Goal: Communication & Community: Connect with others

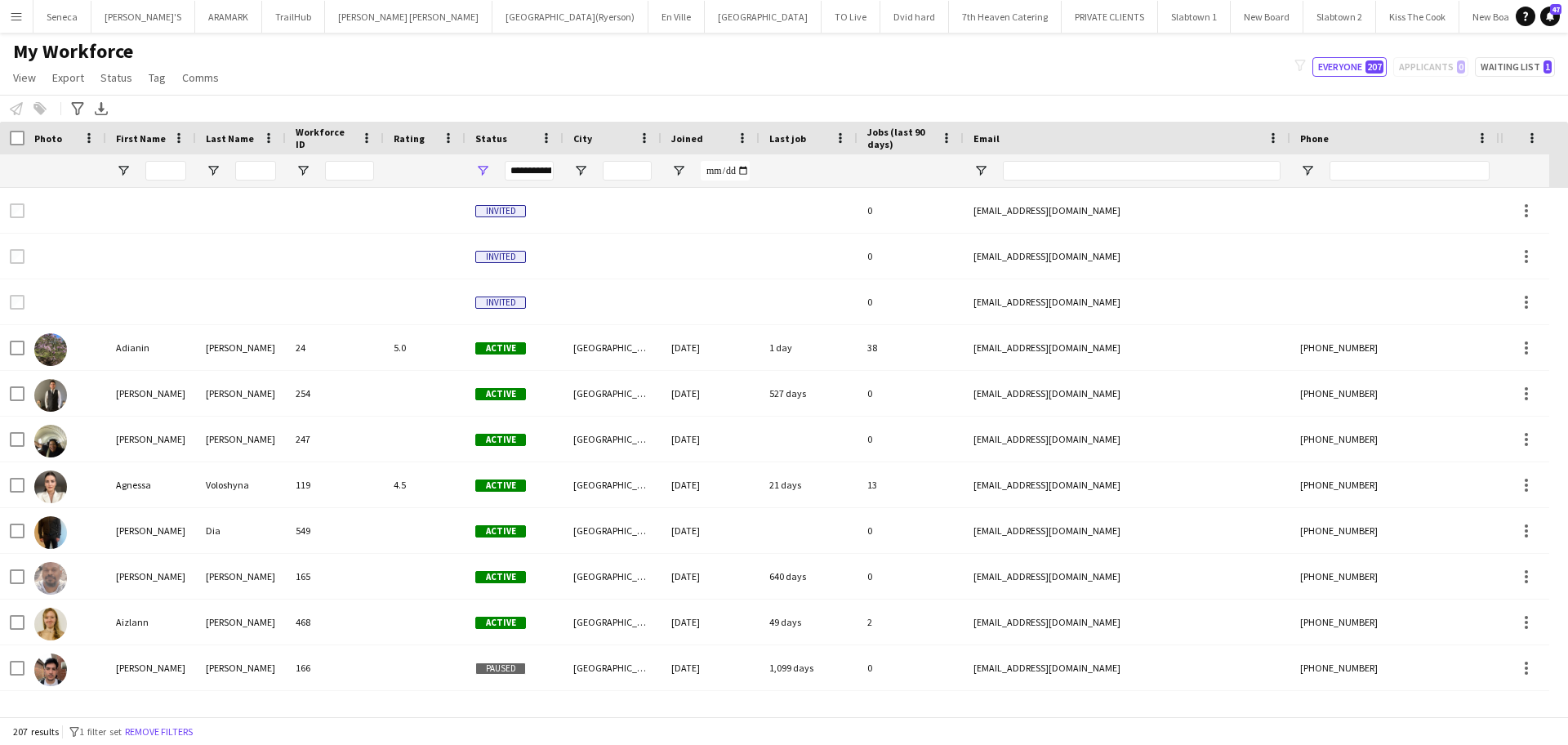
drag, startPoint x: 1849, startPoint y: 1, endPoint x: 940, endPoint y: 65, distance: 911.3
click at [940, 65] on div "My Workforce View Views Default view New view Update view Delete view Edit name…" at bounding box center [784, 67] width 1568 height 55
click at [211, 129] on div "Last Name" at bounding box center [232, 138] width 51 height 25
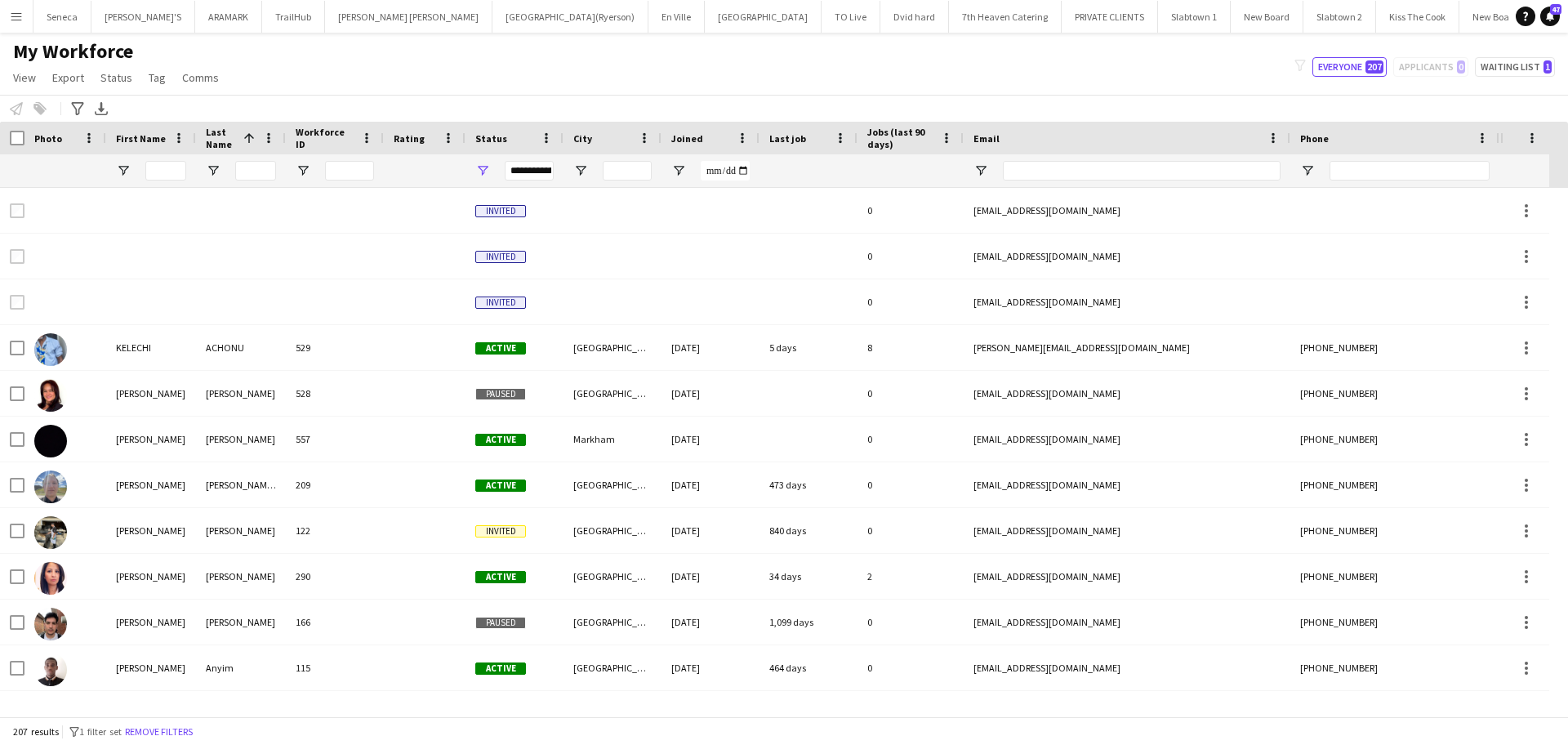
click at [225, 151] on div "Last Name 1" at bounding box center [241, 137] width 70 height 33
click at [222, 145] on span "Last Name" at bounding box center [221, 138] width 31 height 25
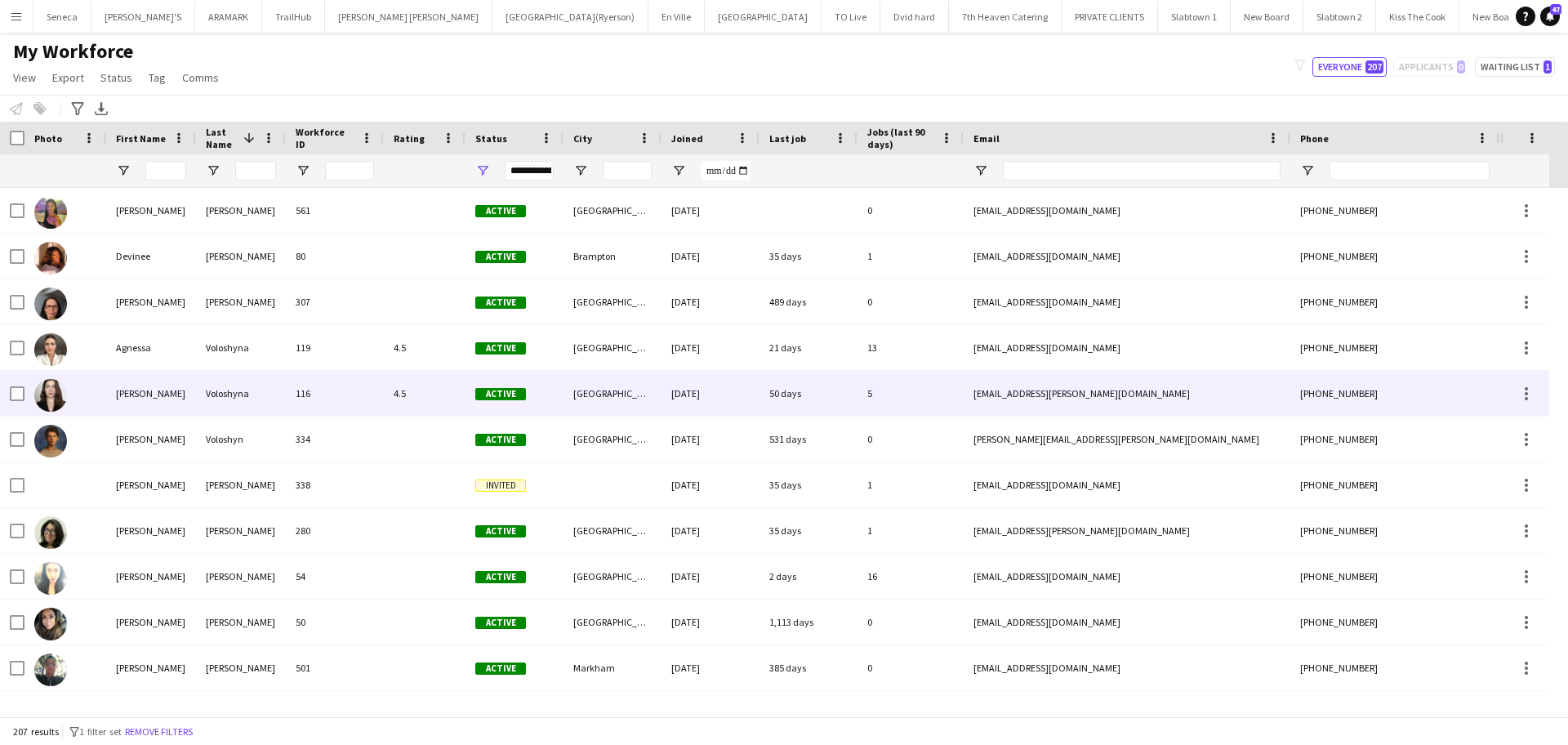
click at [40, 398] on img at bounding box center [50, 395] width 33 height 33
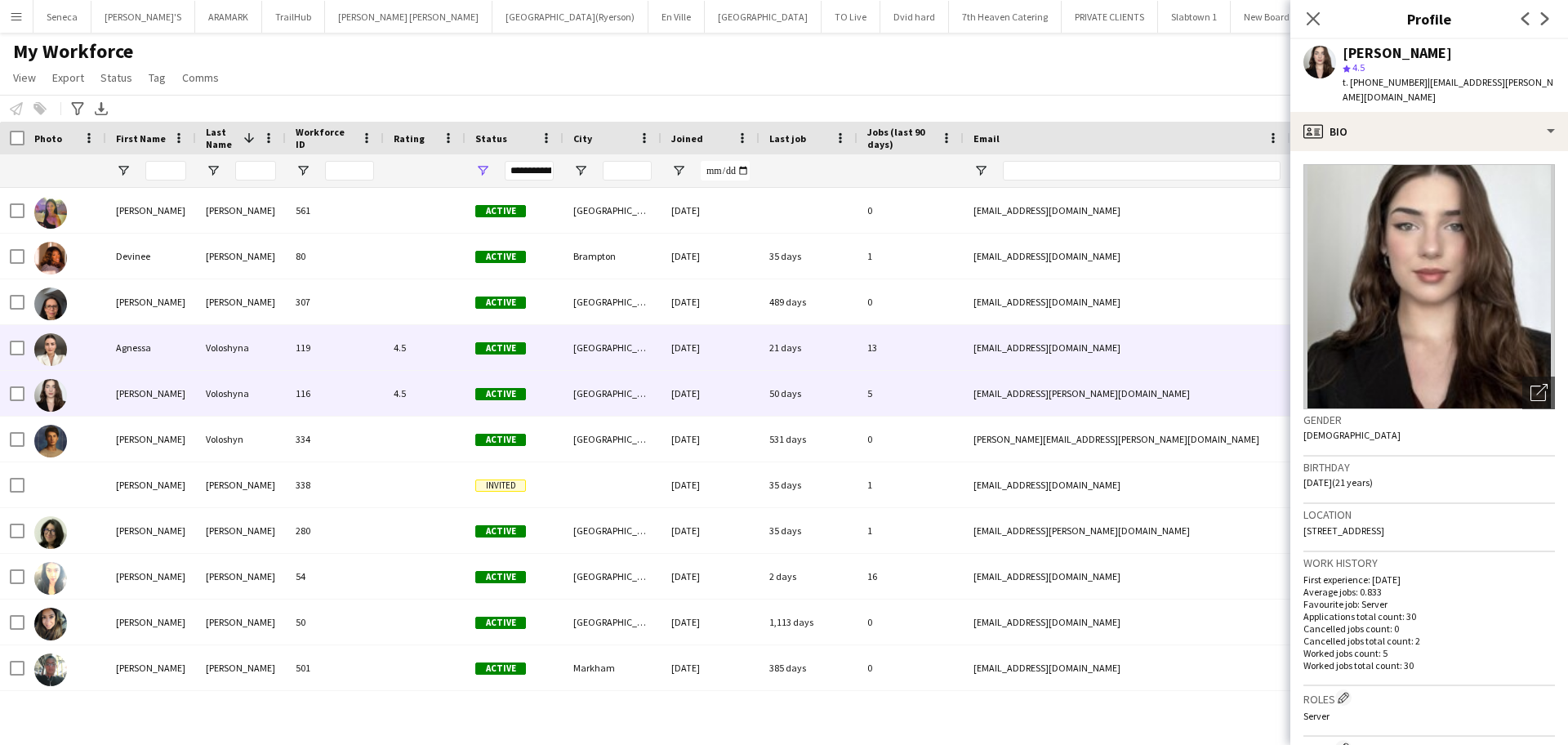
click at [47, 353] on img at bounding box center [50, 349] width 33 height 33
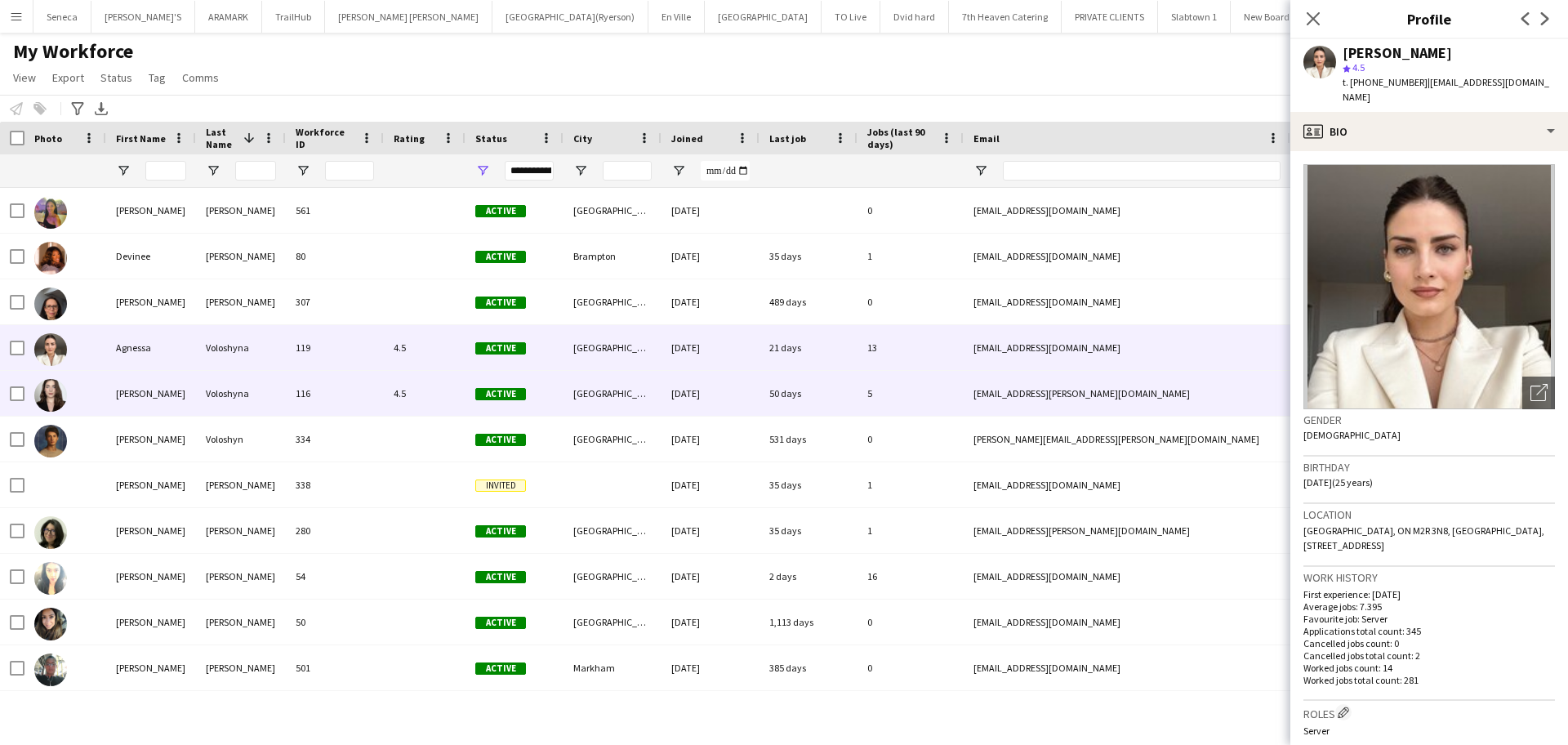
click at [54, 400] on img at bounding box center [50, 395] width 33 height 33
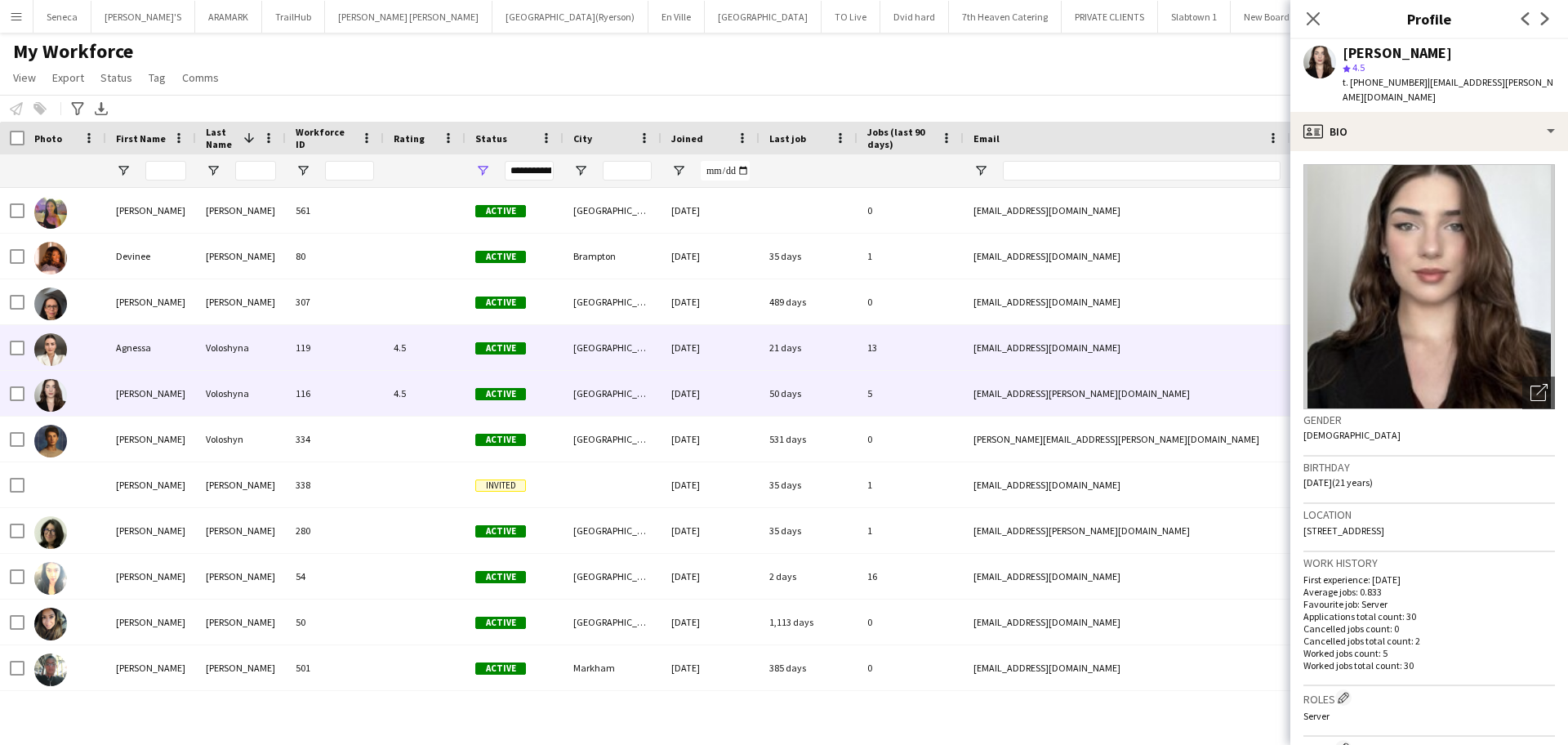
click at [56, 344] on img at bounding box center [50, 349] width 33 height 33
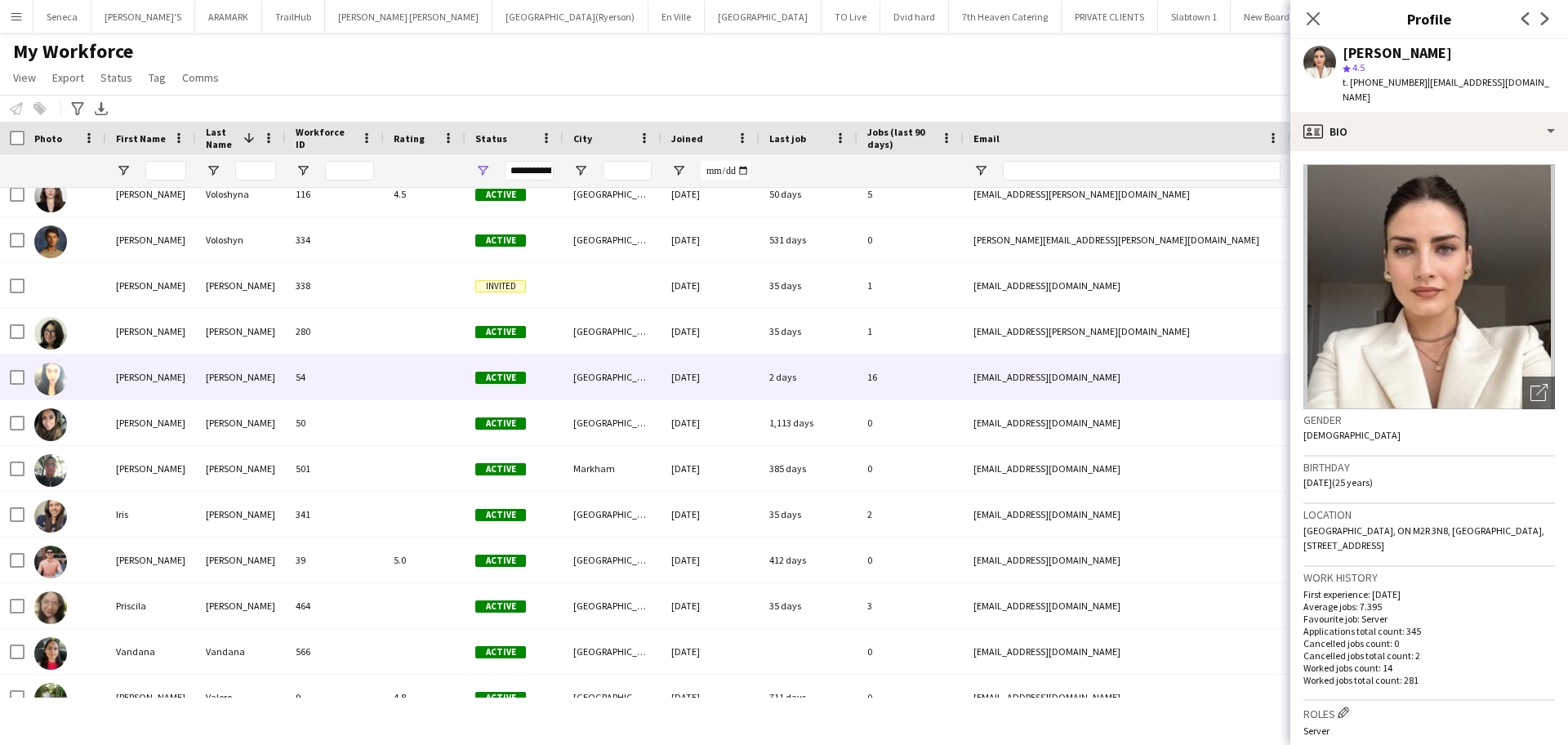
scroll to position [204, 0]
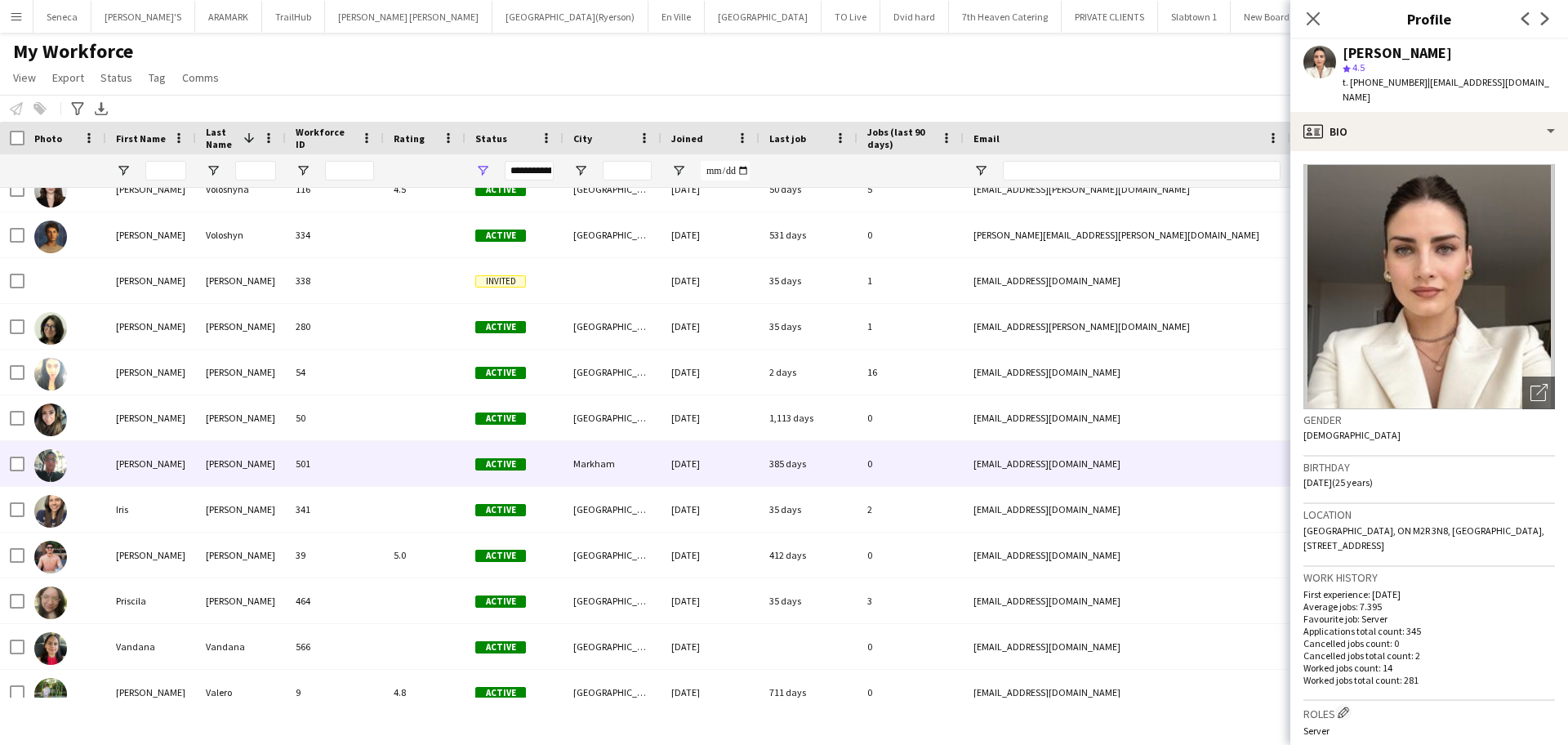
click at [66, 461] on img at bounding box center [50, 465] width 33 height 33
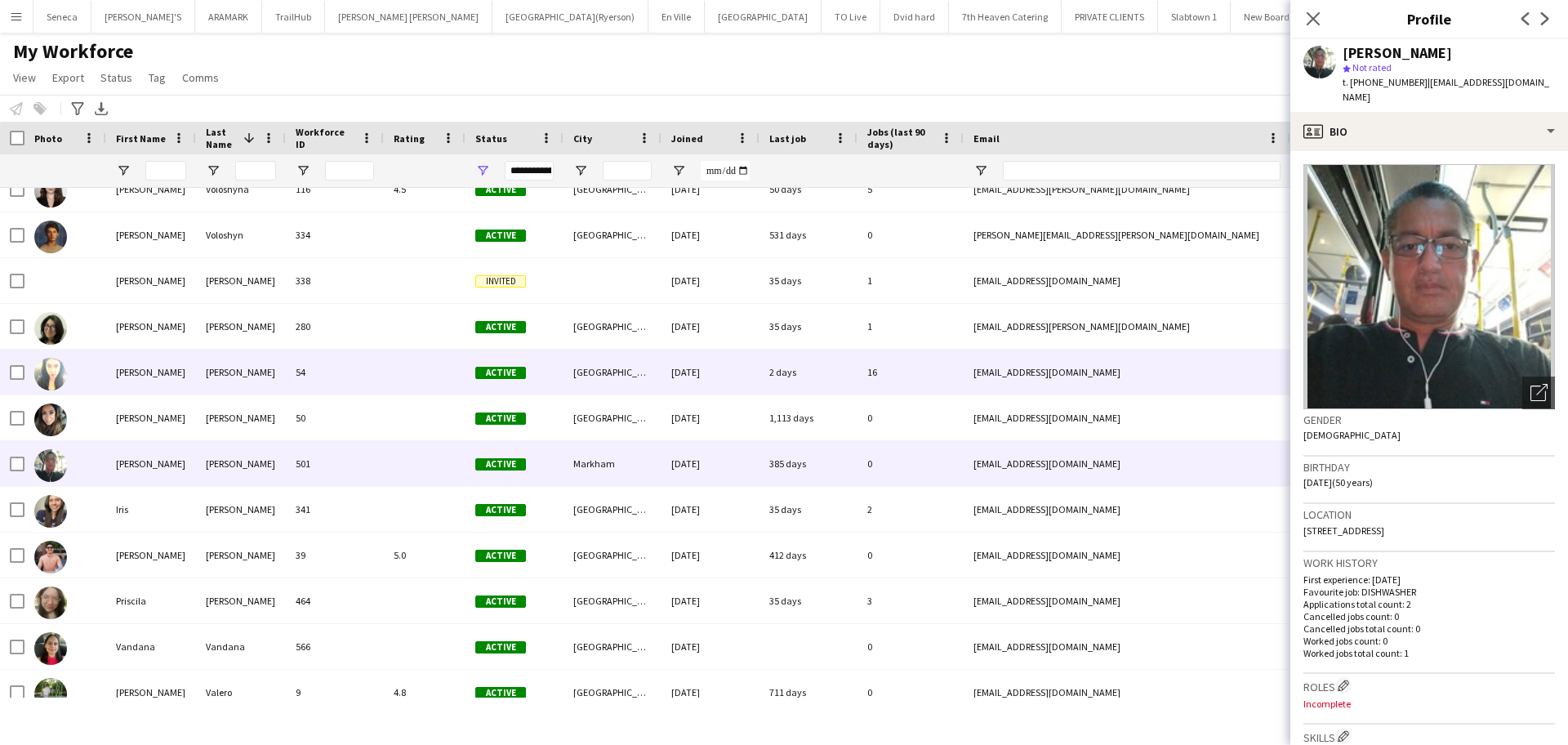
click at [136, 376] on div "[PERSON_NAME]" at bounding box center [151, 372] width 90 height 45
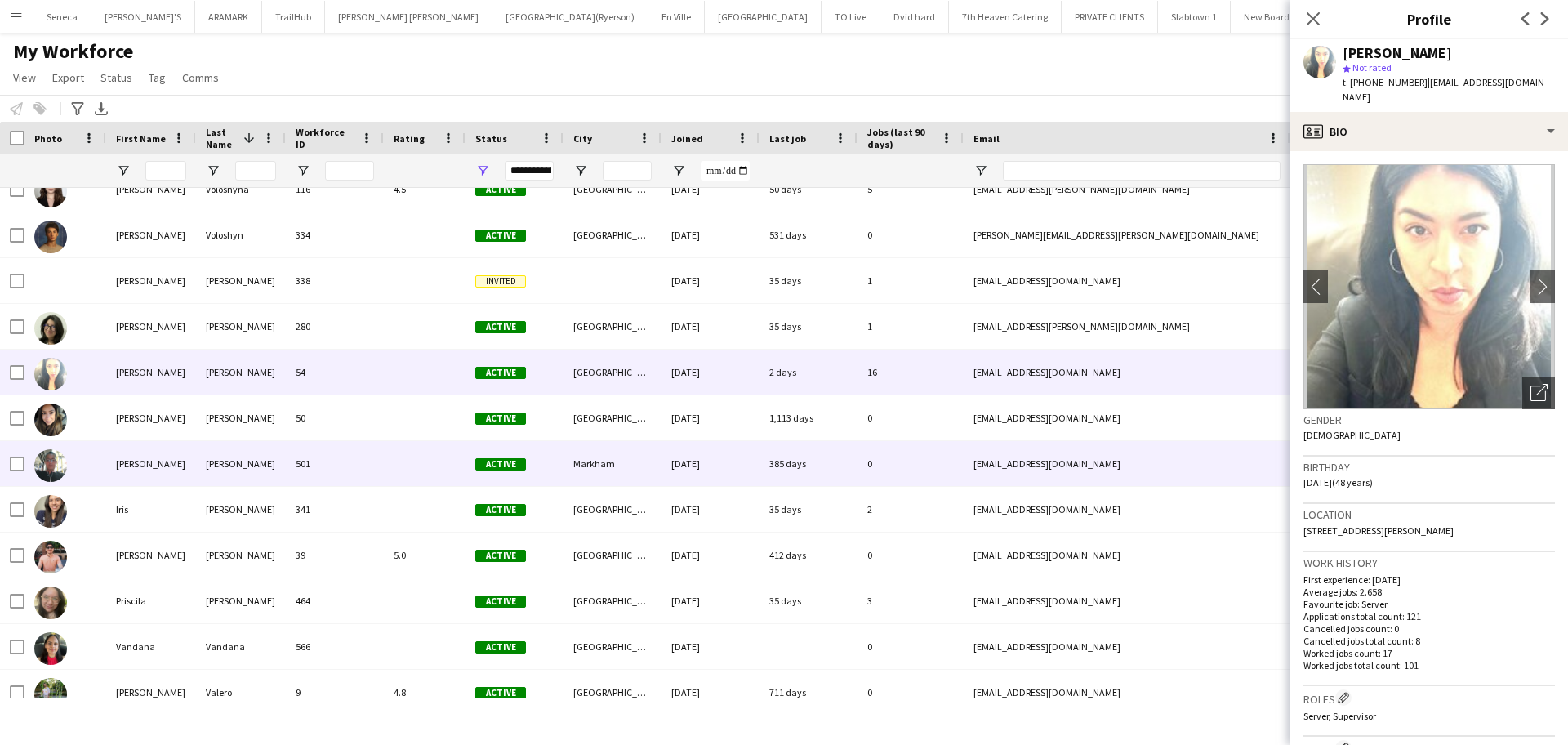
click at [110, 471] on div "[PERSON_NAME]" at bounding box center [151, 463] width 90 height 45
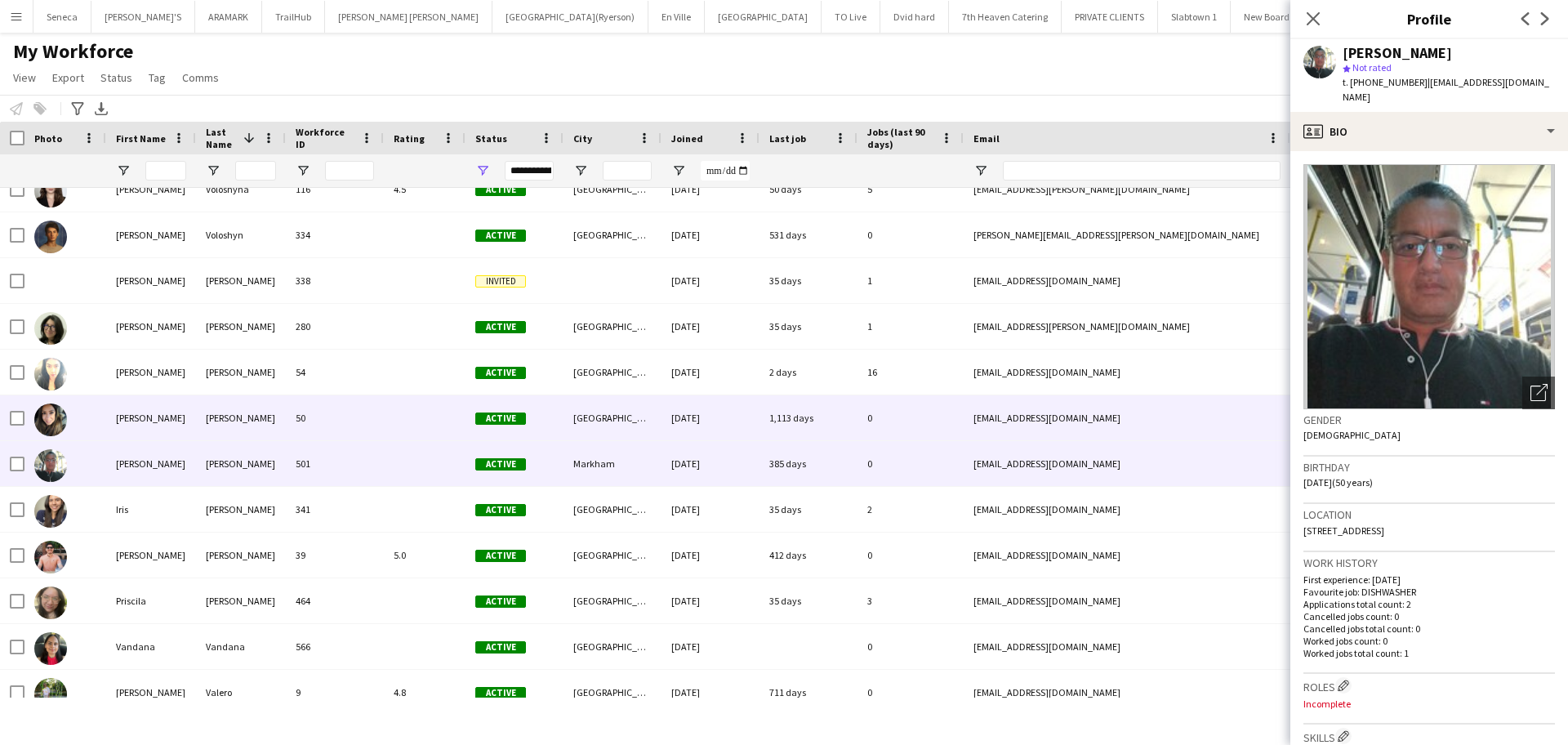
click at [142, 420] on div "[PERSON_NAME]" at bounding box center [151, 417] width 90 height 45
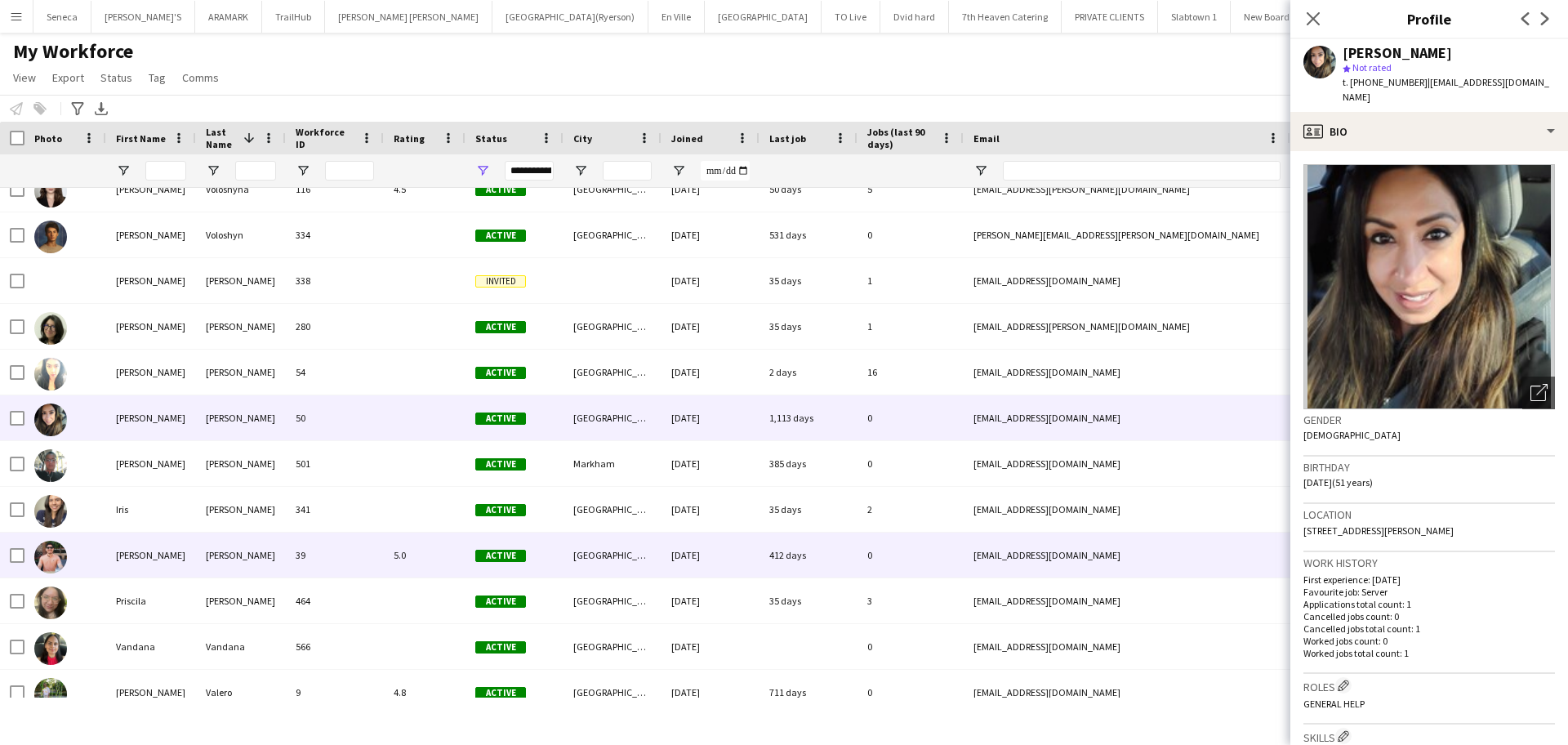
click at [111, 558] on div "[PERSON_NAME]" at bounding box center [151, 555] width 90 height 45
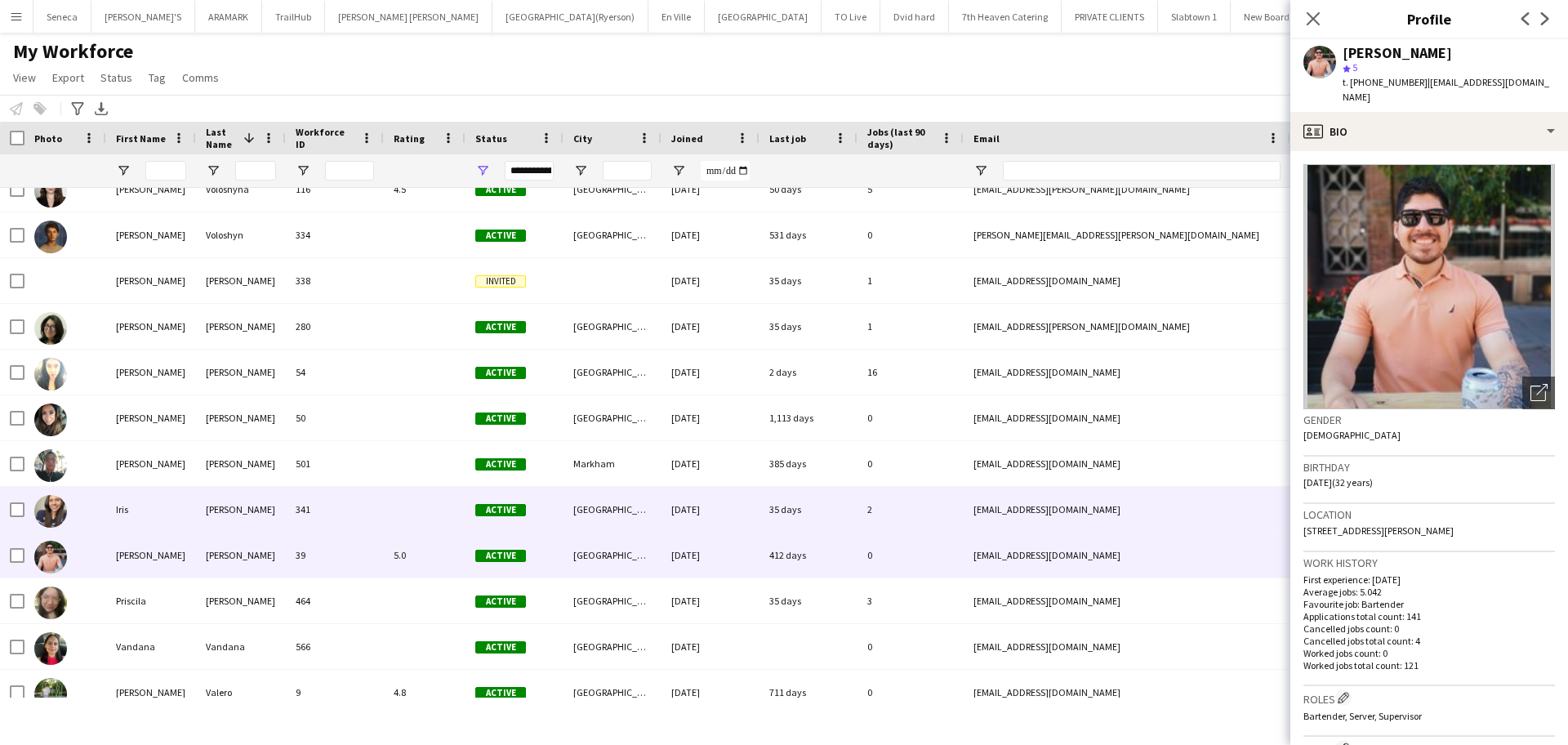
click at [127, 513] on div "Iris" at bounding box center [151, 509] width 90 height 45
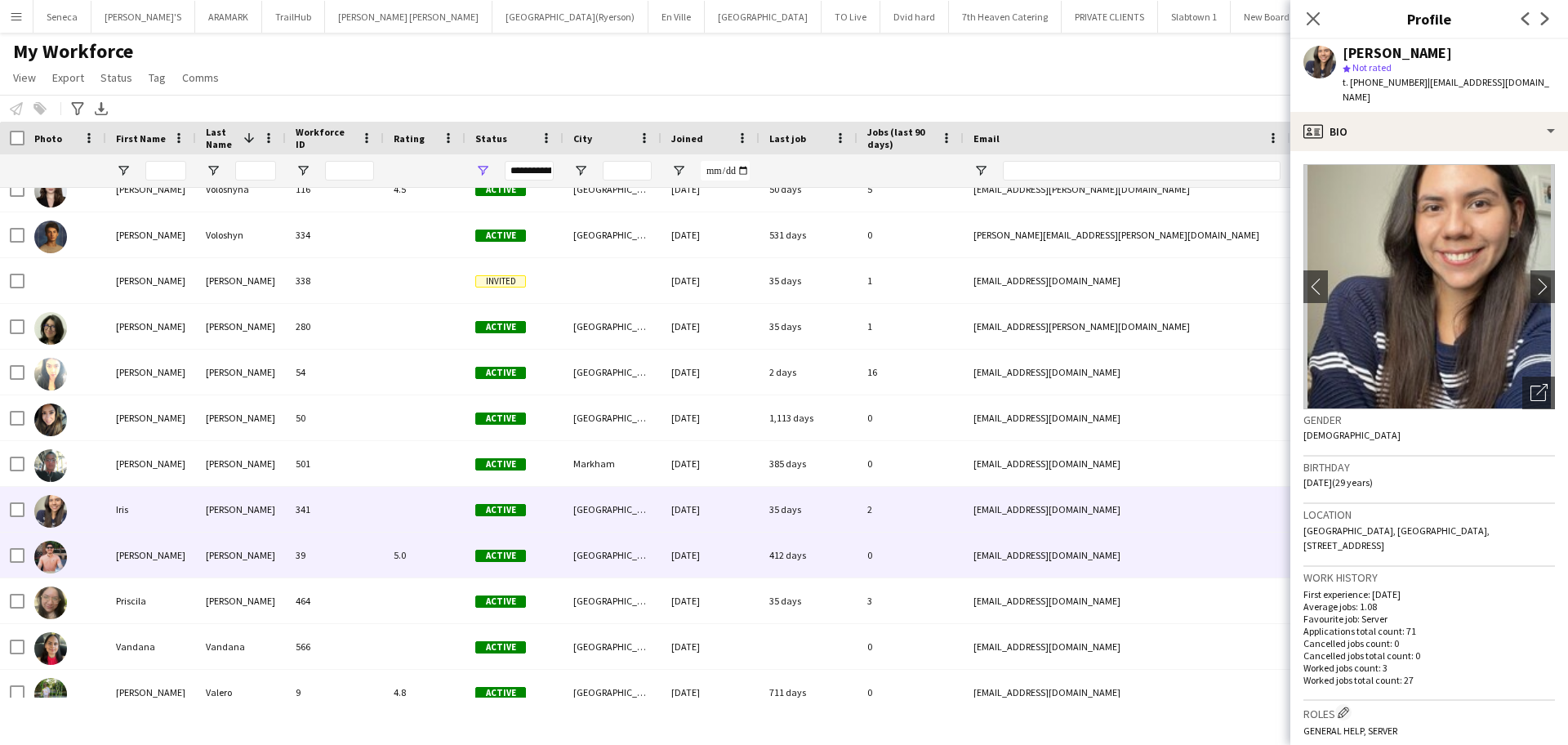
click at [132, 547] on div "[PERSON_NAME]" at bounding box center [151, 555] width 90 height 45
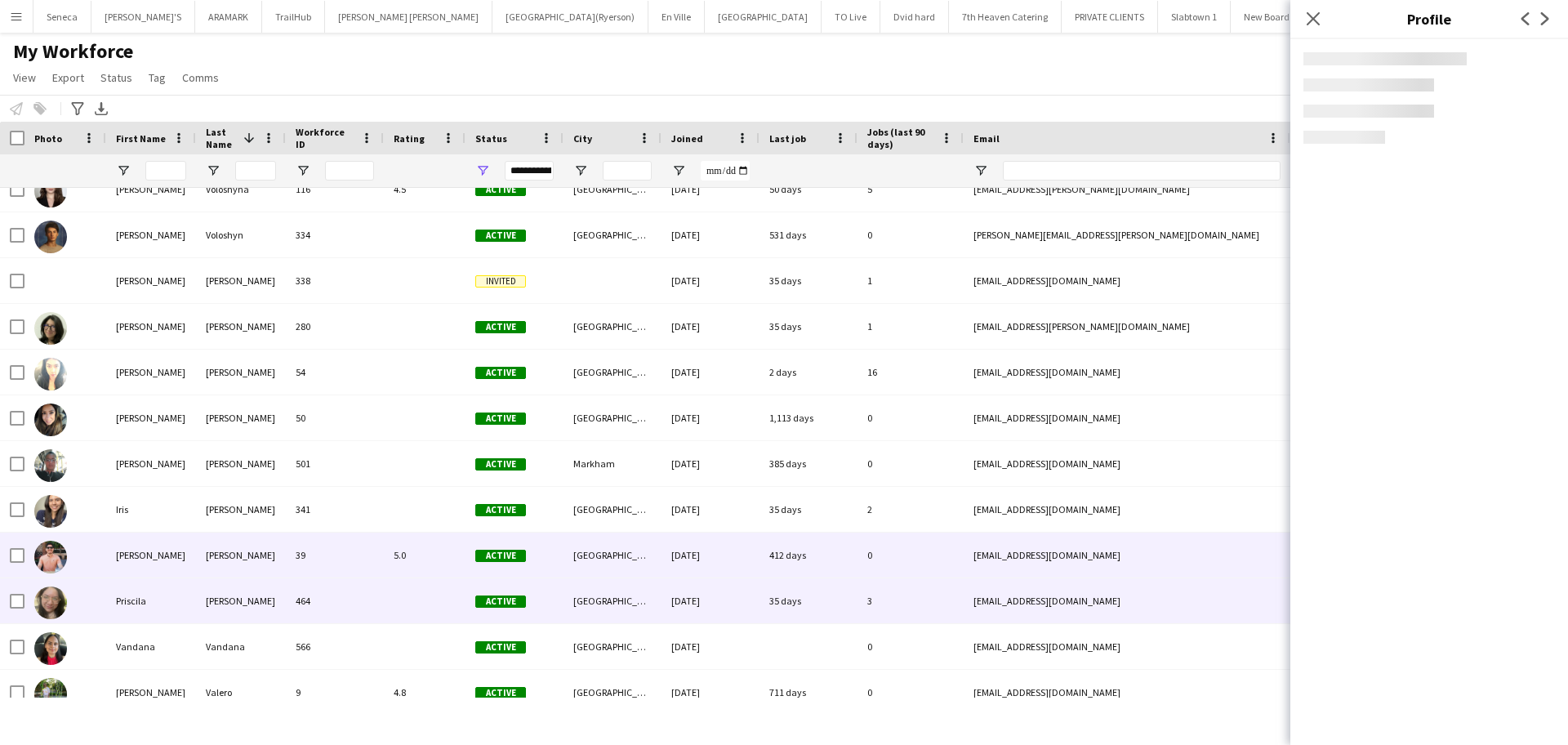
click at [129, 598] on div "Priscila" at bounding box center [151, 601] width 90 height 45
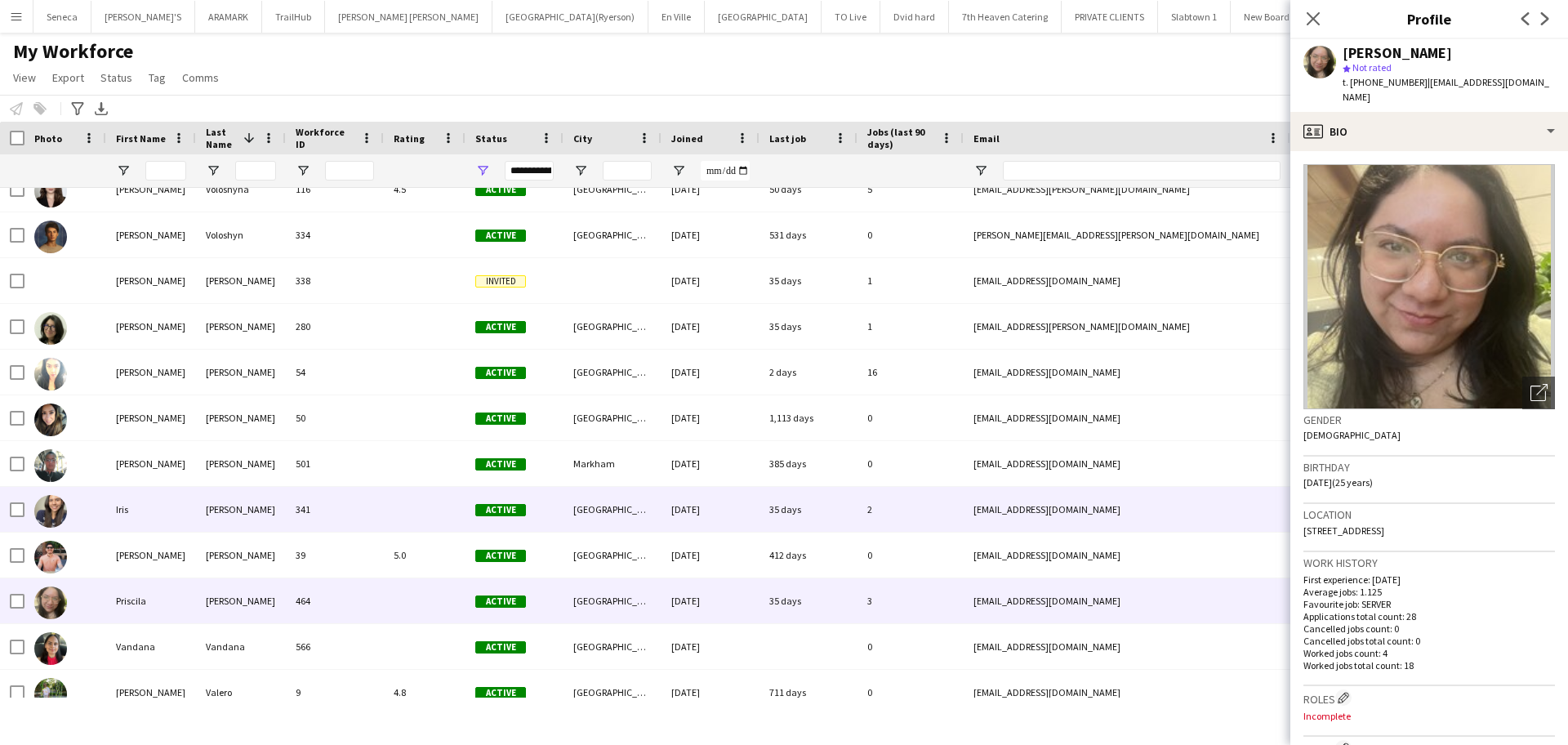
click at [128, 513] on div "Iris" at bounding box center [151, 509] width 90 height 45
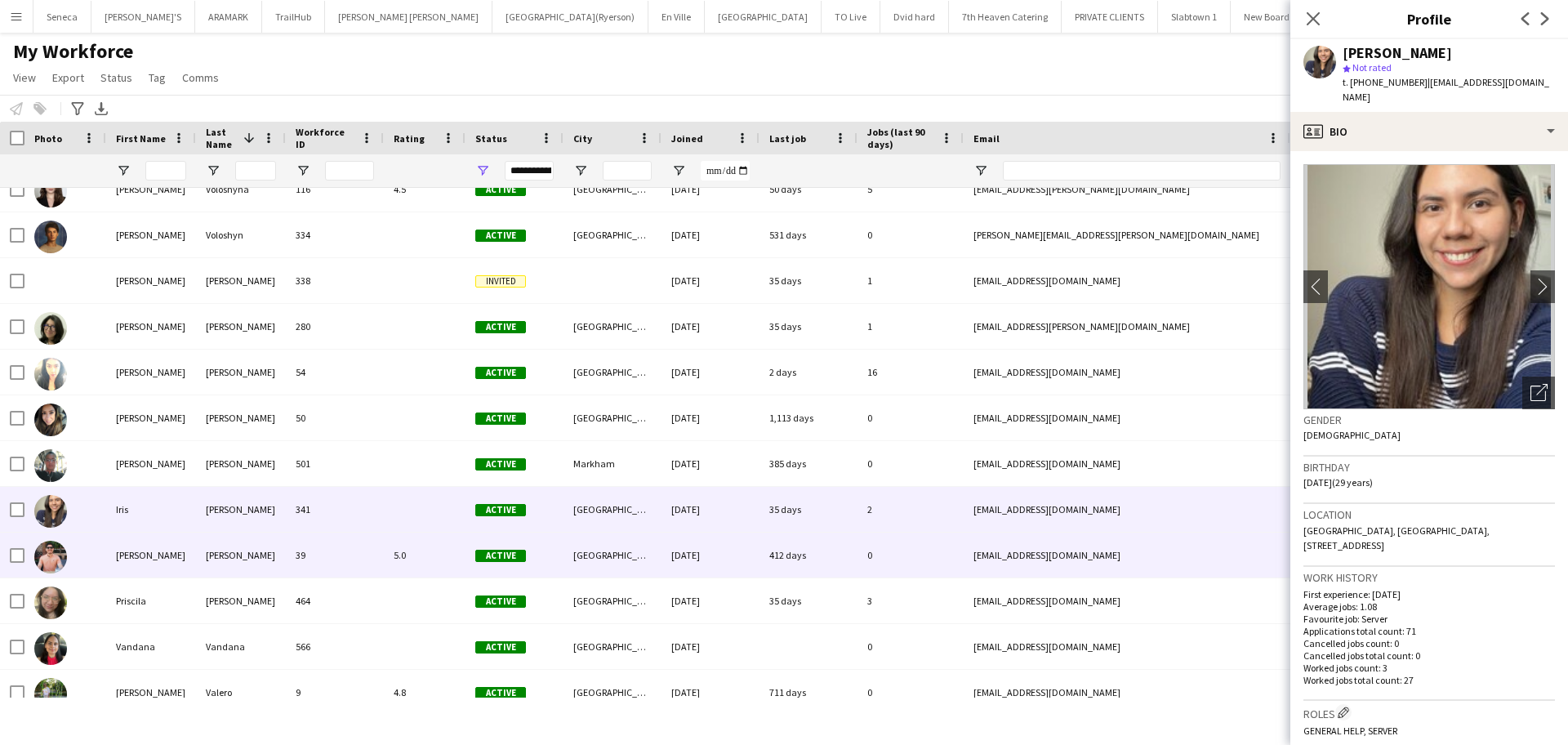
click at [121, 531] on div "Iris" at bounding box center [151, 509] width 90 height 45
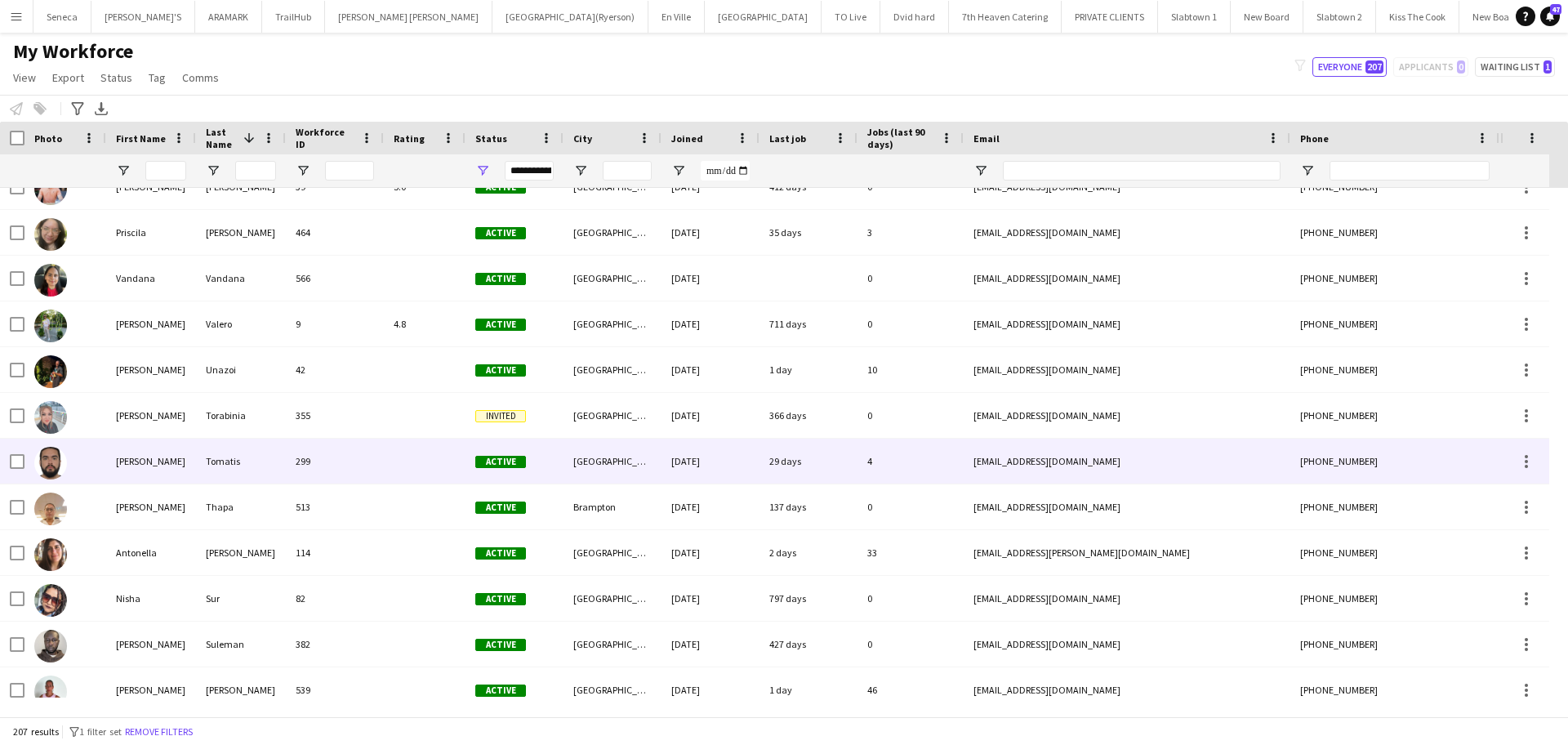
scroll to position [613, 0]
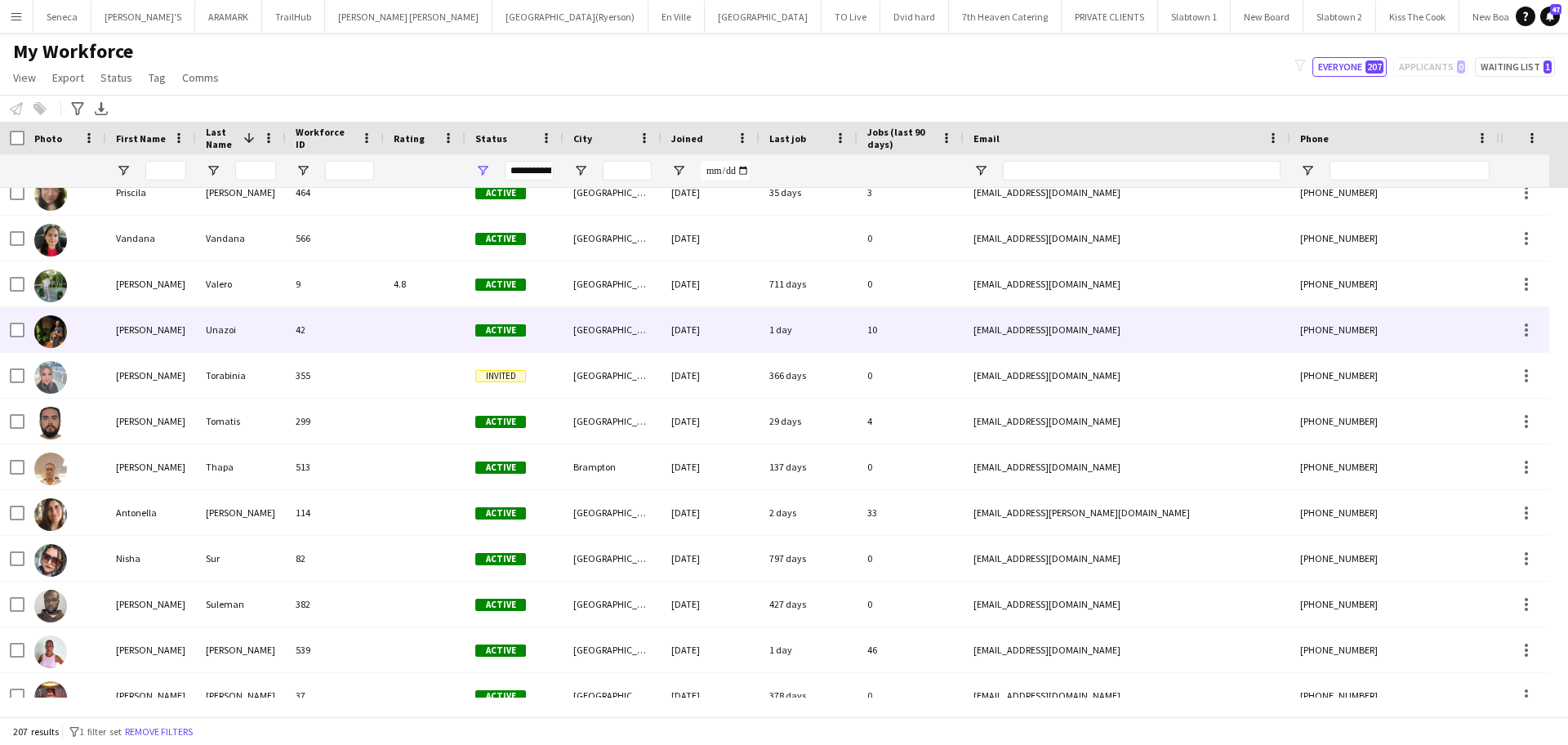
click at [45, 351] on div at bounding box center [50, 331] width 33 height 46
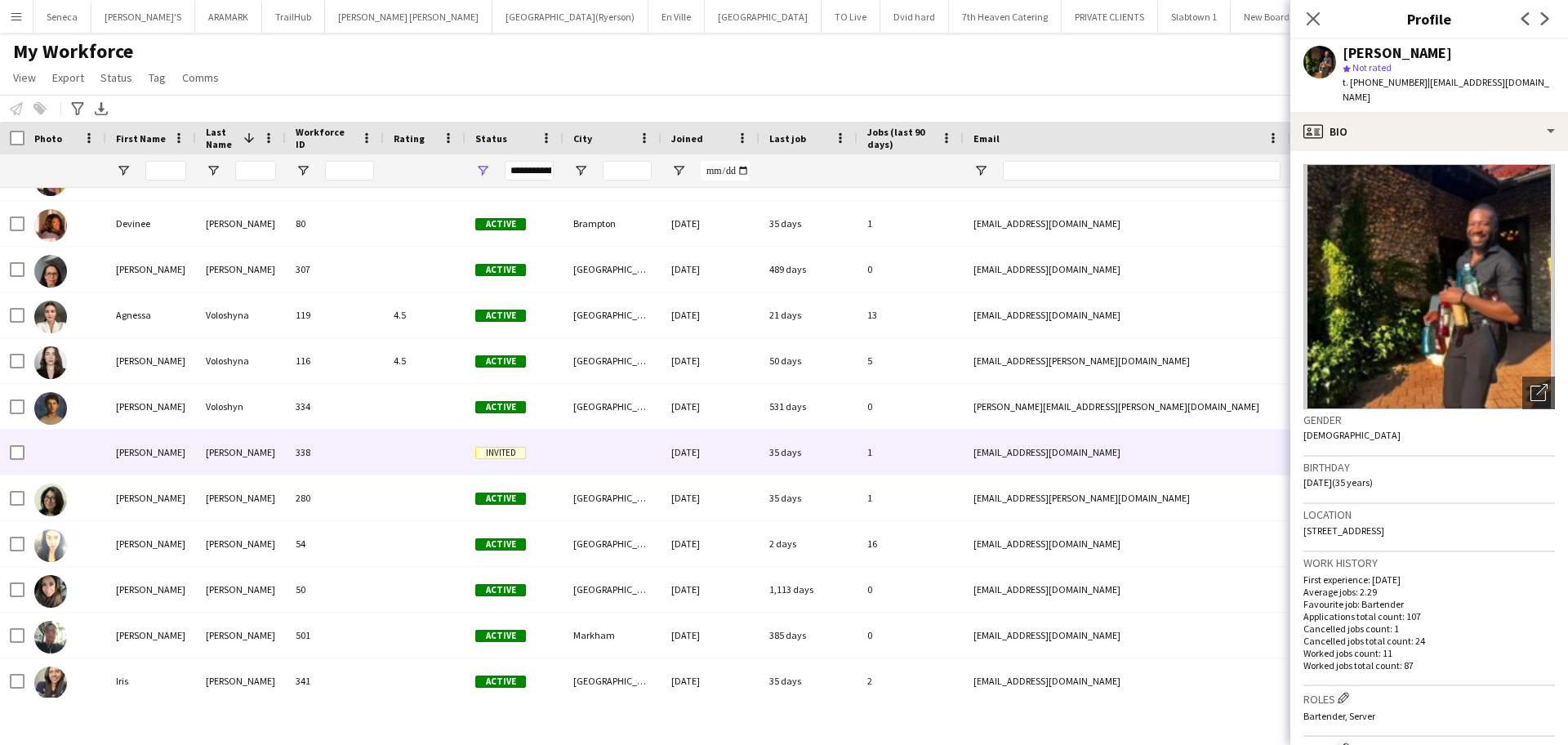
scroll to position [0, 0]
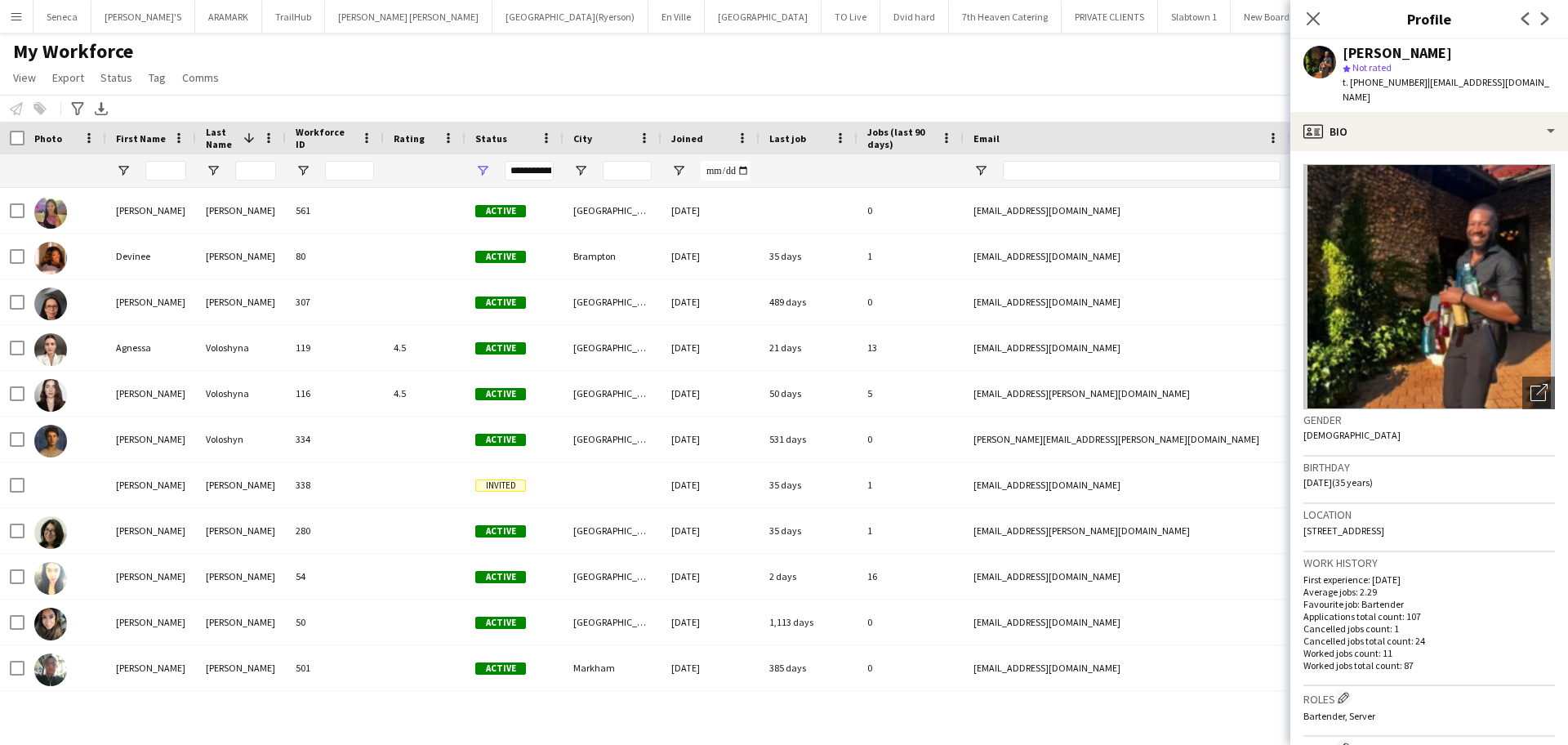
click at [794, 140] on span "Last job" at bounding box center [788, 138] width 37 height 12
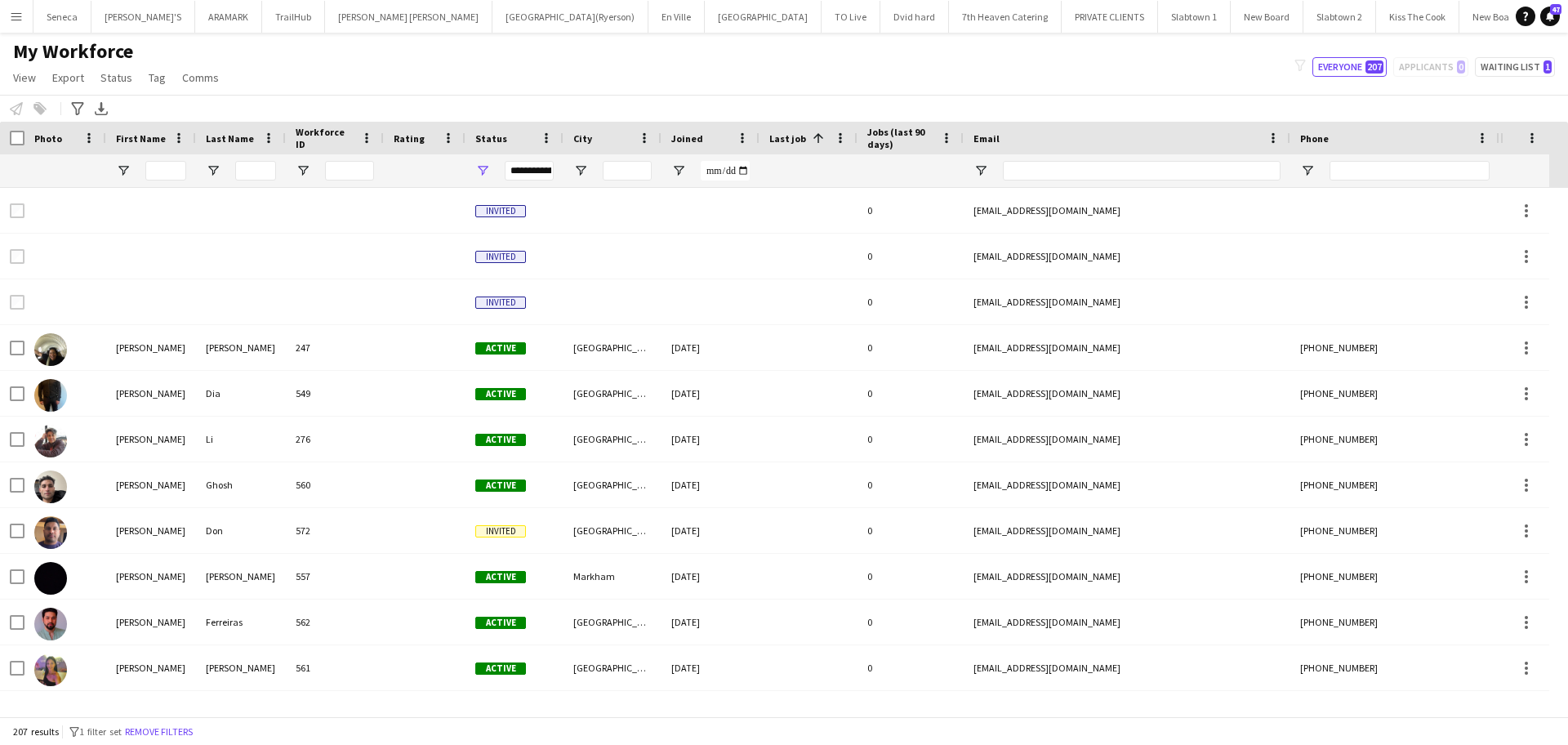
click at [794, 140] on span "Last job" at bounding box center [788, 138] width 37 height 12
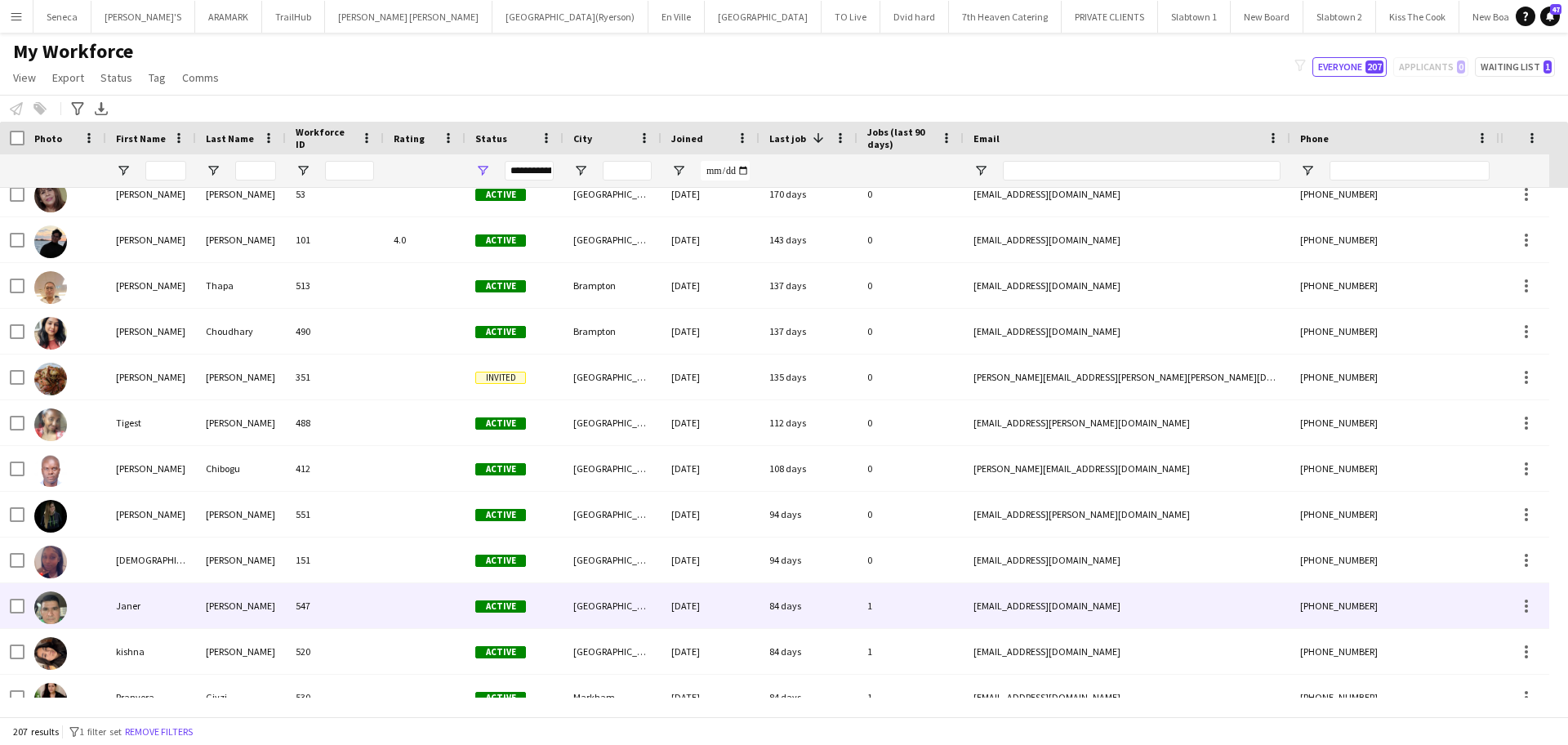
click at [42, 601] on img at bounding box center [50, 607] width 33 height 33
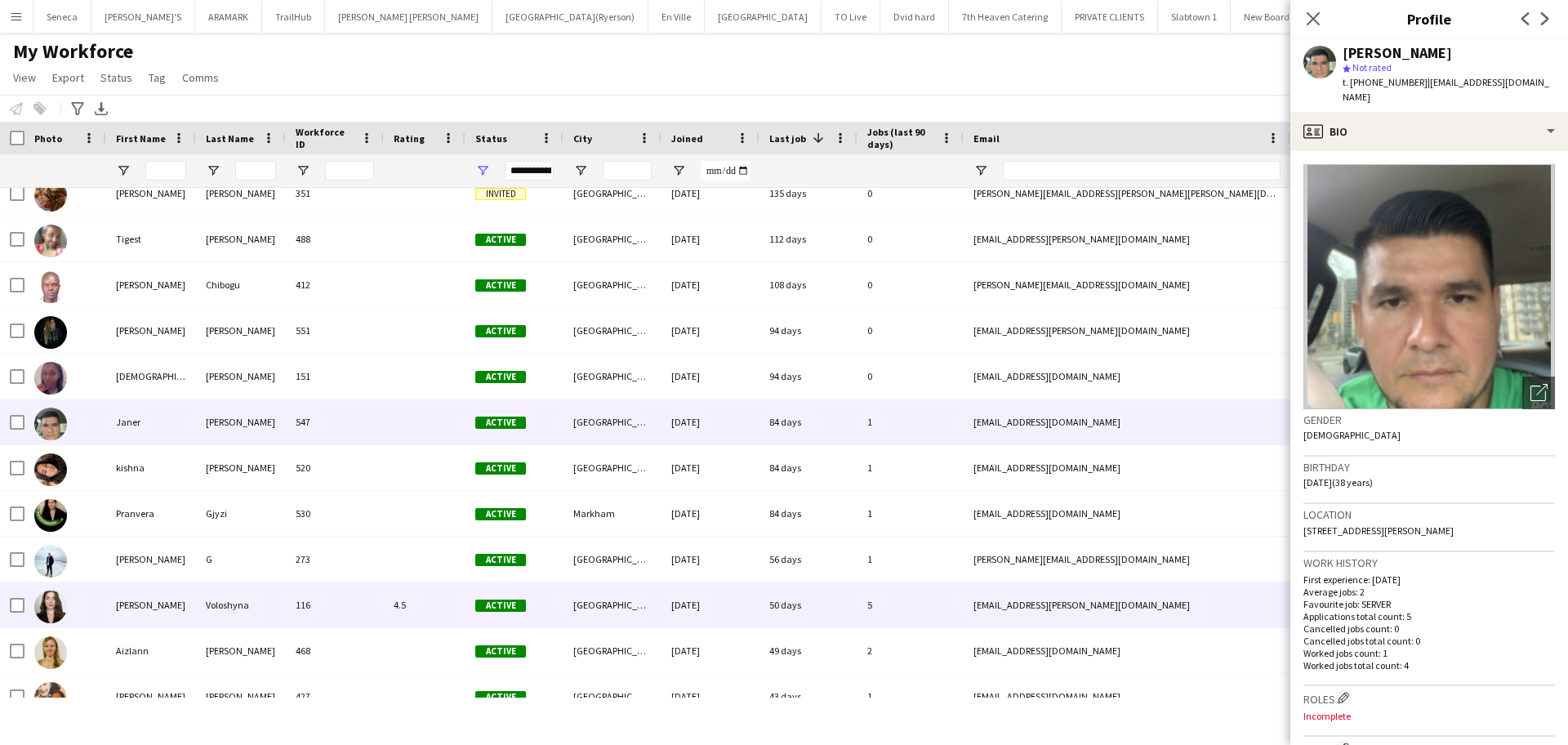
scroll to position [3879, 0]
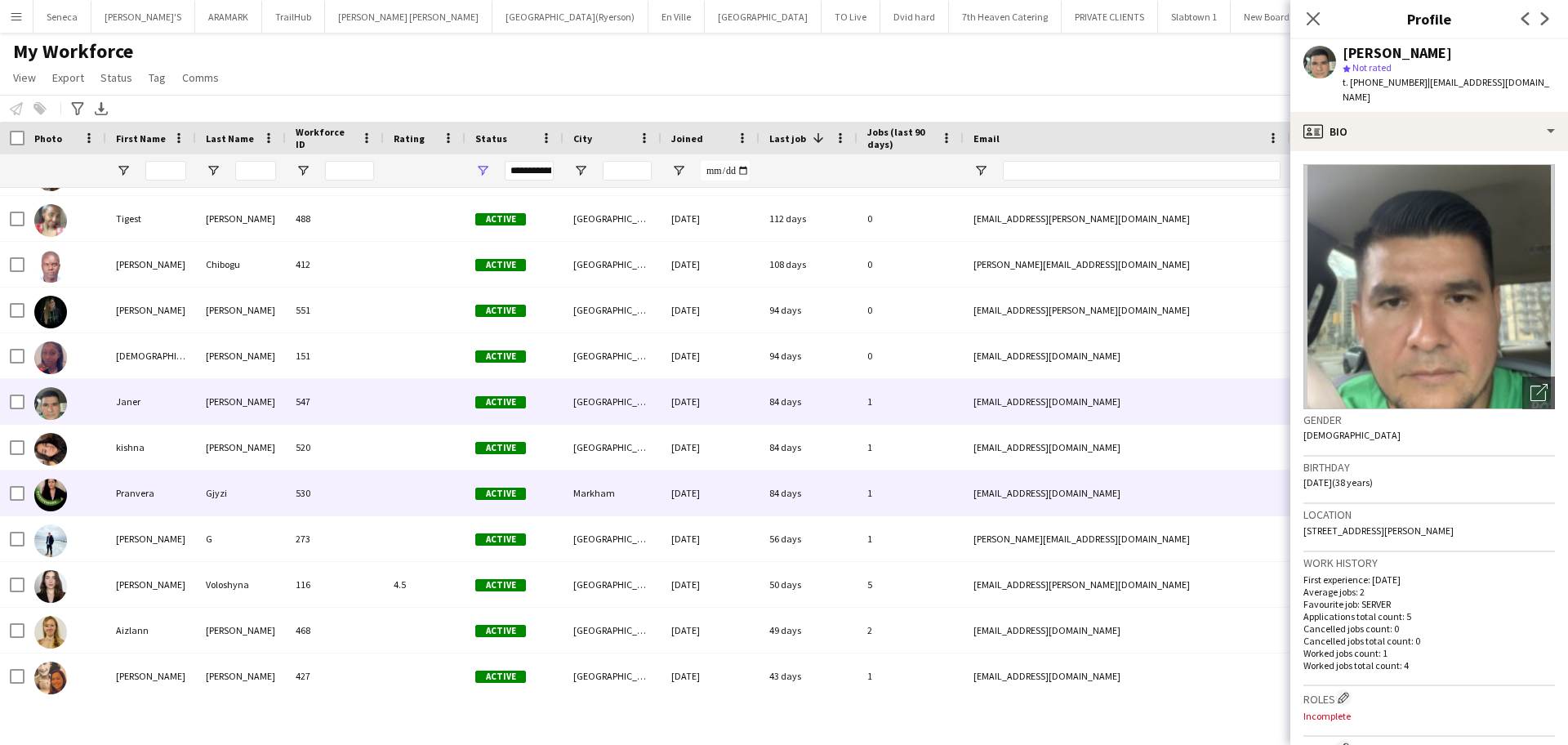
click at [55, 492] on img at bounding box center [50, 494] width 33 height 33
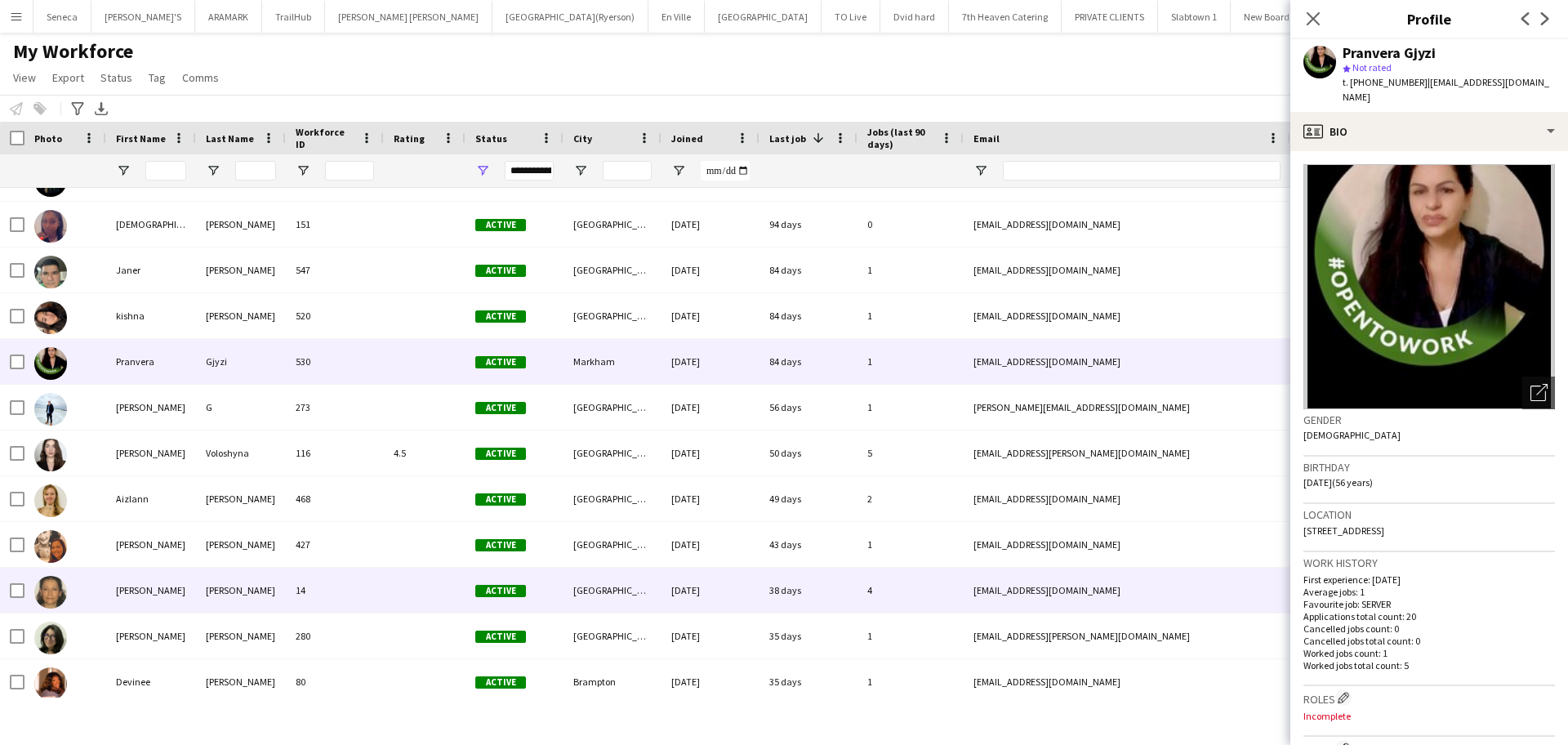
scroll to position [4288, 0]
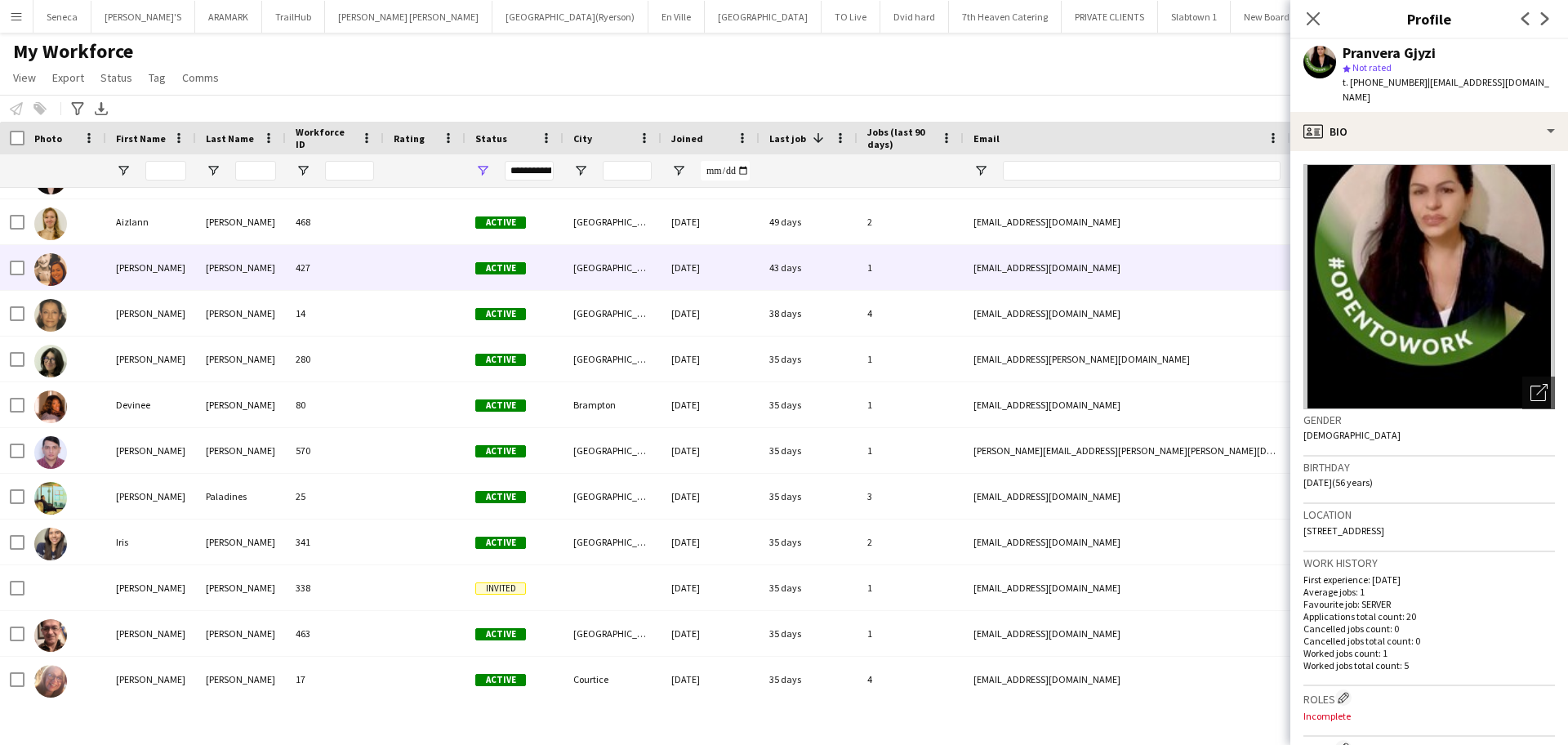
click at [52, 273] on img at bounding box center [50, 269] width 33 height 33
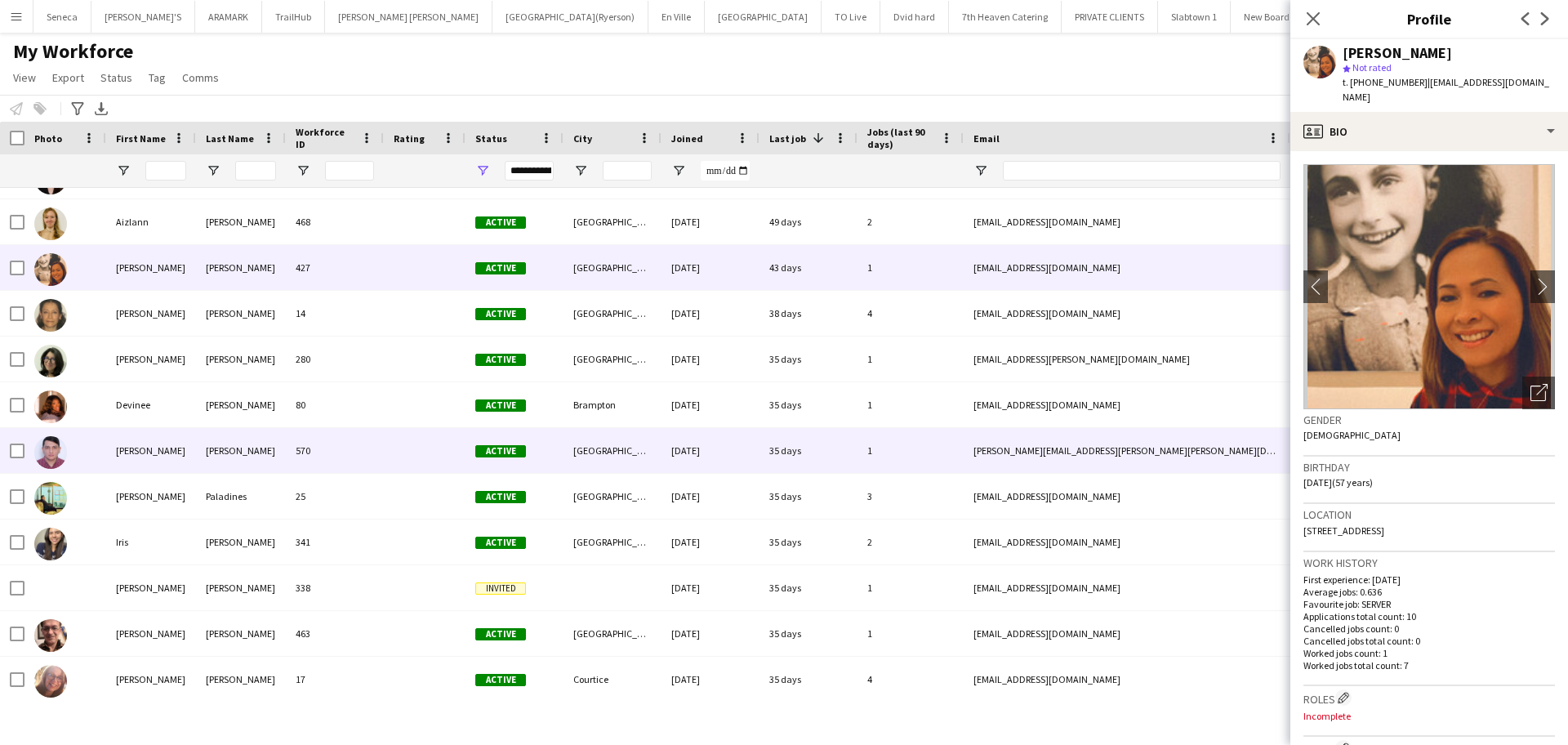
click at [144, 453] on div "[PERSON_NAME]" at bounding box center [151, 450] width 90 height 45
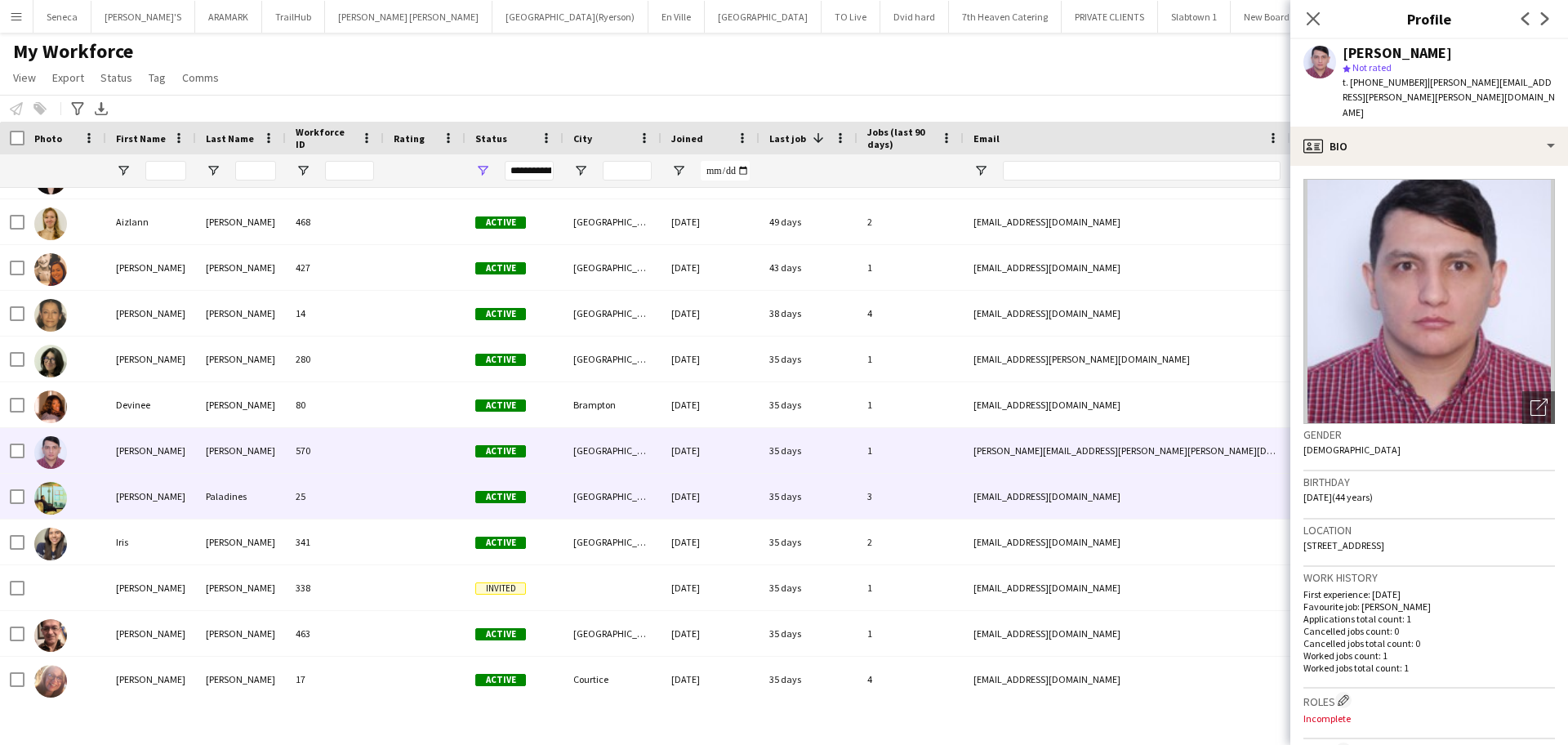
click at [145, 502] on div "[PERSON_NAME]" at bounding box center [151, 496] width 90 height 45
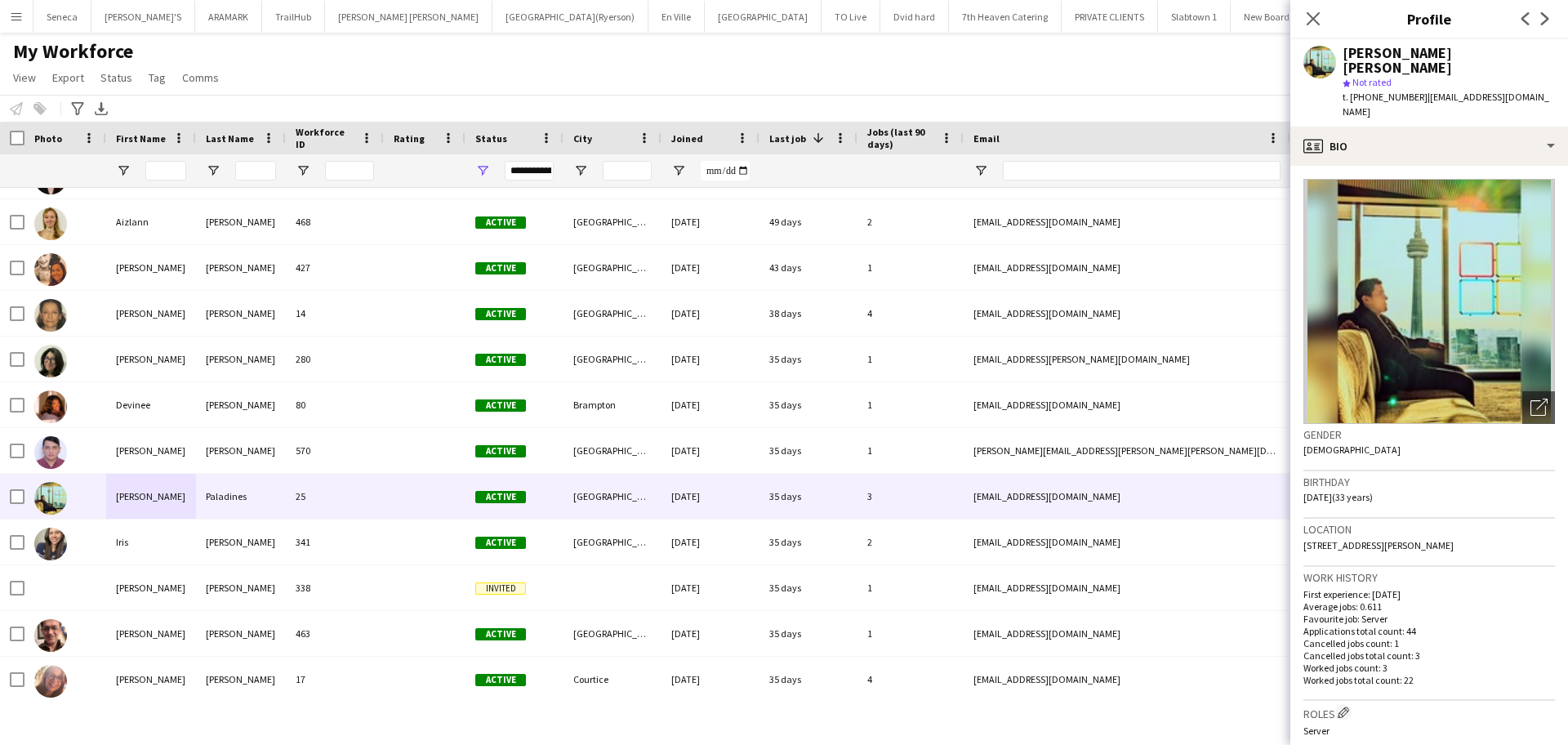
click at [1372, 318] on img at bounding box center [1429, 301] width 252 height 245
click at [1537, 391] on div "Open photos pop-in" at bounding box center [1538, 407] width 33 height 33
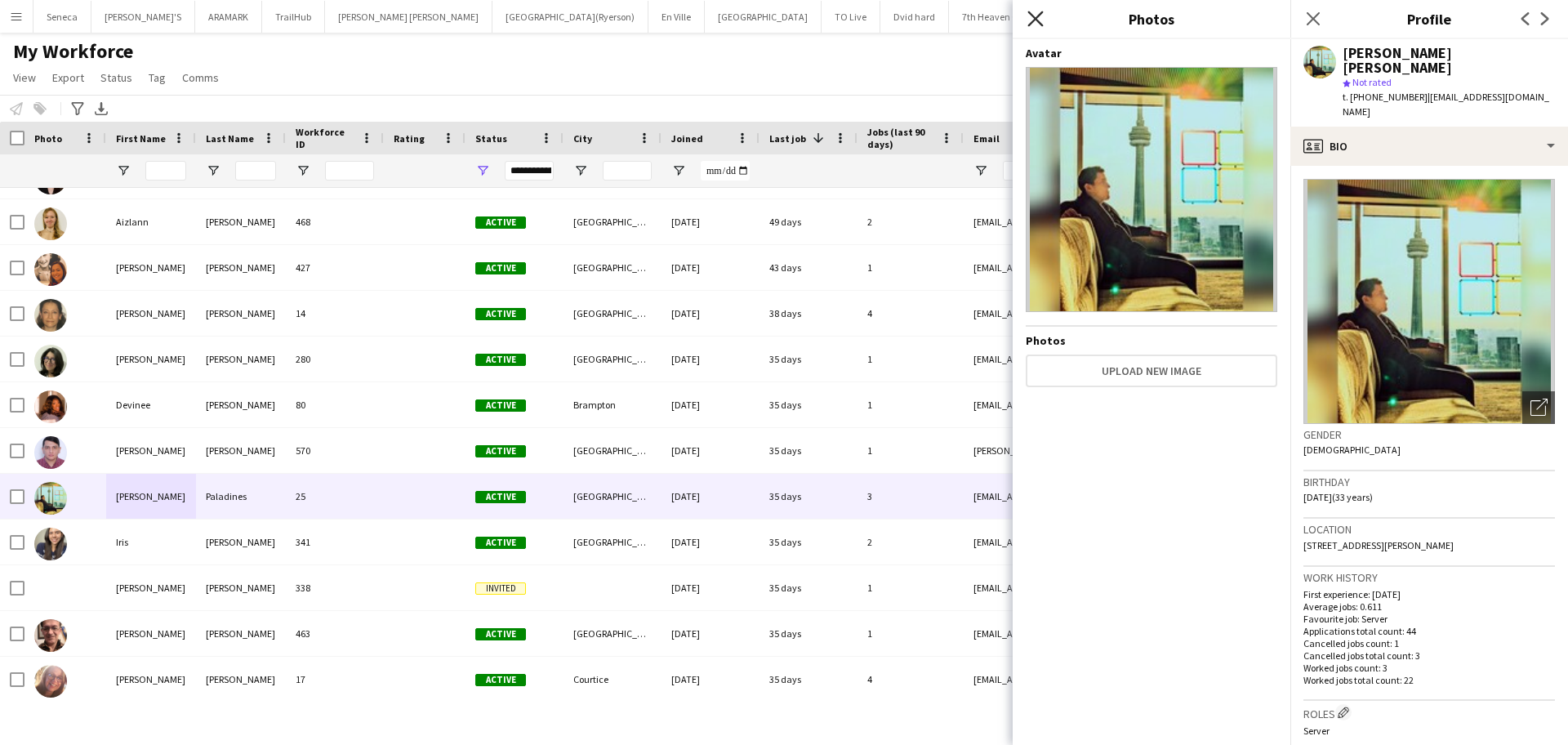
click at [1030, 18] on icon "Close pop-in" at bounding box center [1035, 18] width 16 height 16
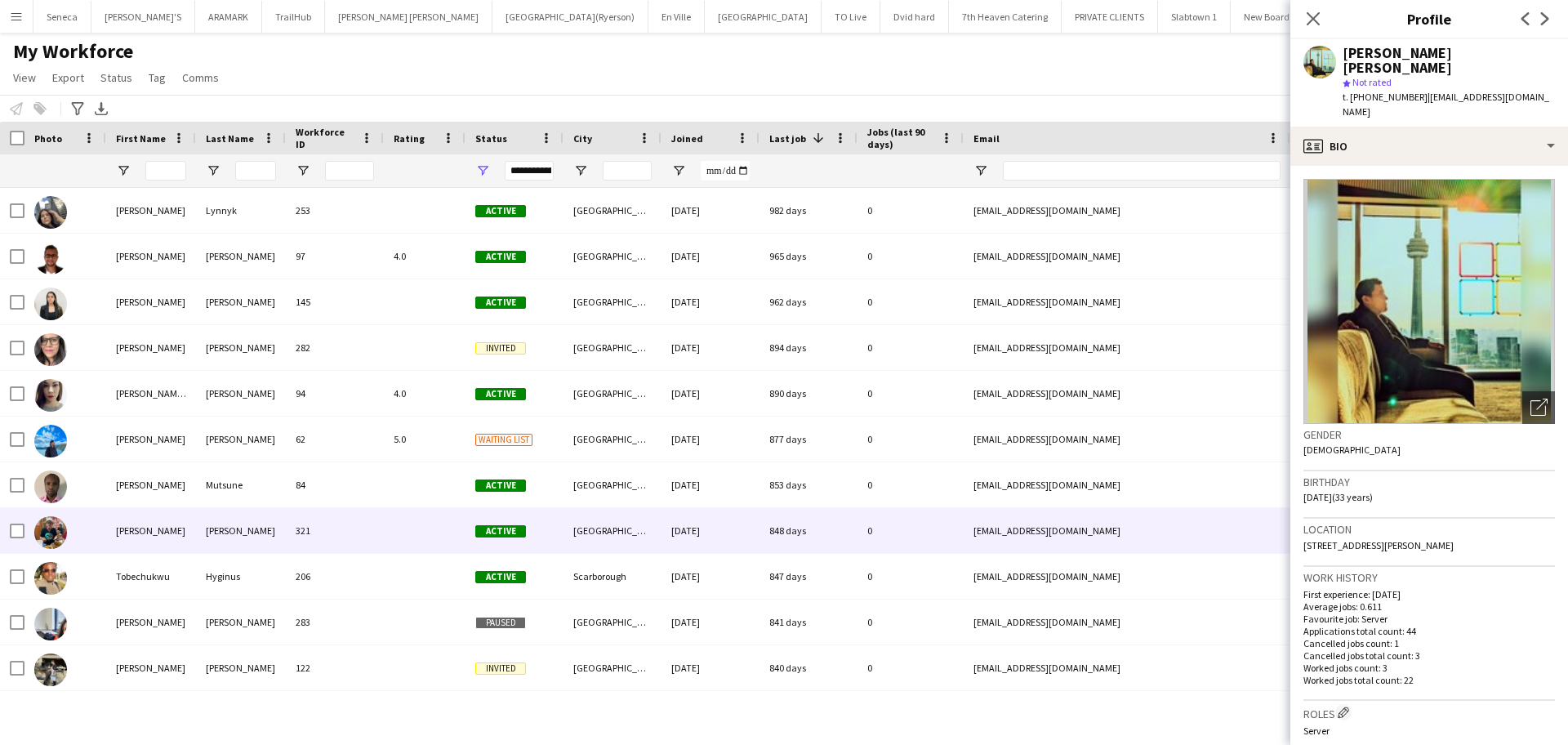
scroll to position [0, 0]
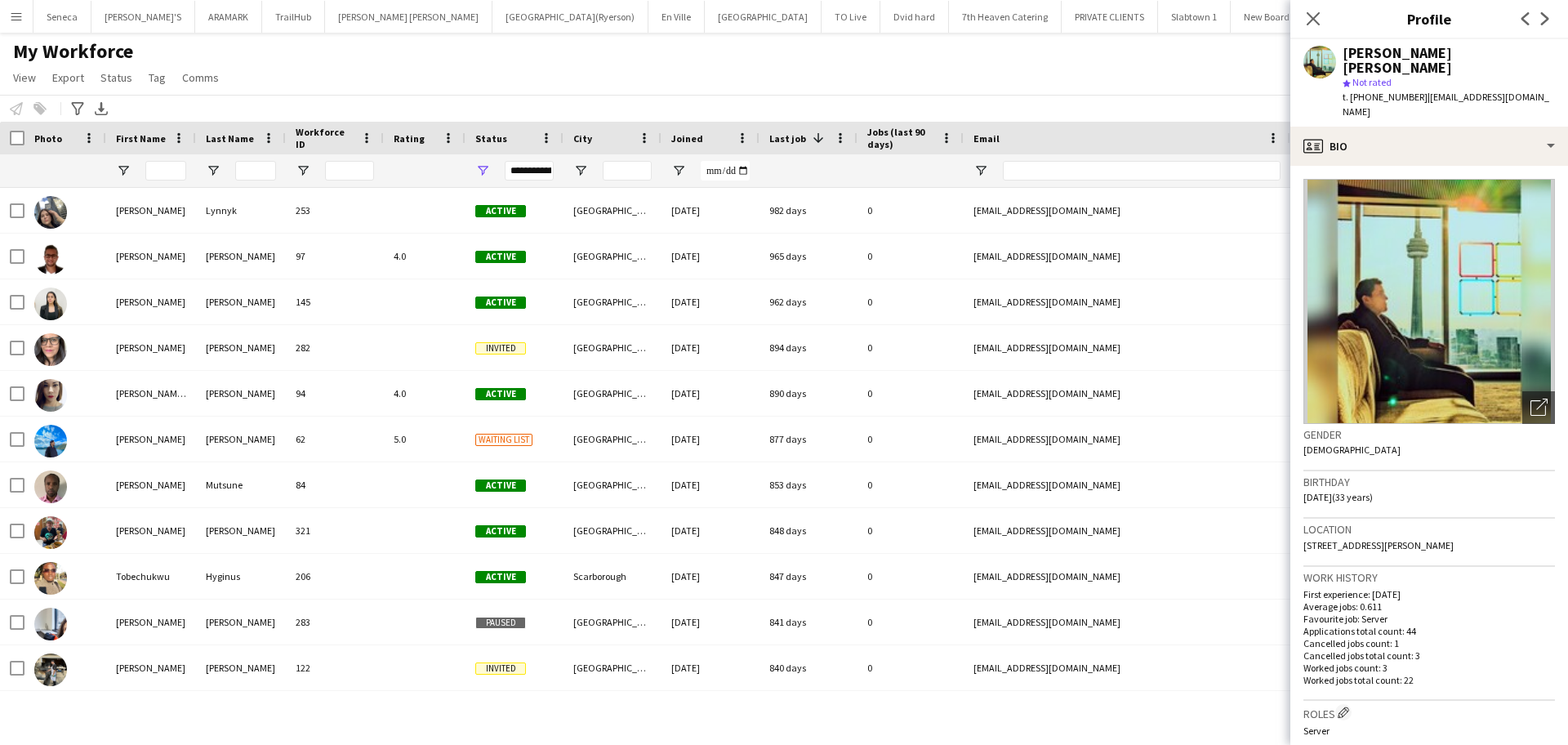
click at [217, 129] on div "Last Name" at bounding box center [232, 138] width 51 height 25
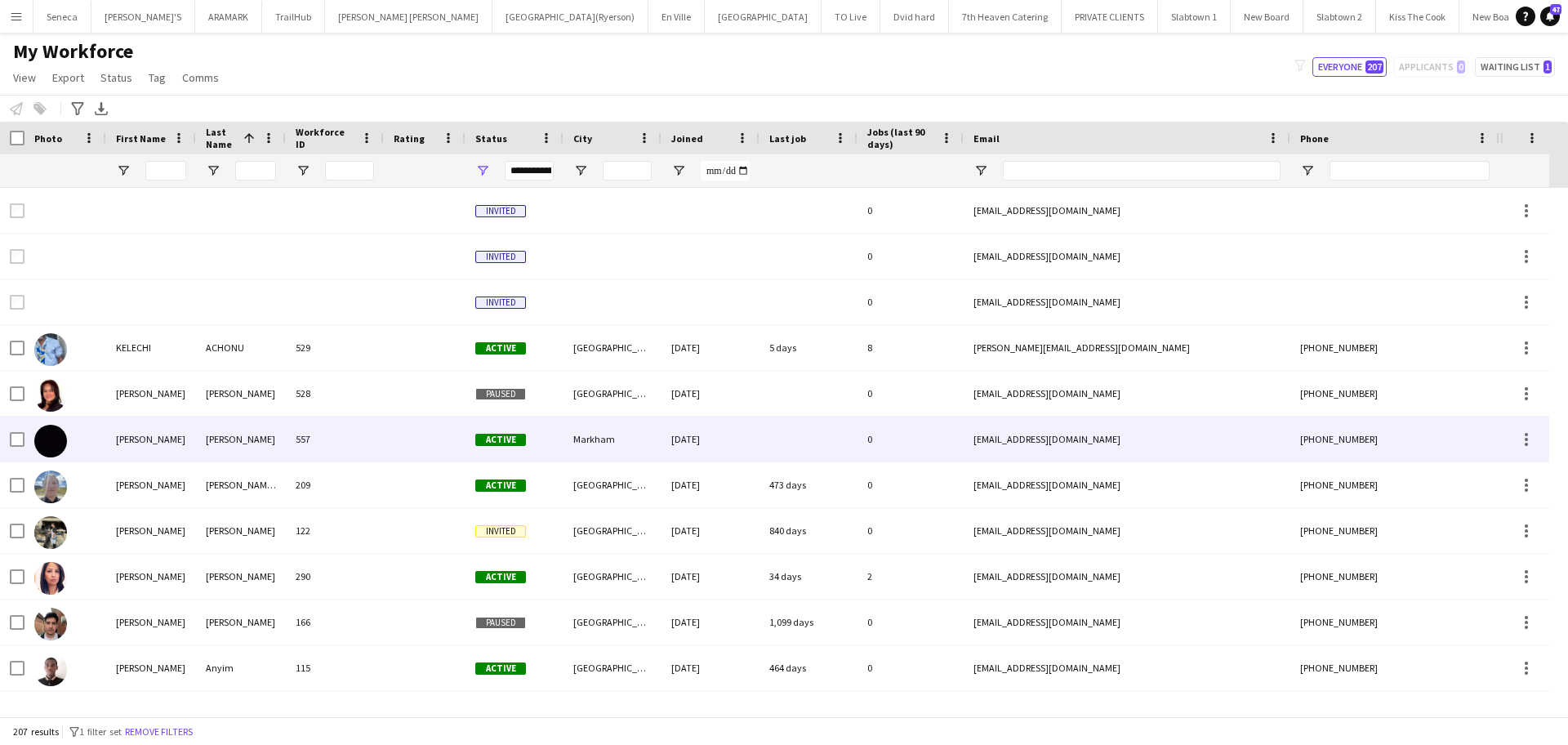
scroll to position [113, 0]
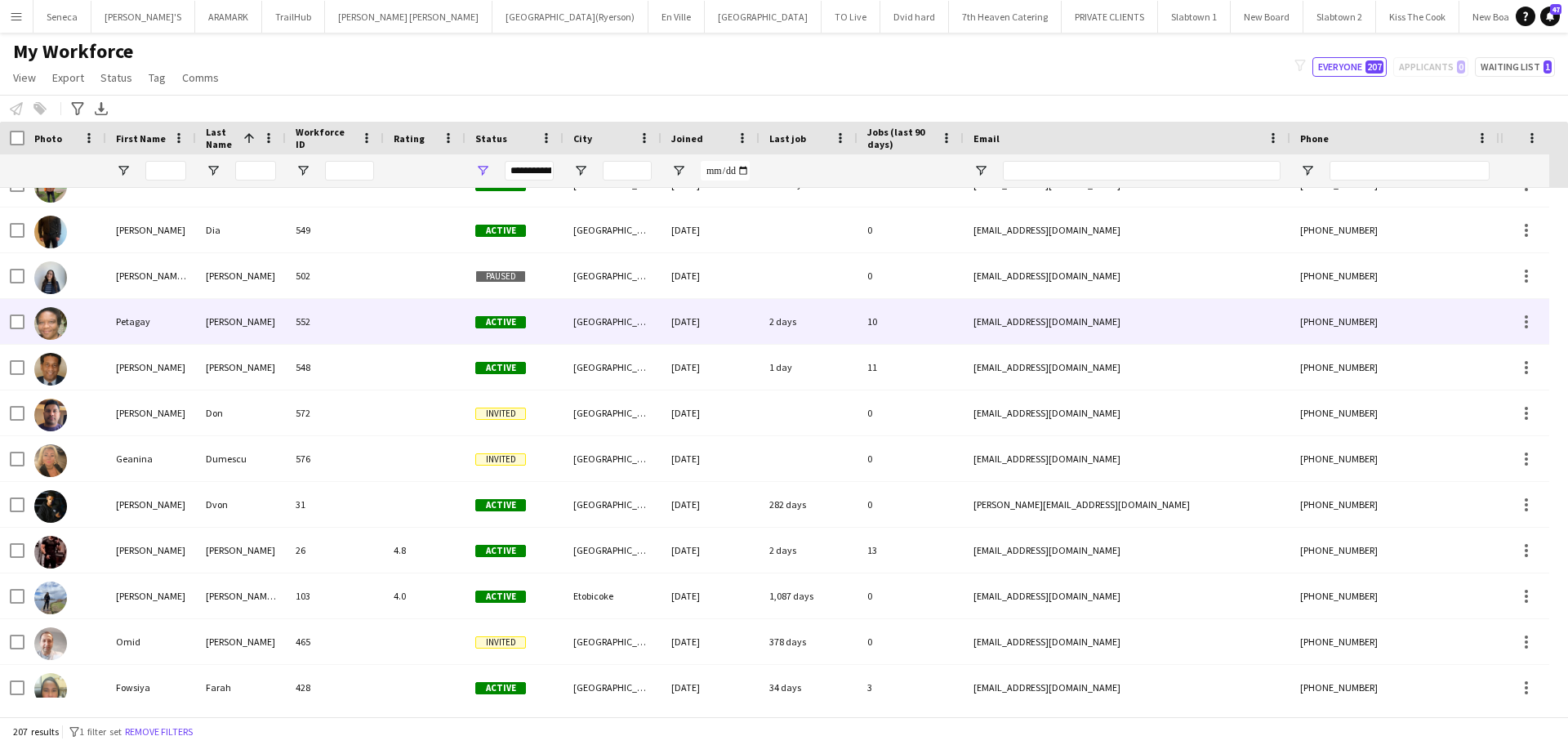
click at [141, 332] on div "Petagay" at bounding box center [151, 321] width 90 height 45
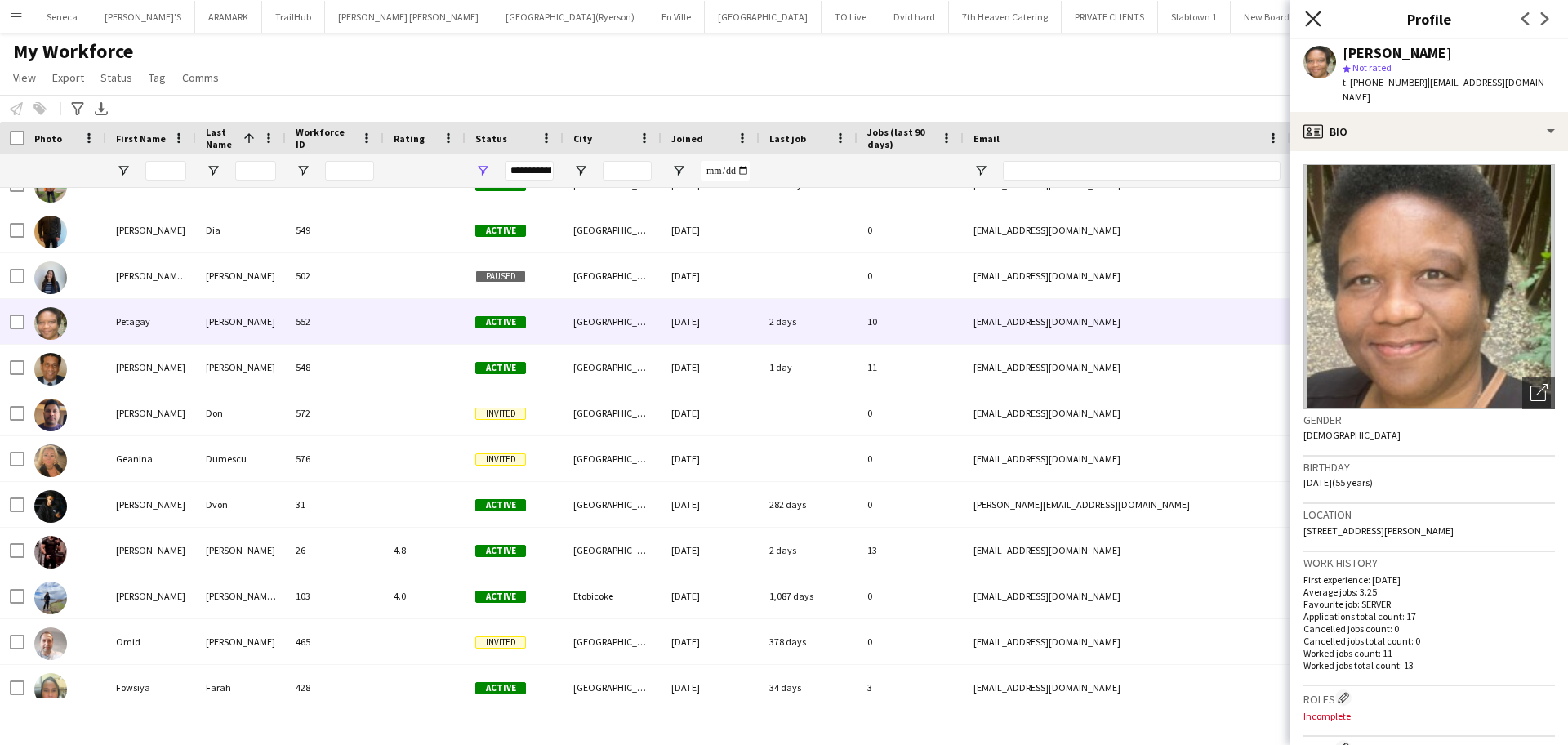
click at [1314, 23] on icon "Close pop-in" at bounding box center [1313, 18] width 16 height 16
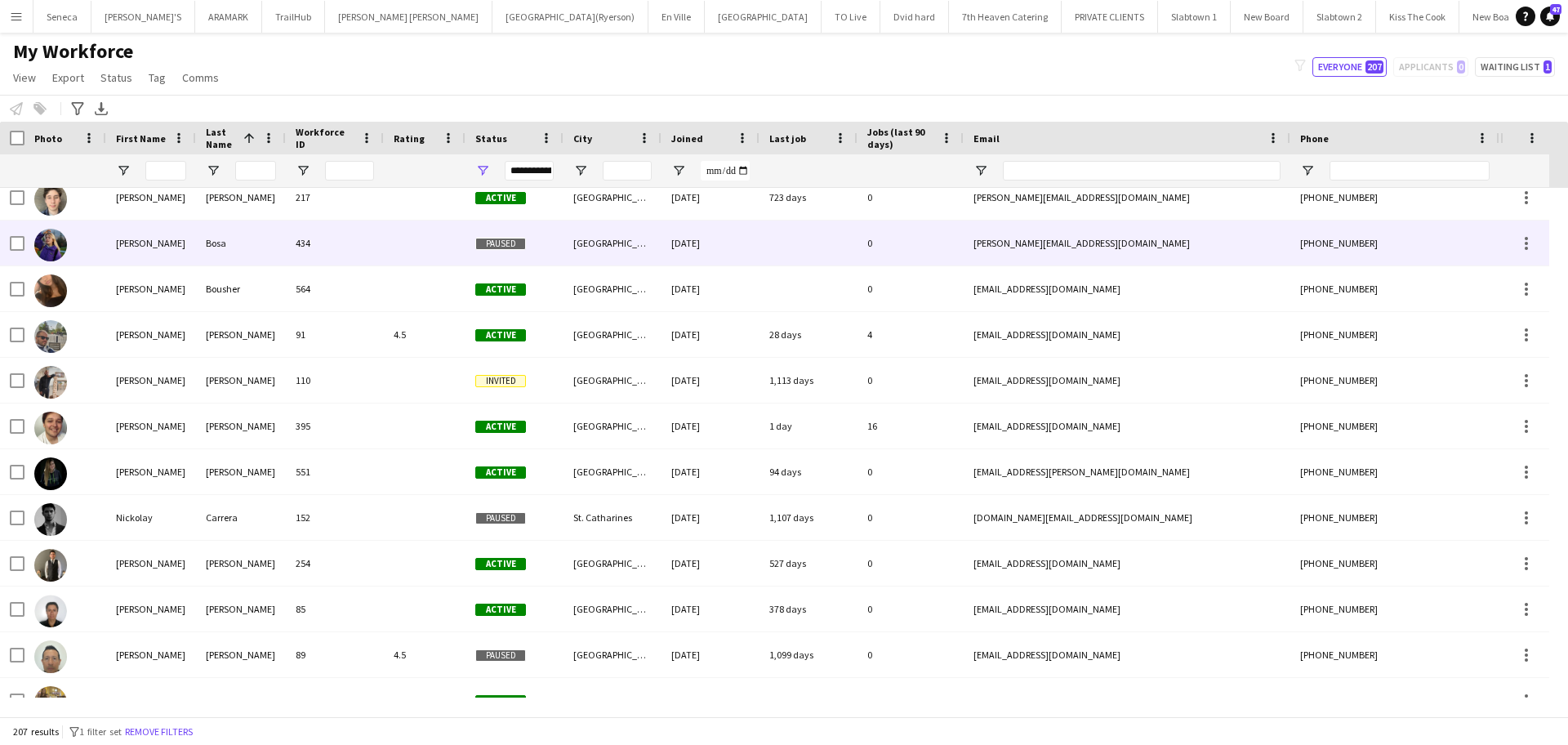
scroll to position [567, 0]
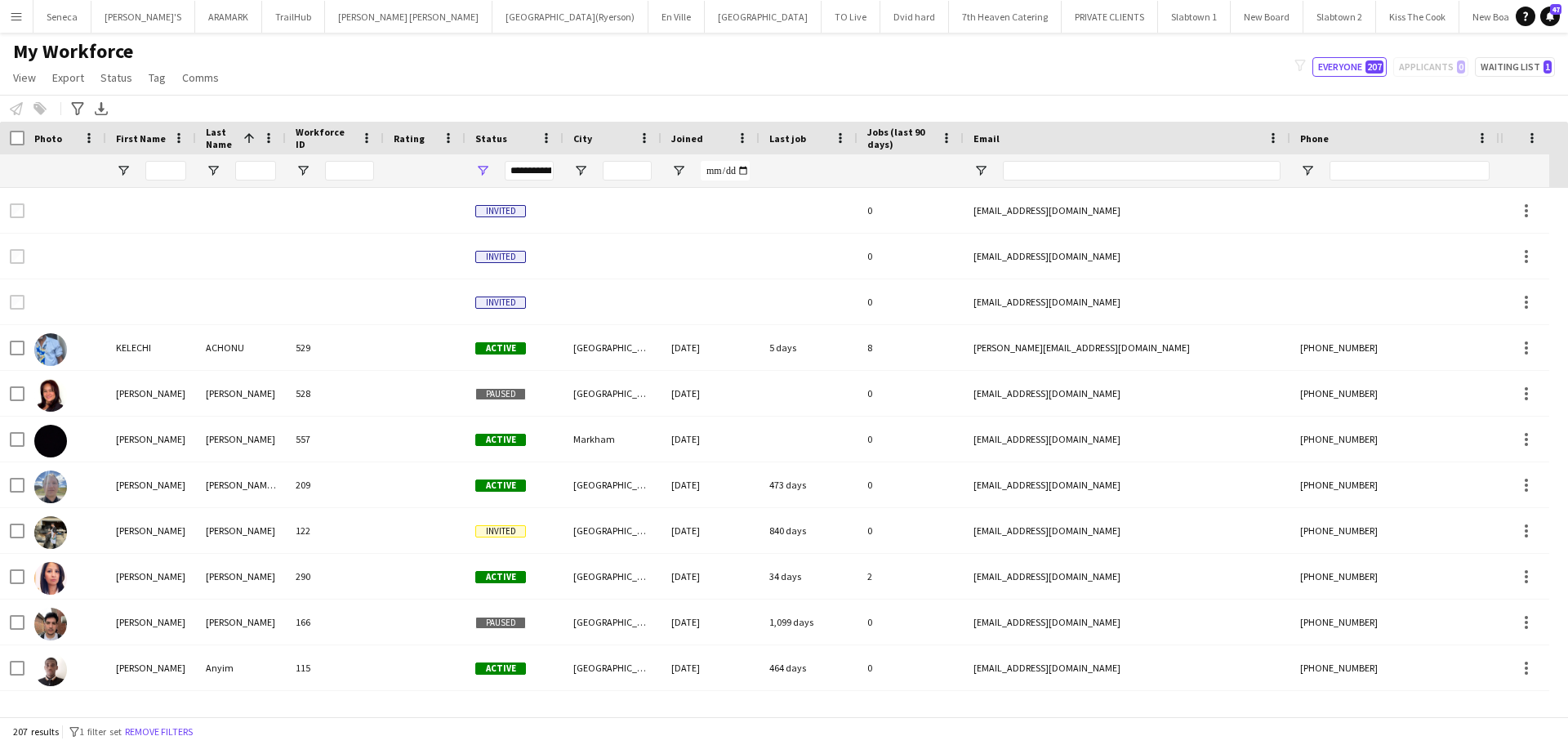
click at [230, 141] on span "Last Name" at bounding box center [221, 138] width 31 height 25
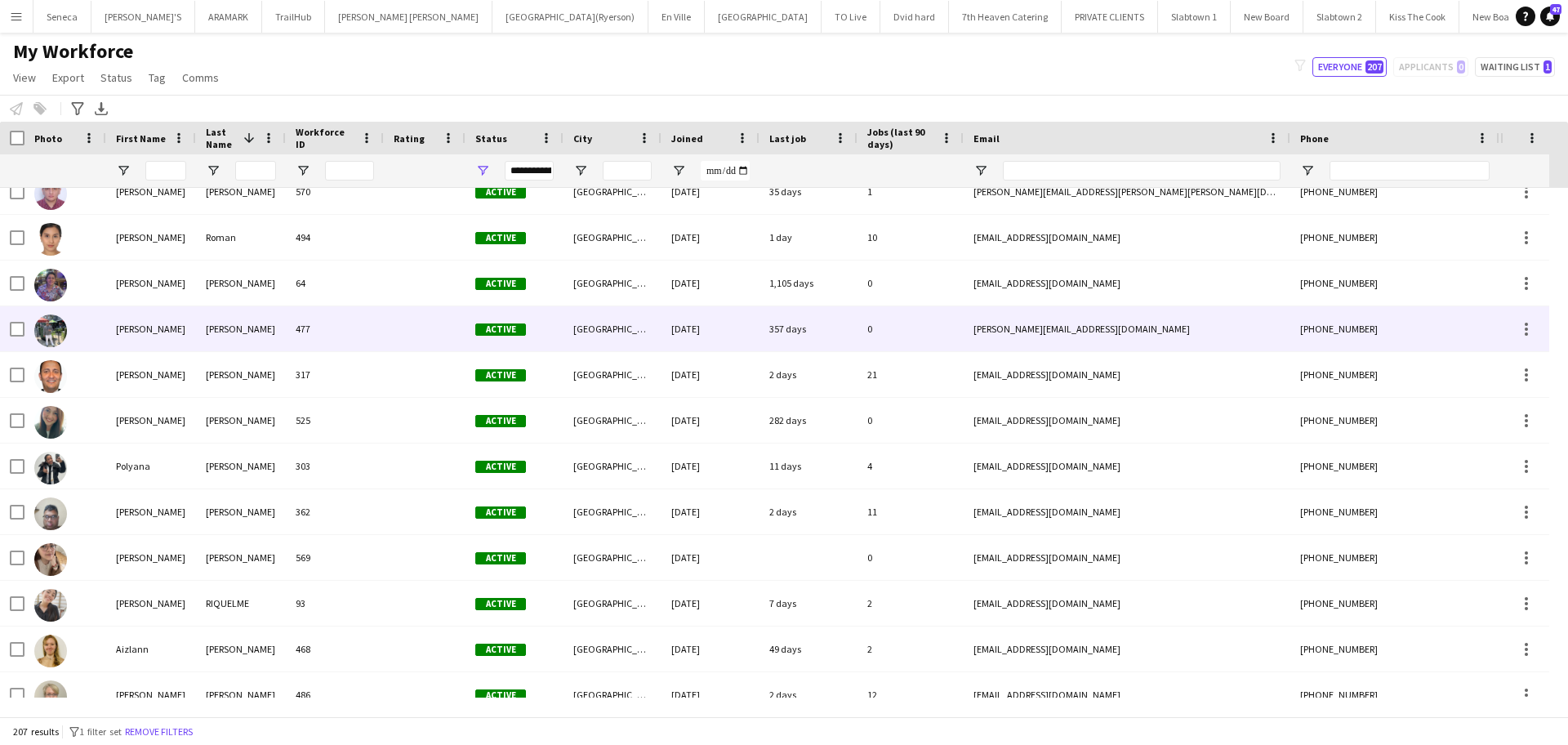
click at [62, 332] on img at bounding box center [50, 330] width 33 height 33
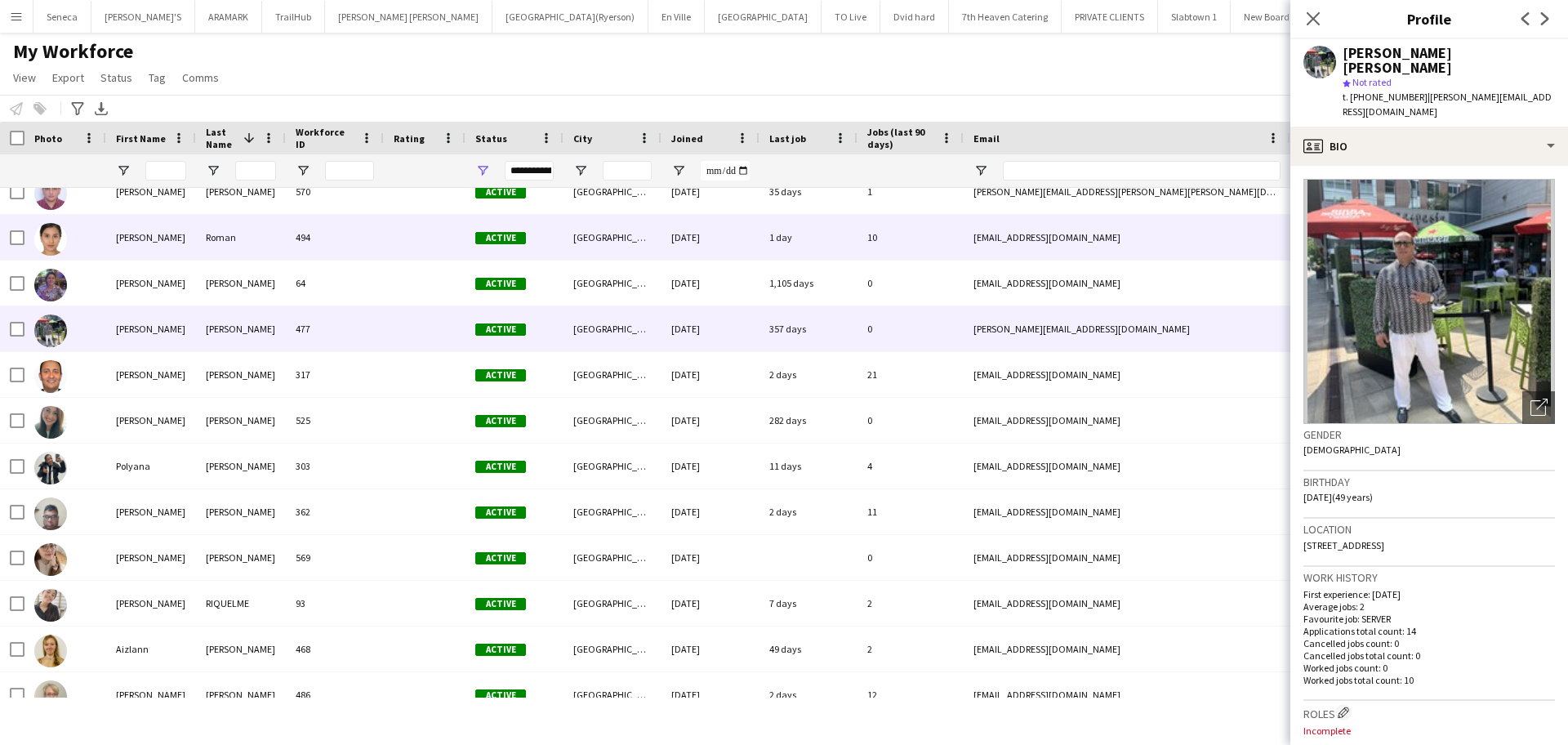
click at [69, 245] on div at bounding box center [65, 237] width 82 height 45
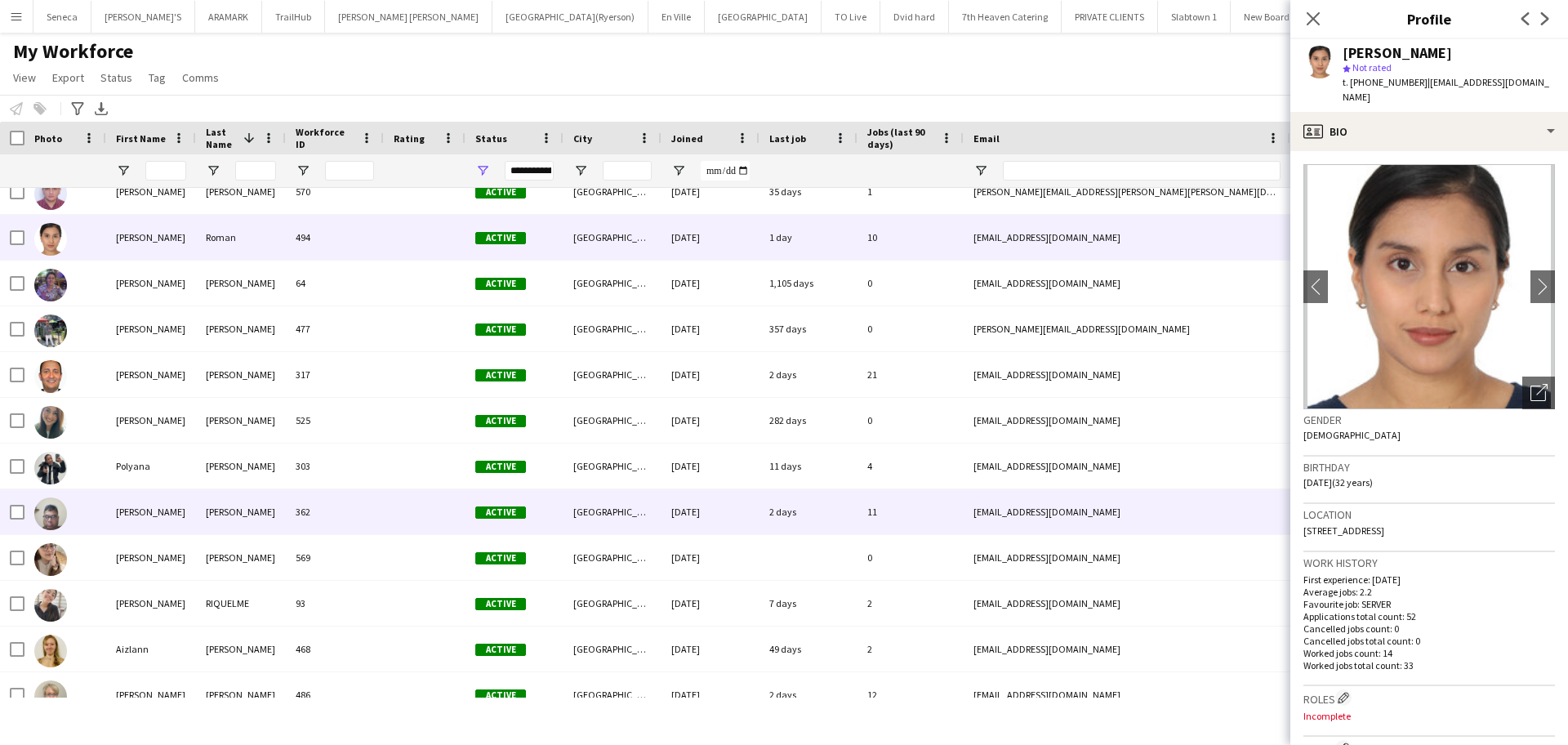
click at [151, 502] on div "[PERSON_NAME]" at bounding box center [151, 512] width 90 height 45
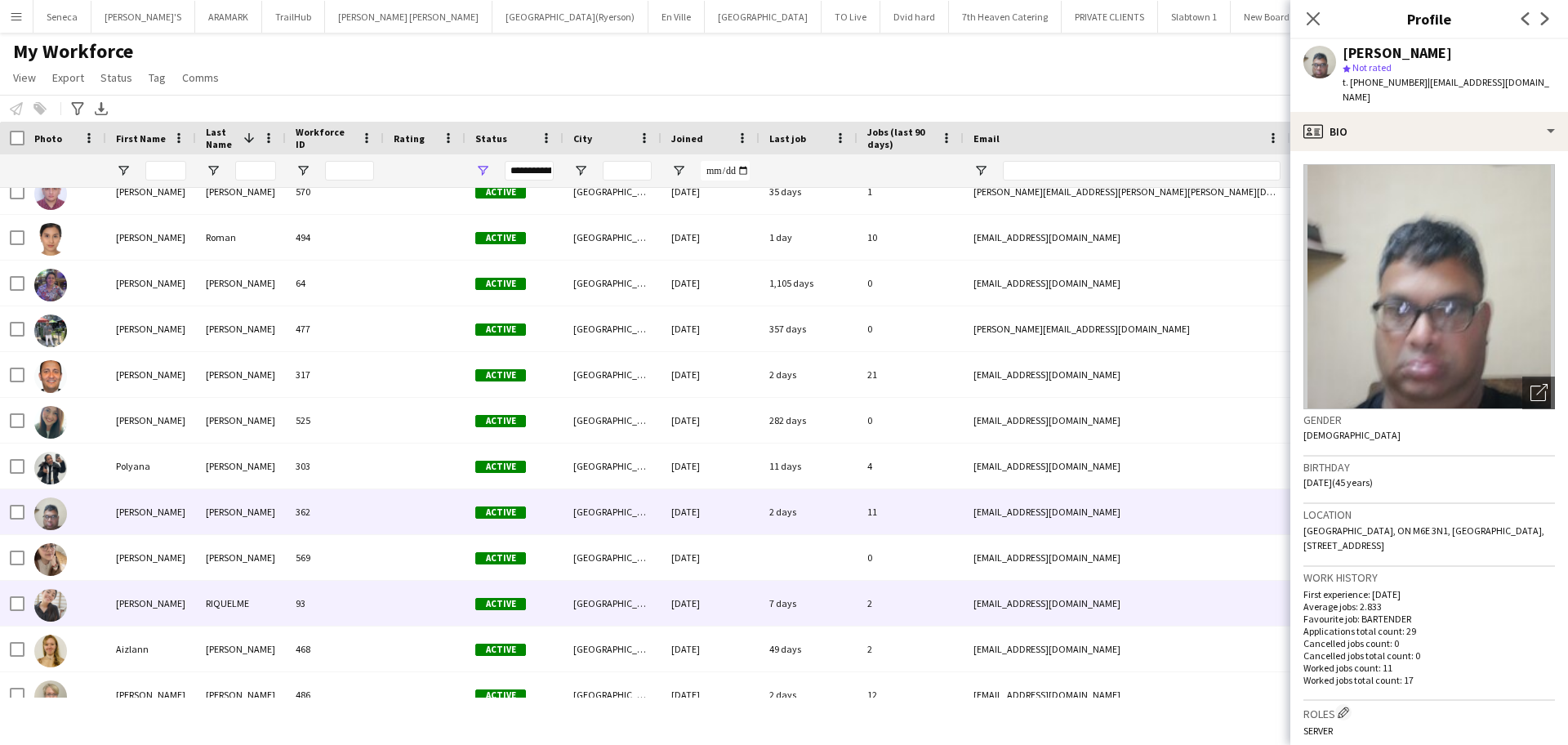
click at [59, 603] on img at bounding box center [50, 605] width 33 height 33
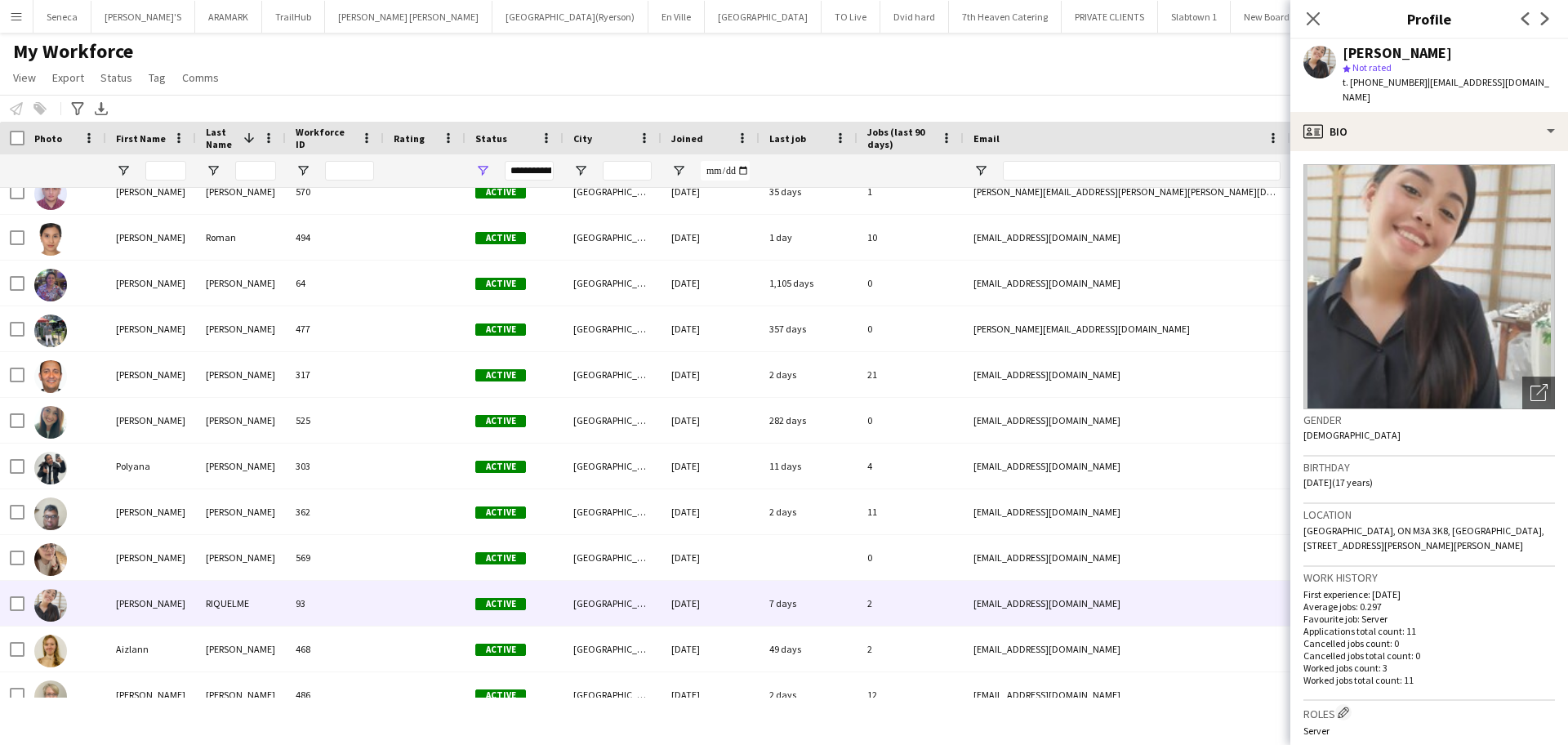
click at [129, 146] on div "First Name" at bounding box center [142, 138] width 51 height 25
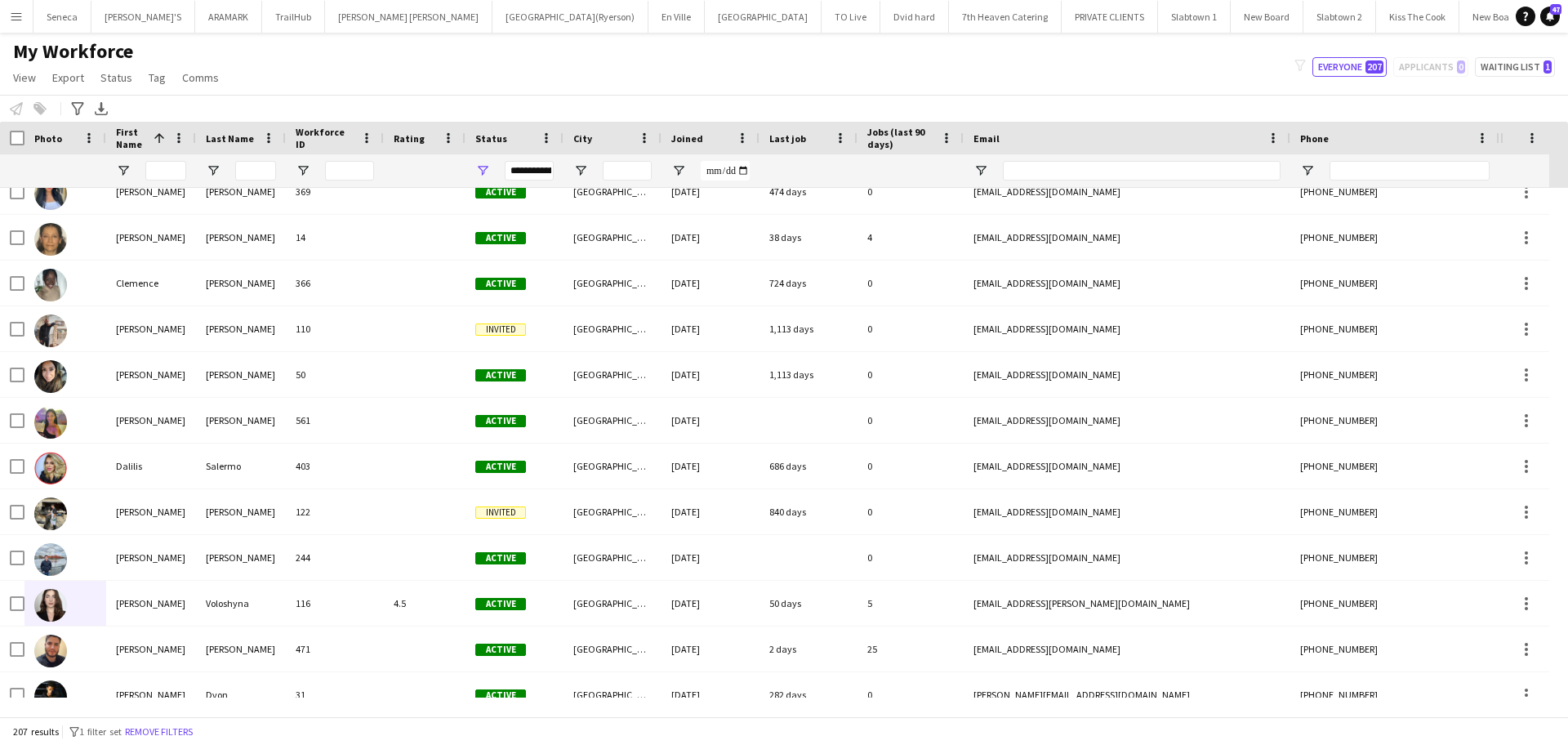
click at [134, 147] on span "First Name" at bounding box center [131, 138] width 31 height 25
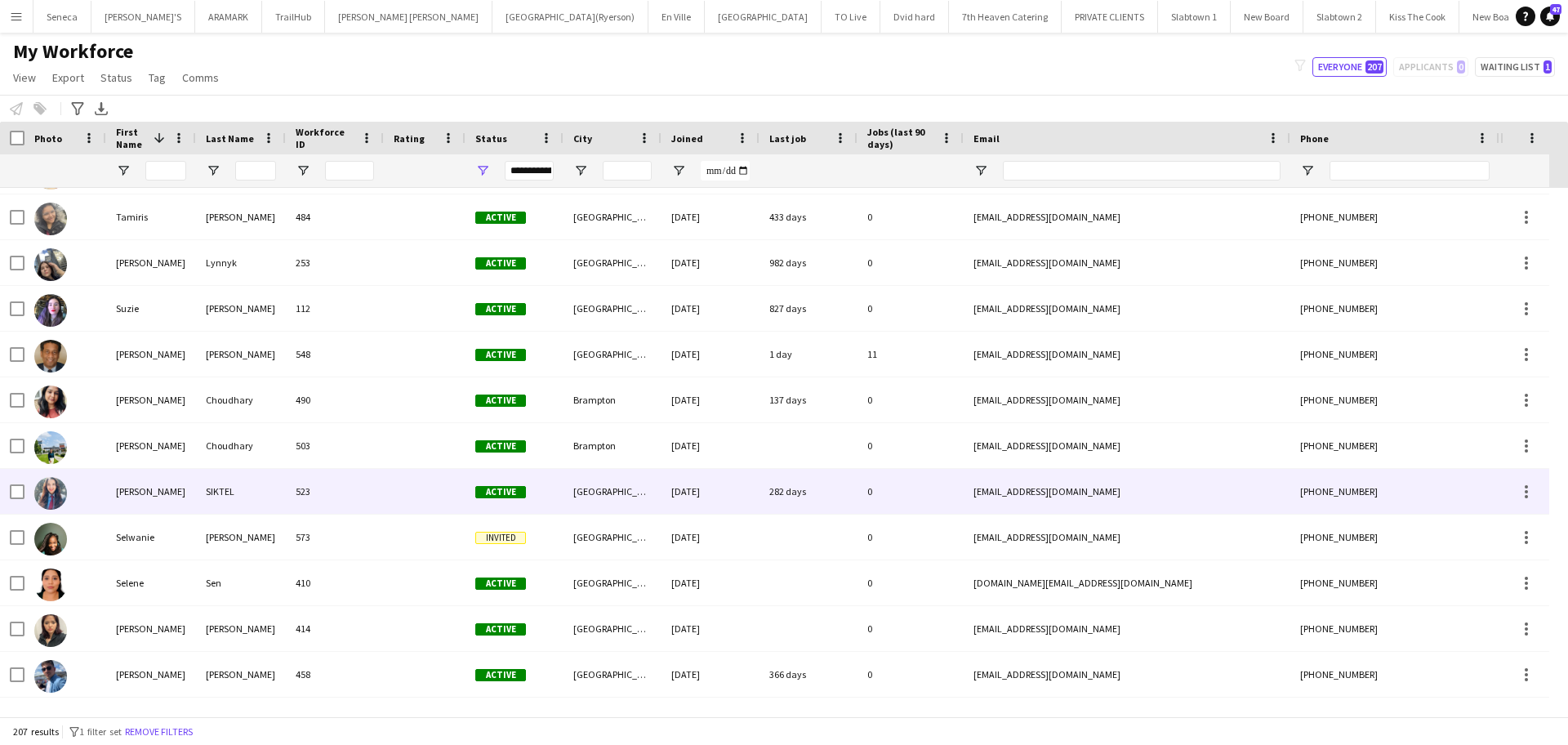
scroll to position [1021, 0]
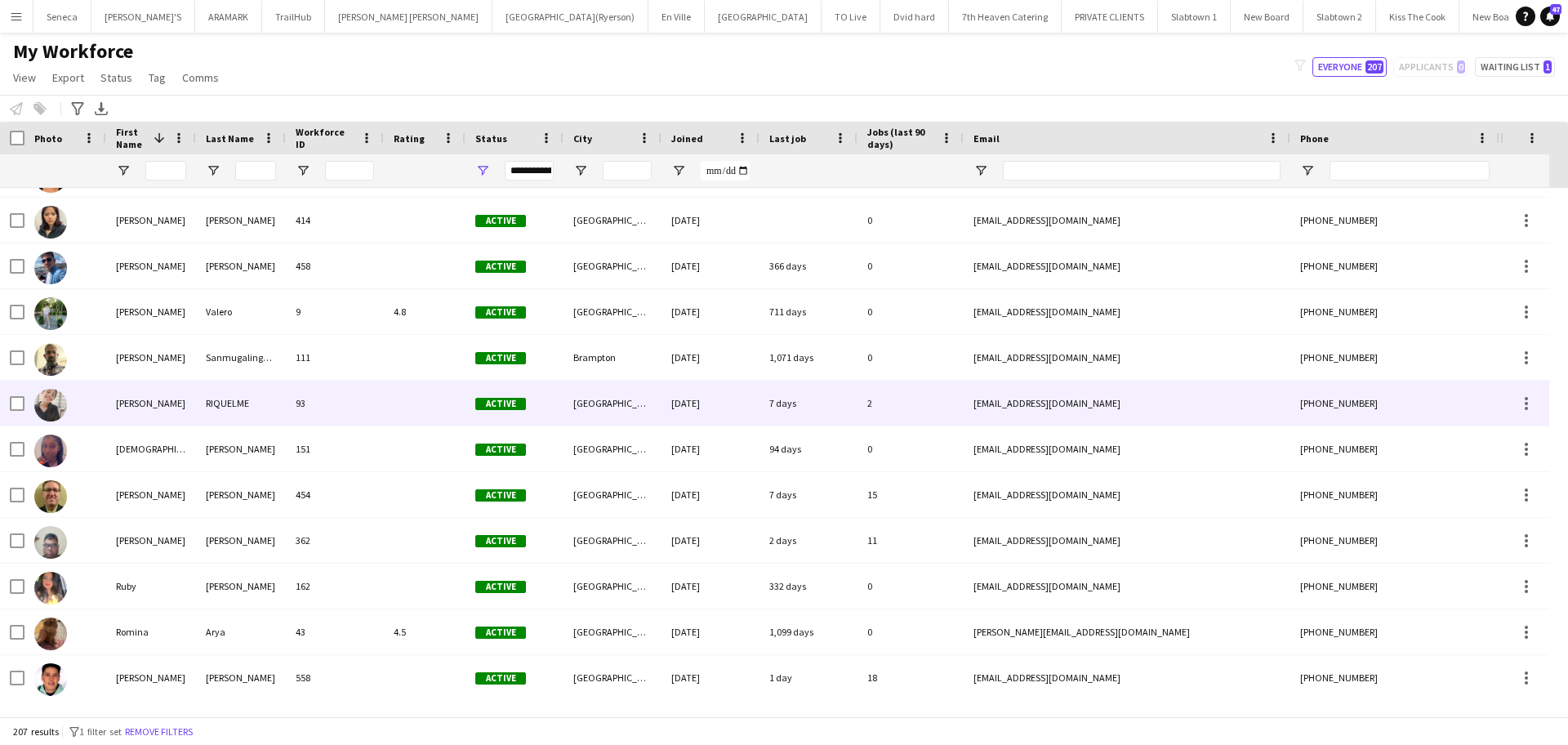
click at [49, 389] on img at bounding box center [50, 404] width 33 height 33
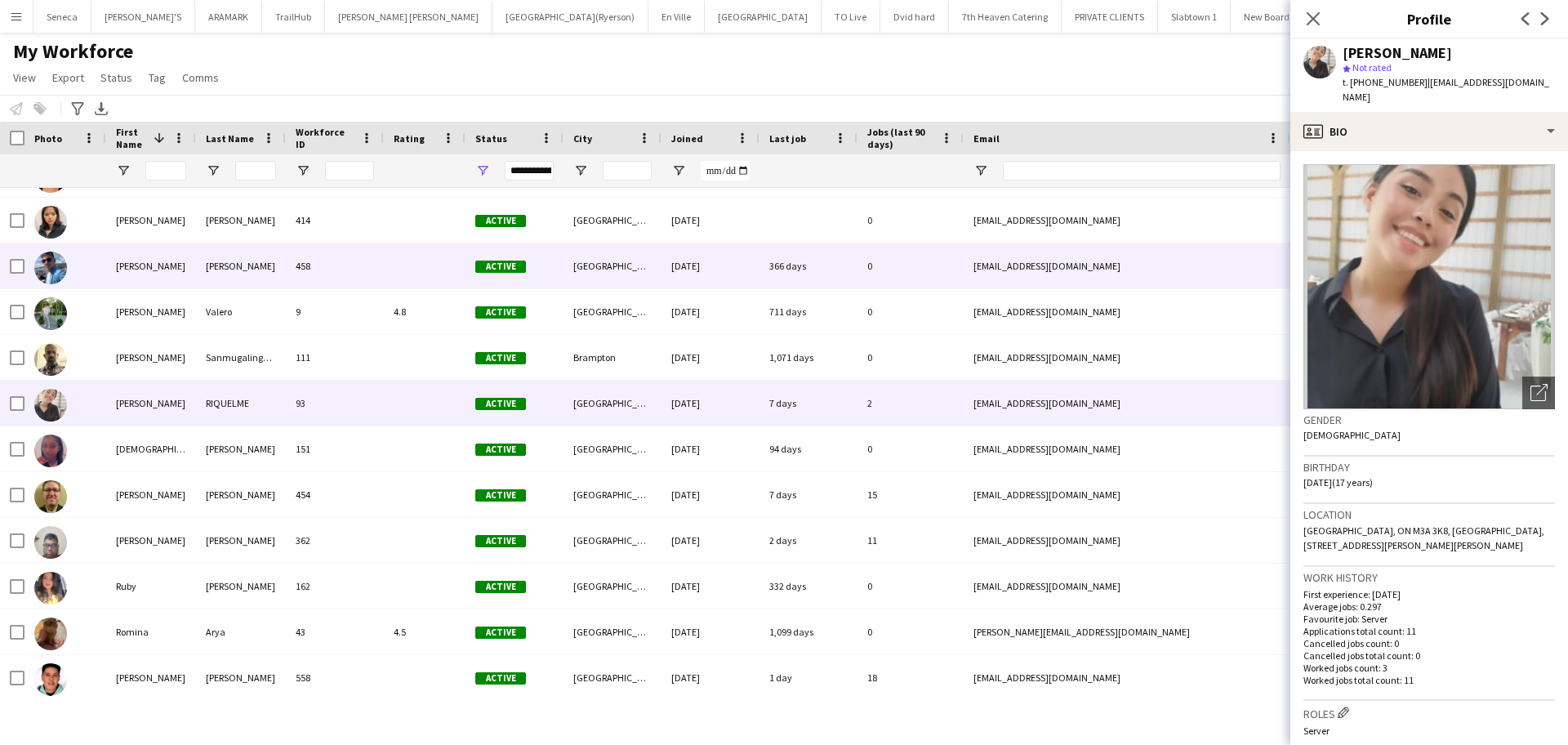
click at [63, 263] on img at bounding box center [50, 268] width 33 height 33
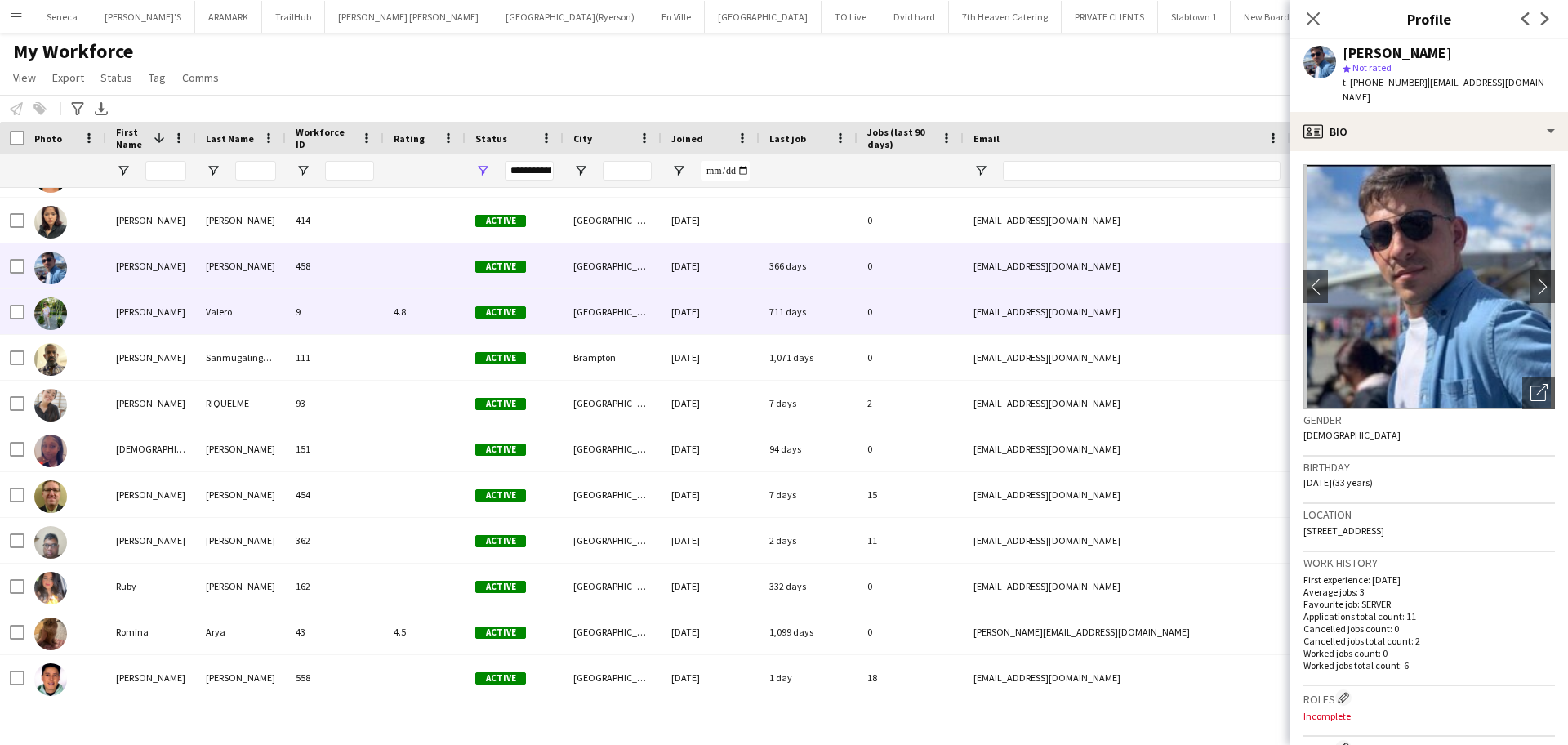
click at [56, 321] on img at bounding box center [50, 313] width 33 height 33
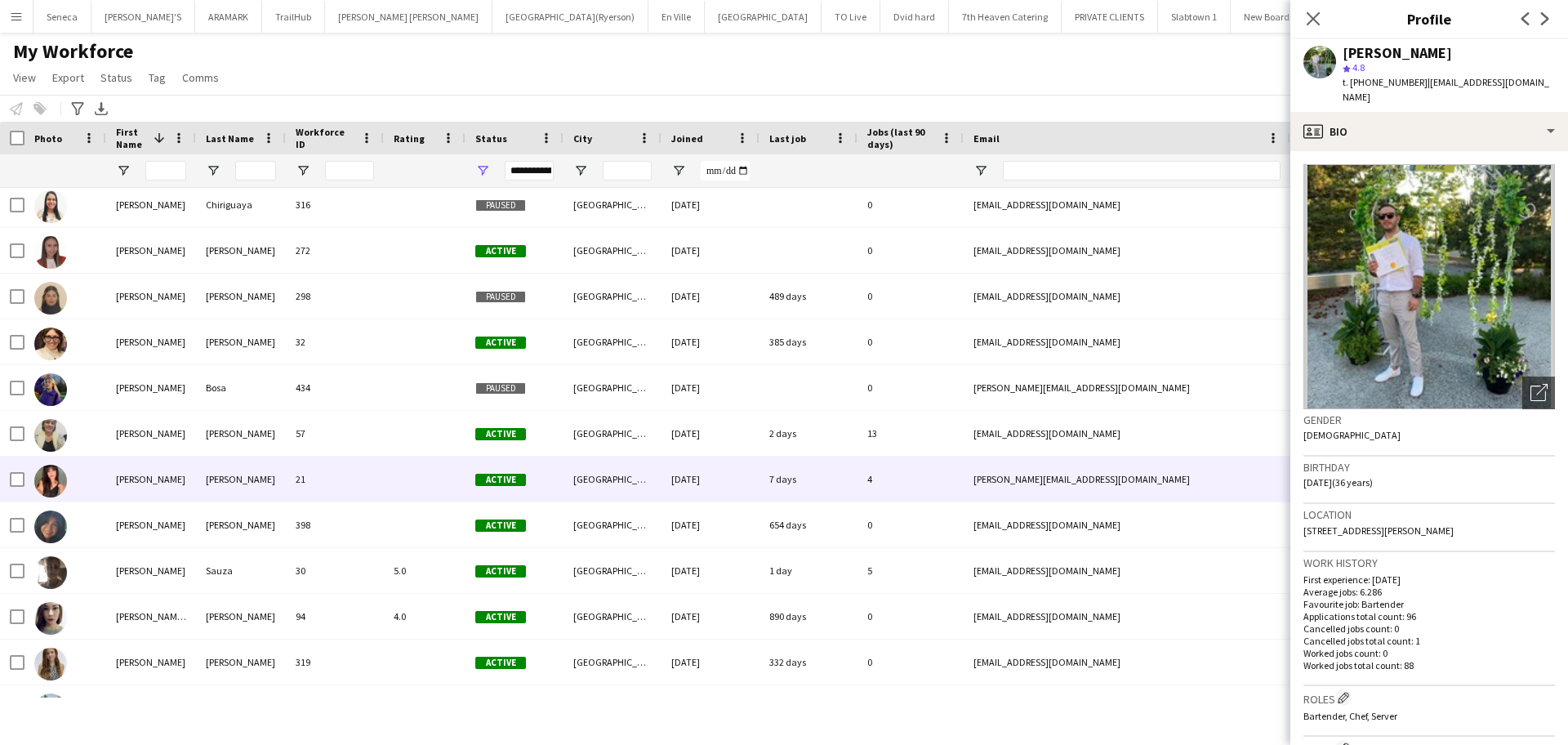
scroll to position [3675, 0]
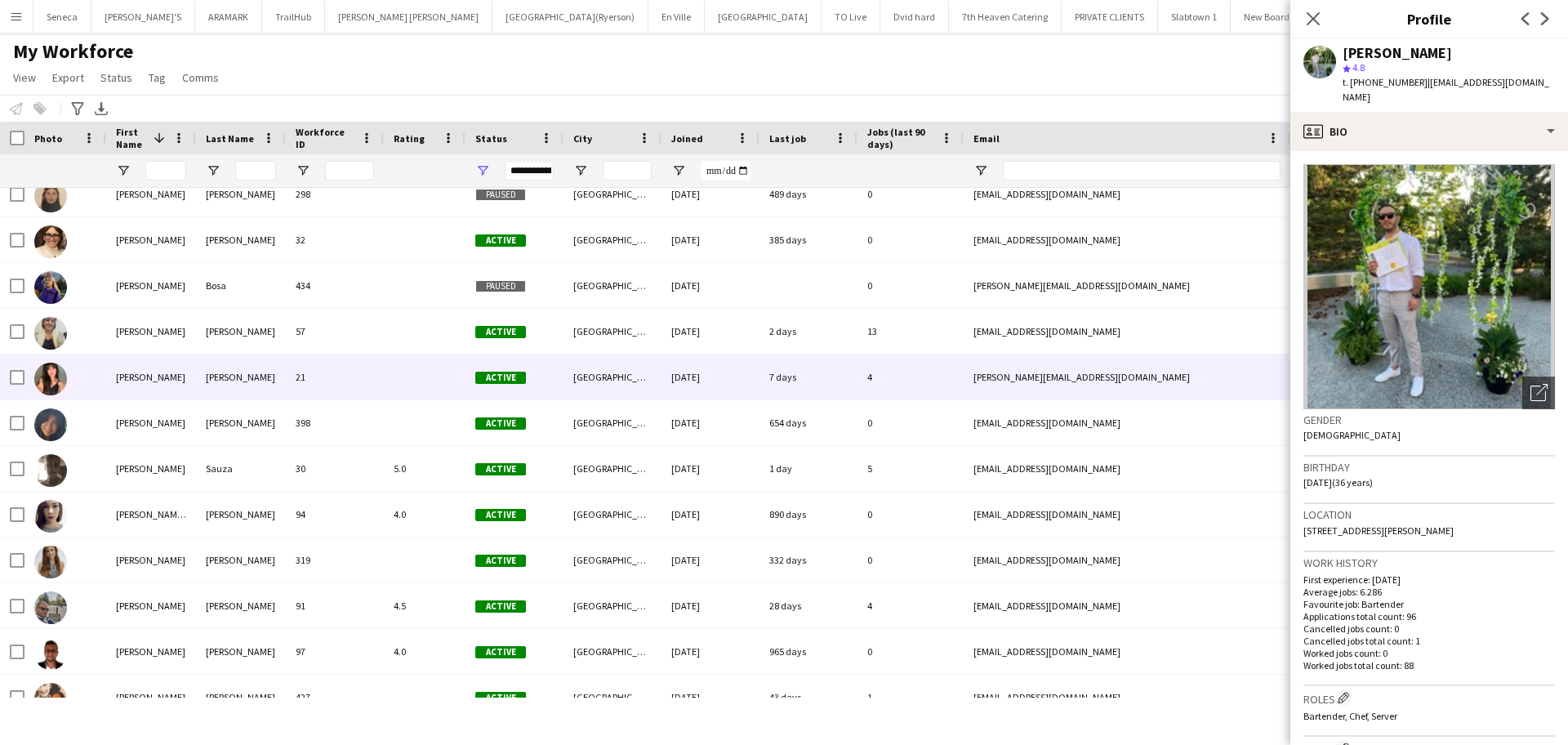
click at [122, 372] on div "[PERSON_NAME]" at bounding box center [151, 377] width 90 height 45
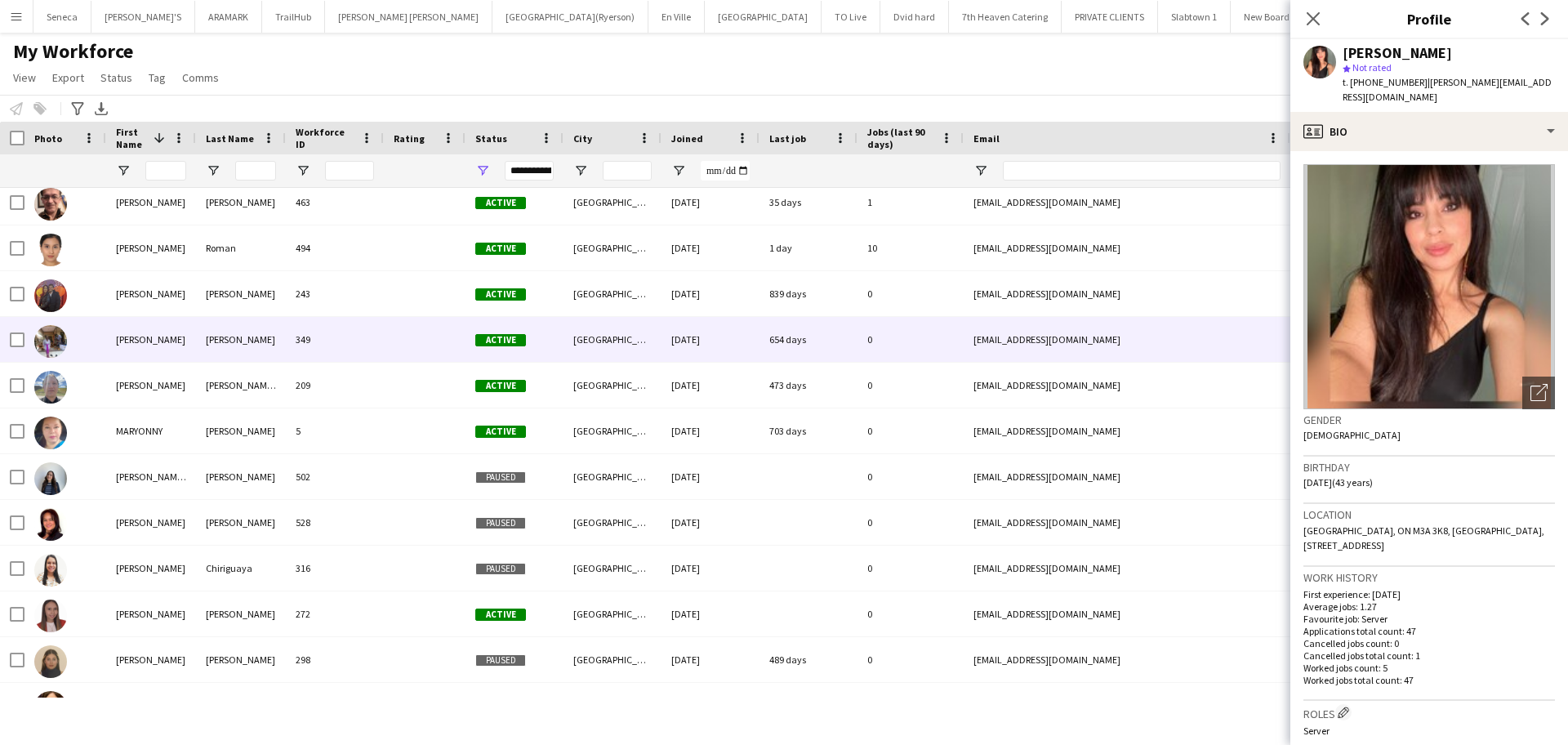
scroll to position [3165, 0]
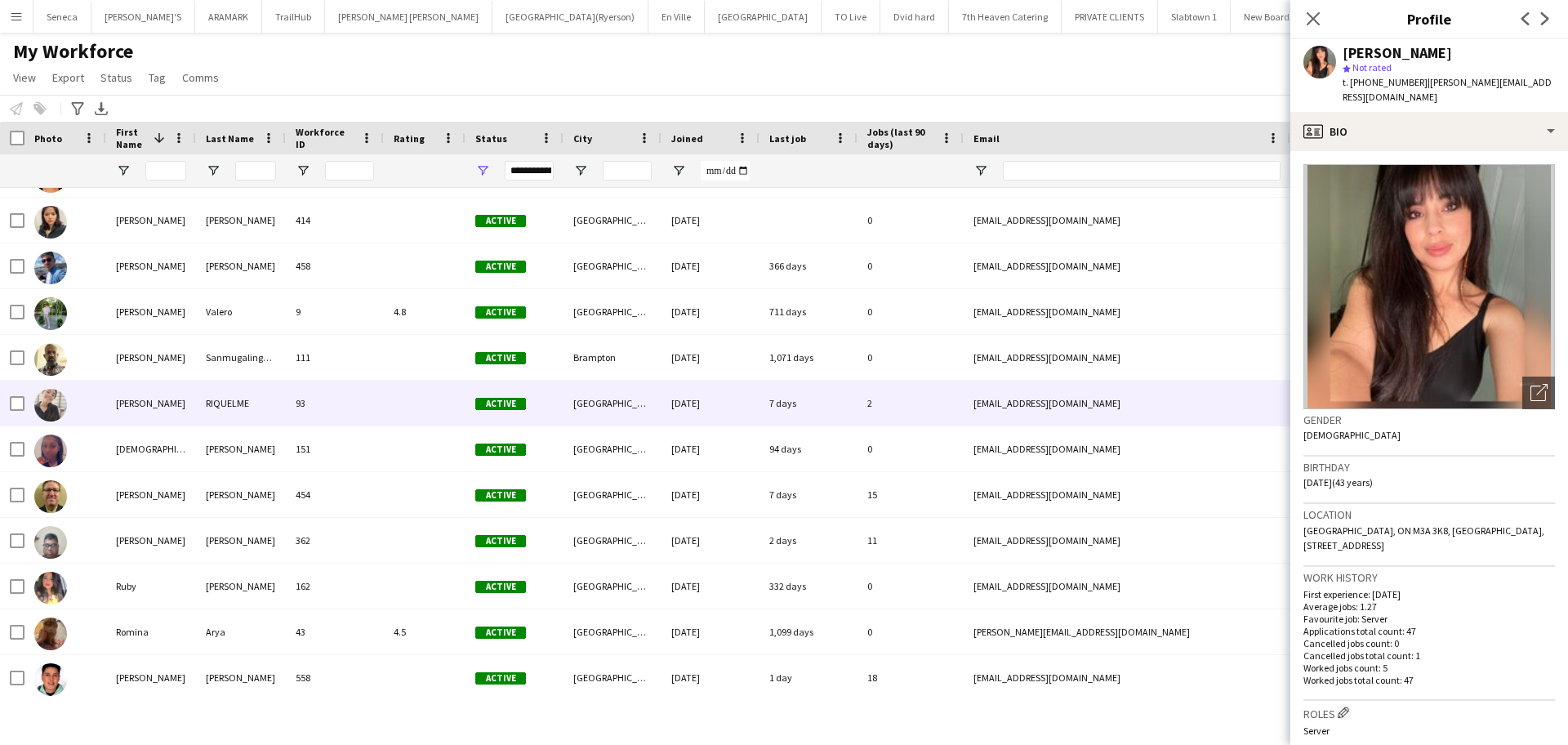
click at [60, 403] on img at bounding box center [50, 404] width 33 height 33
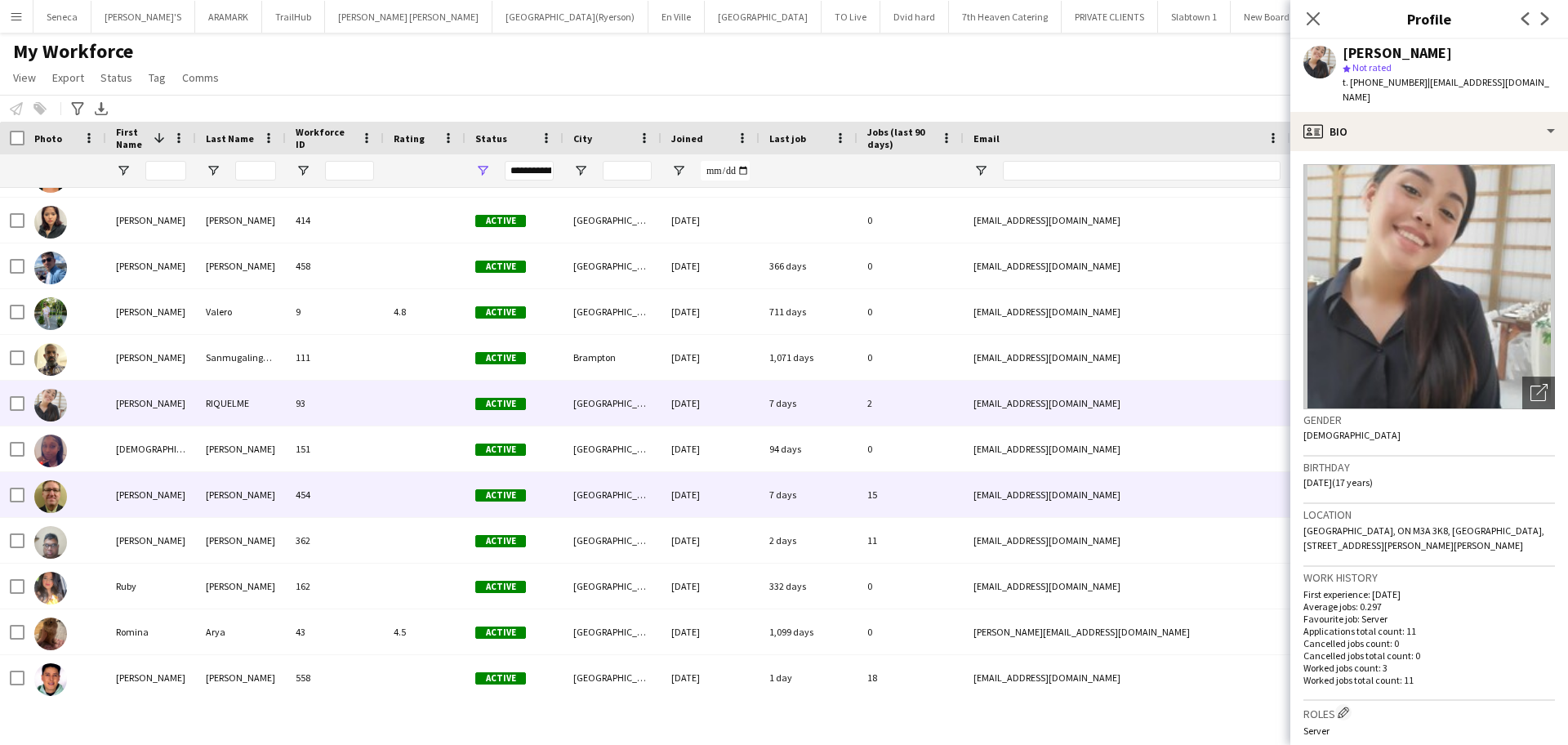
click at [44, 500] on img at bounding box center [50, 496] width 33 height 33
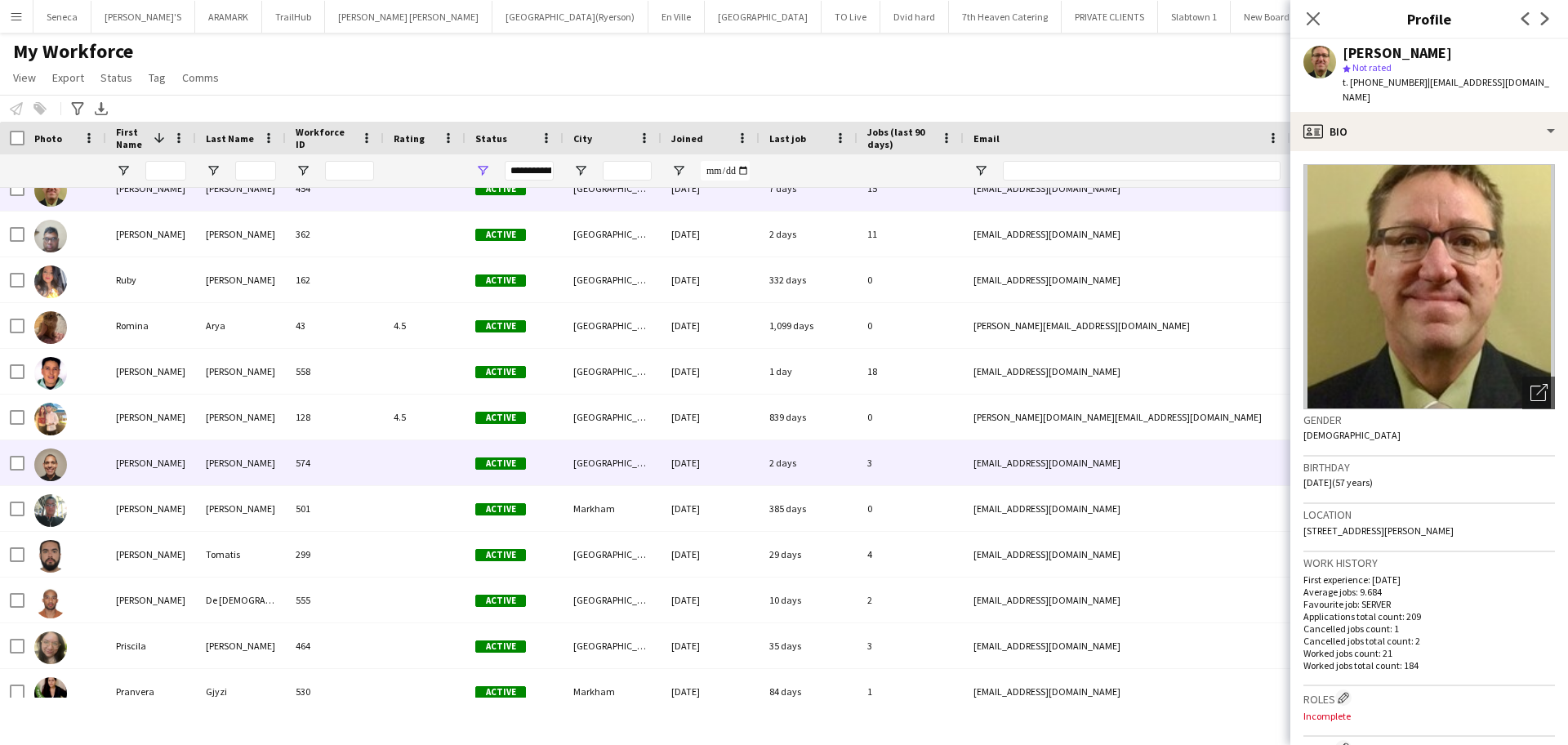
click at [48, 476] on img at bounding box center [50, 464] width 33 height 33
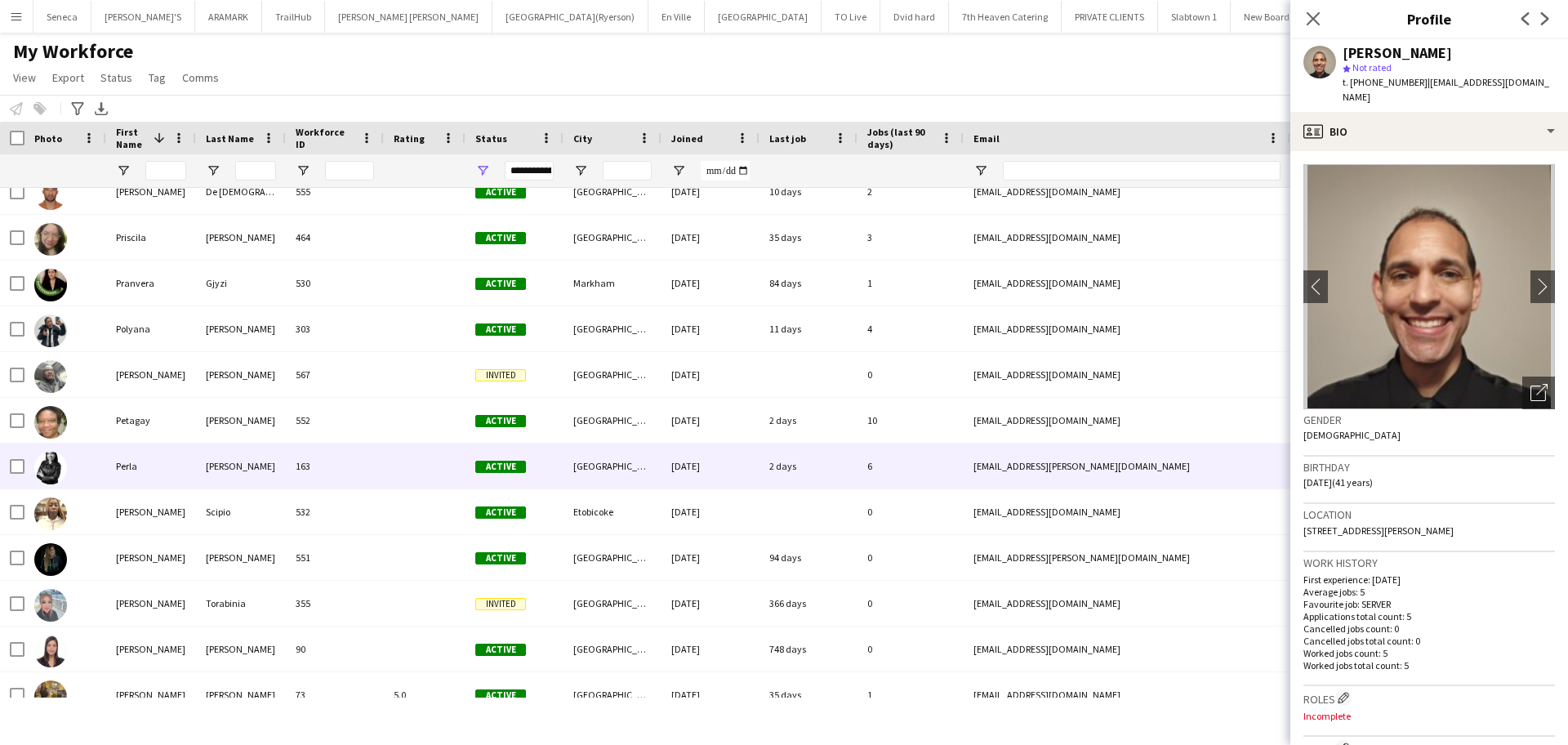
click at [50, 474] on img at bounding box center [50, 468] width 33 height 33
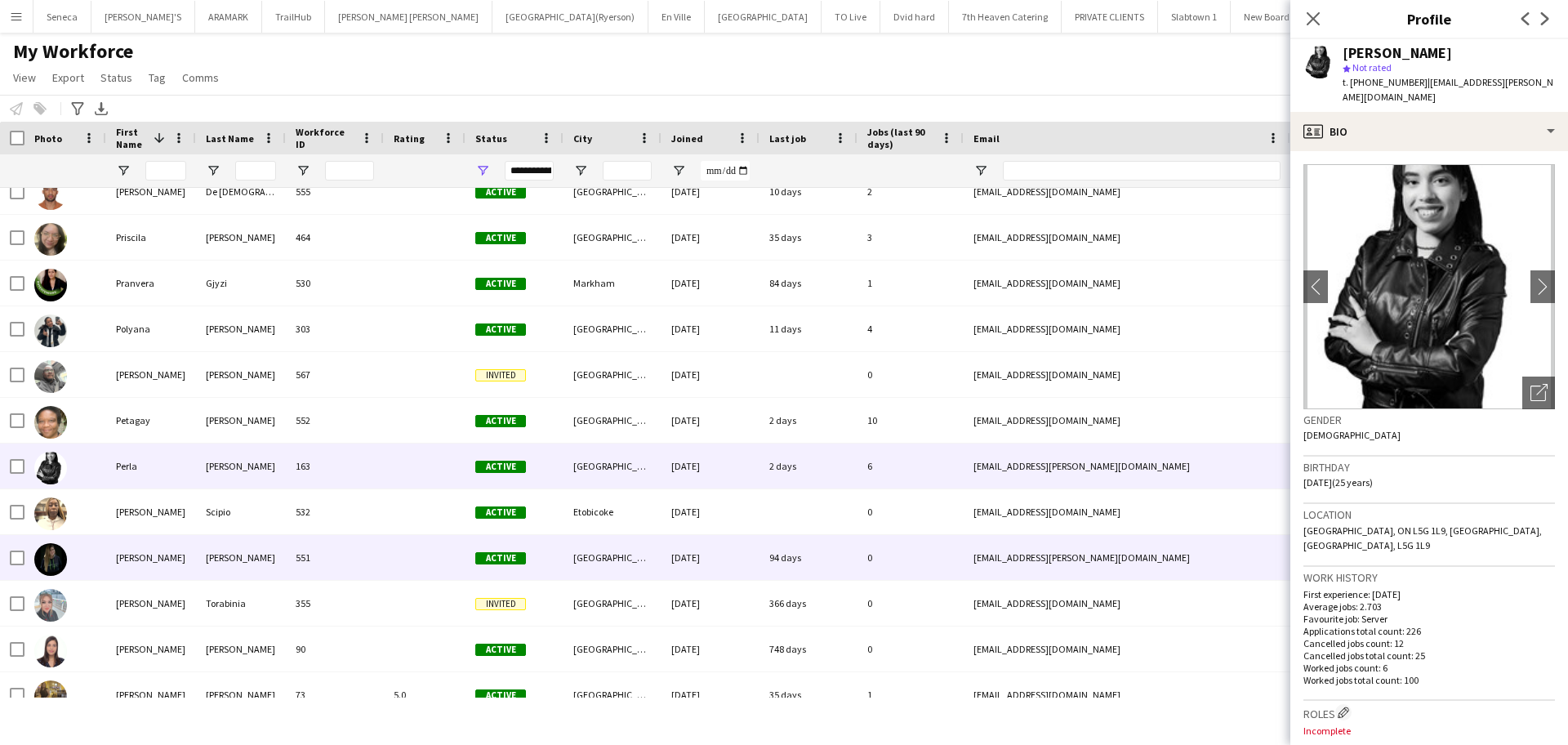
click at [47, 561] on img at bounding box center [50, 559] width 33 height 33
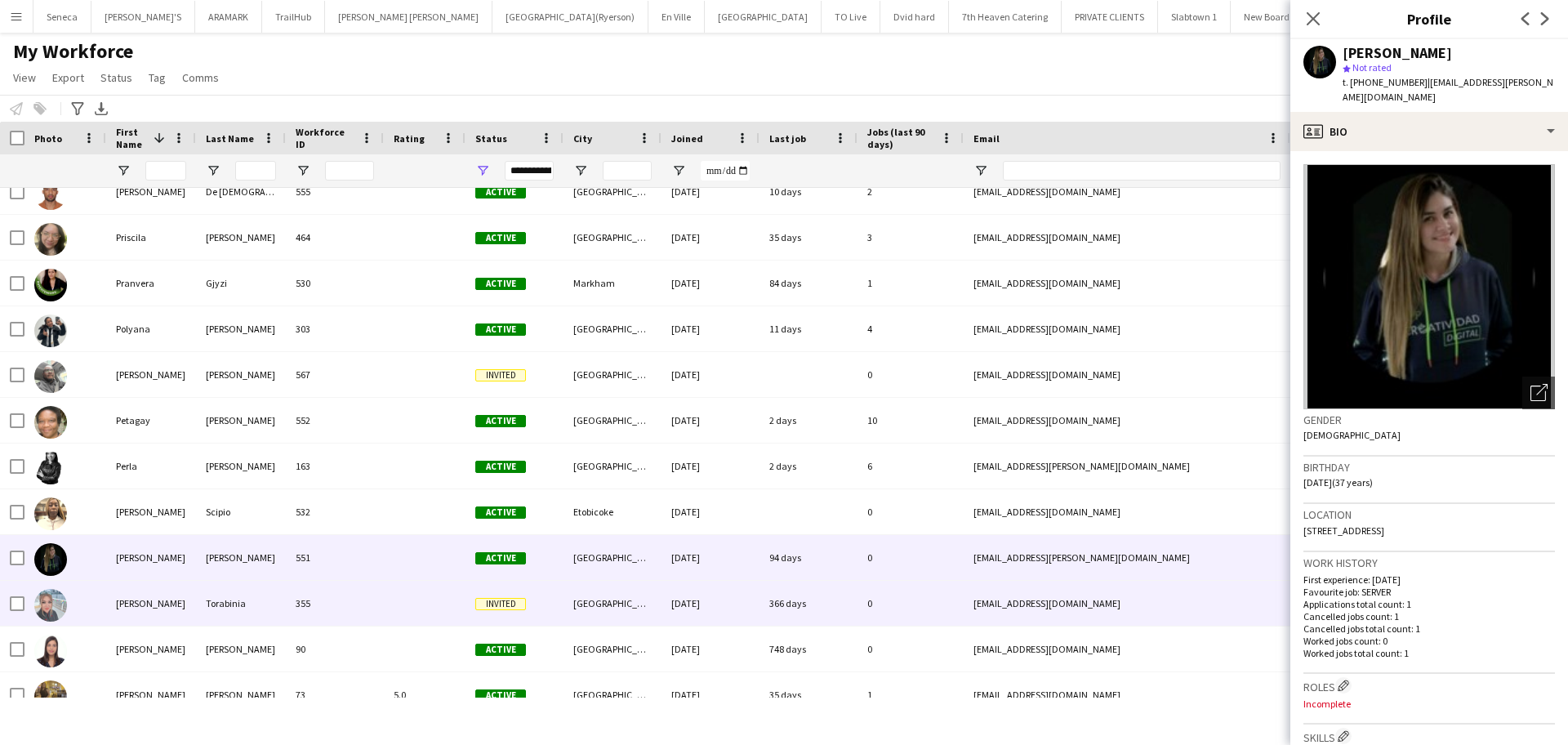
click at [27, 609] on div at bounding box center [65, 602] width 82 height 45
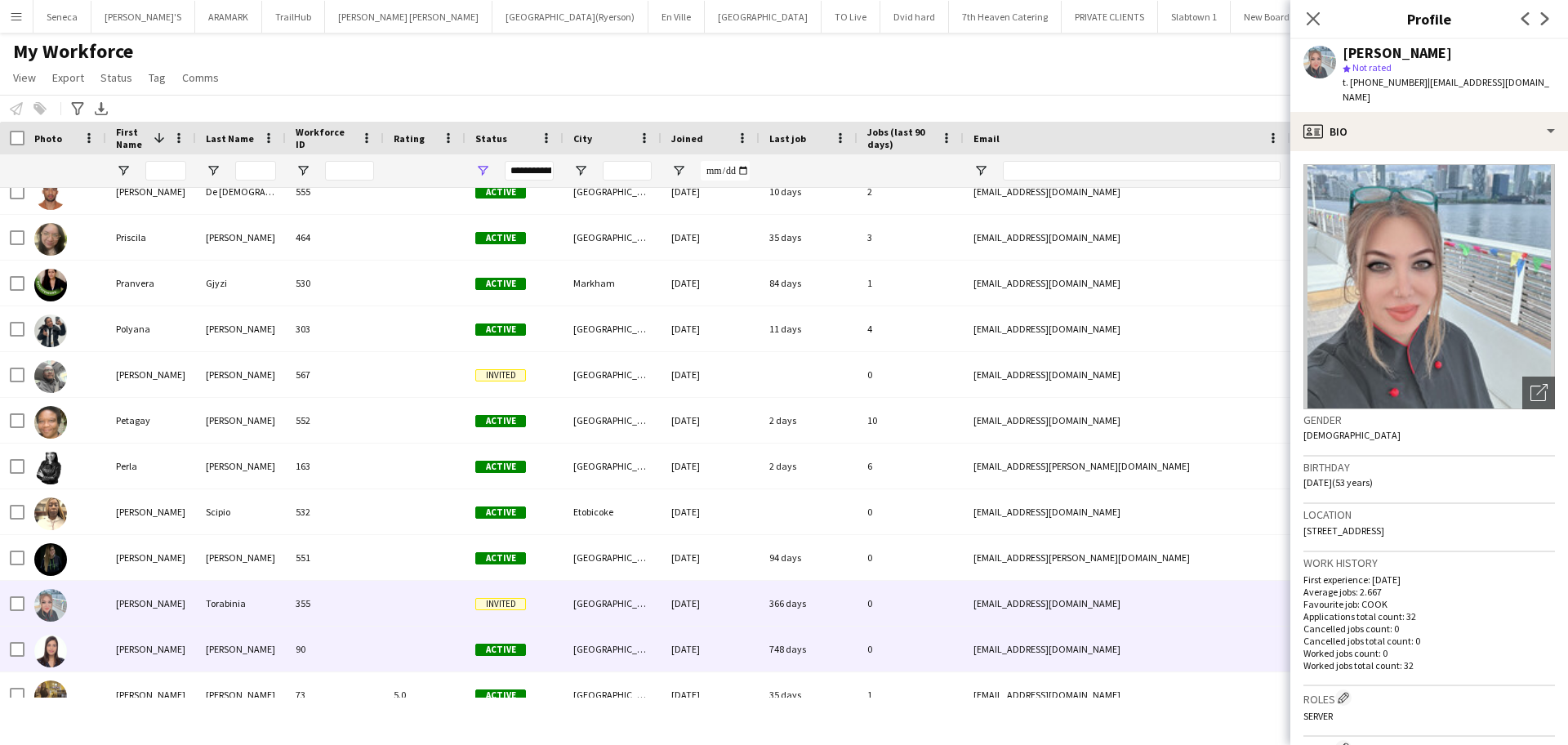
click at [62, 645] on img at bounding box center [50, 651] width 33 height 33
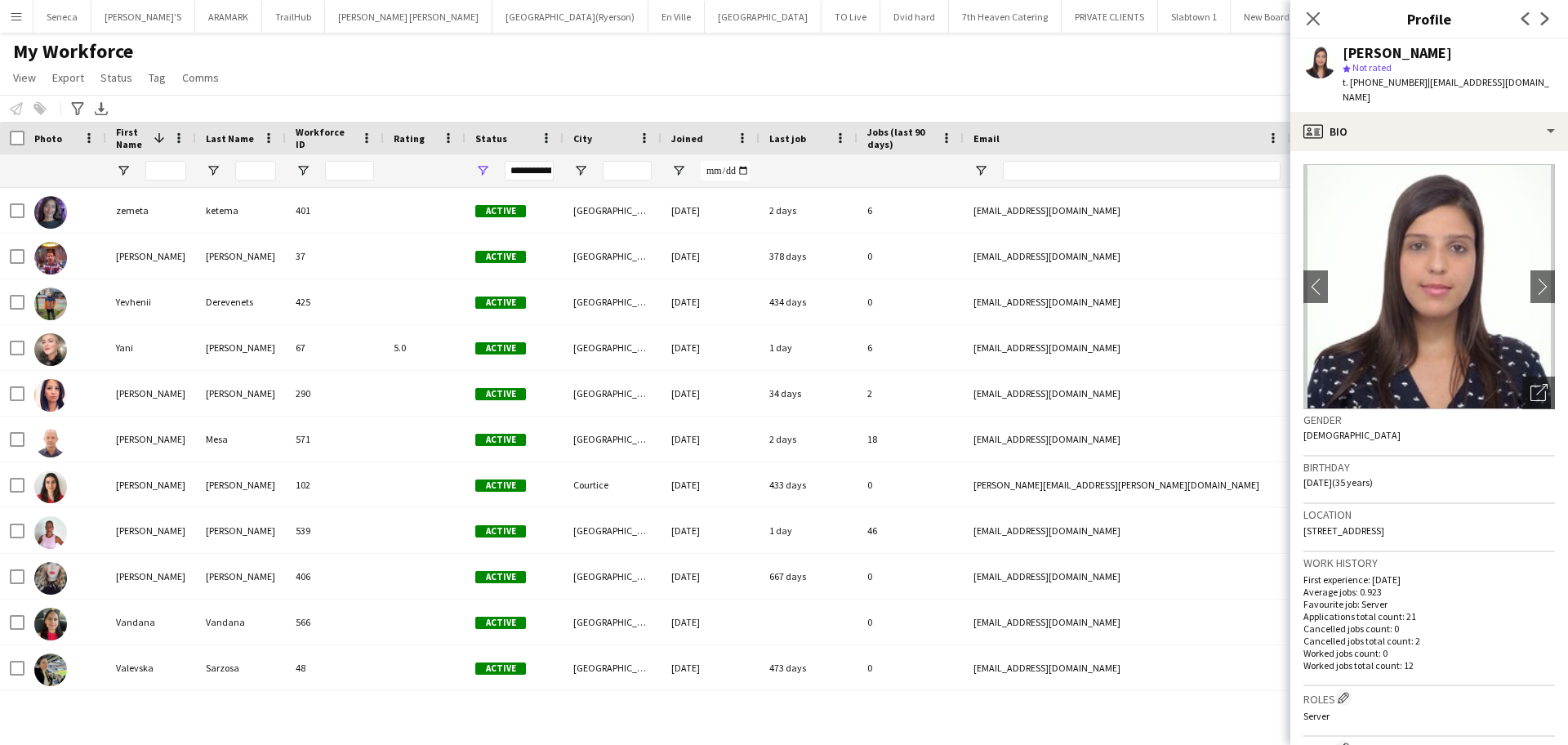
click at [800, 135] on span "Last job" at bounding box center [788, 138] width 37 height 12
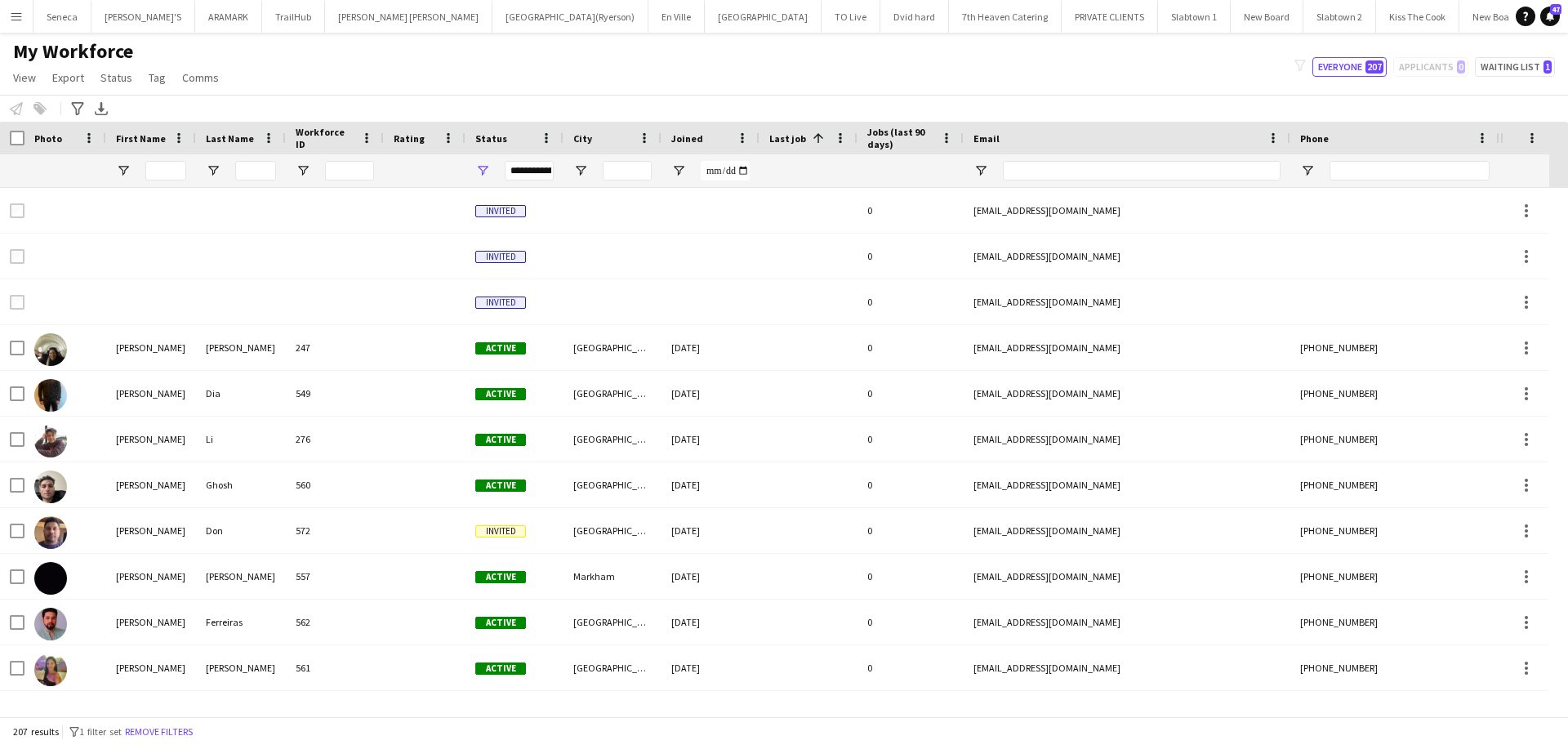
click at [800, 135] on span "Last job" at bounding box center [788, 138] width 37 height 12
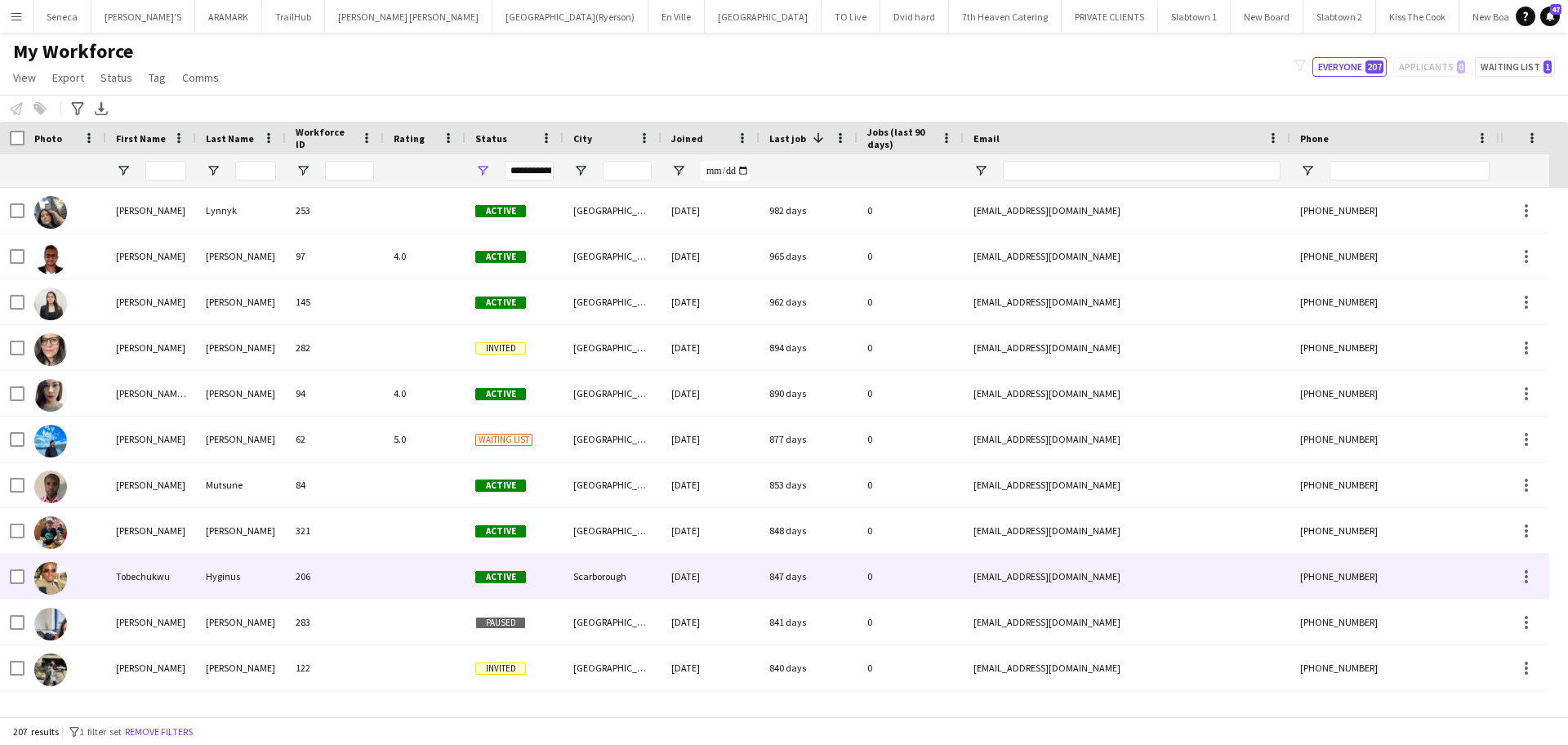
click at [55, 577] on img at bounding box center [50, 578] width 33 height 33
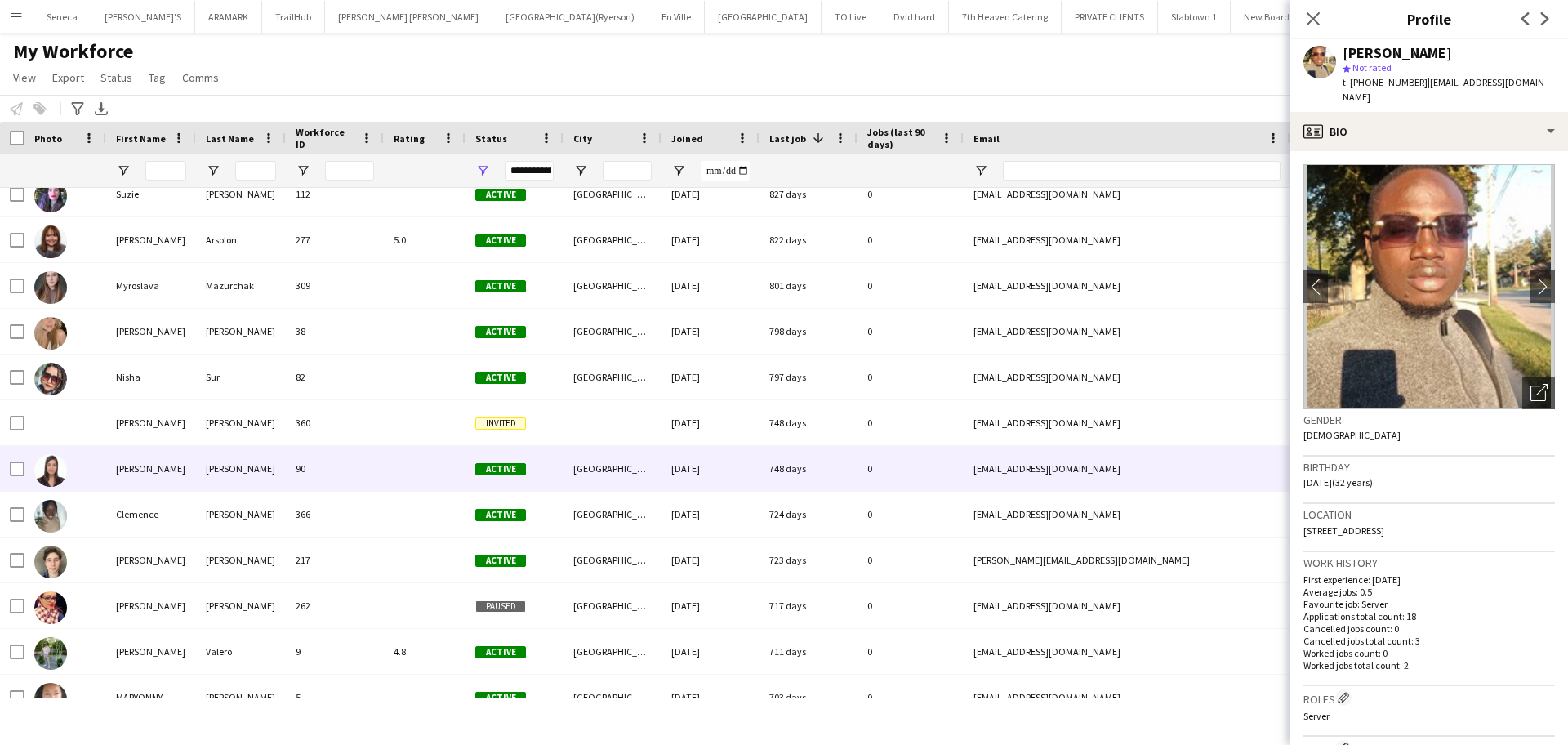
scroll to position [613, 0]
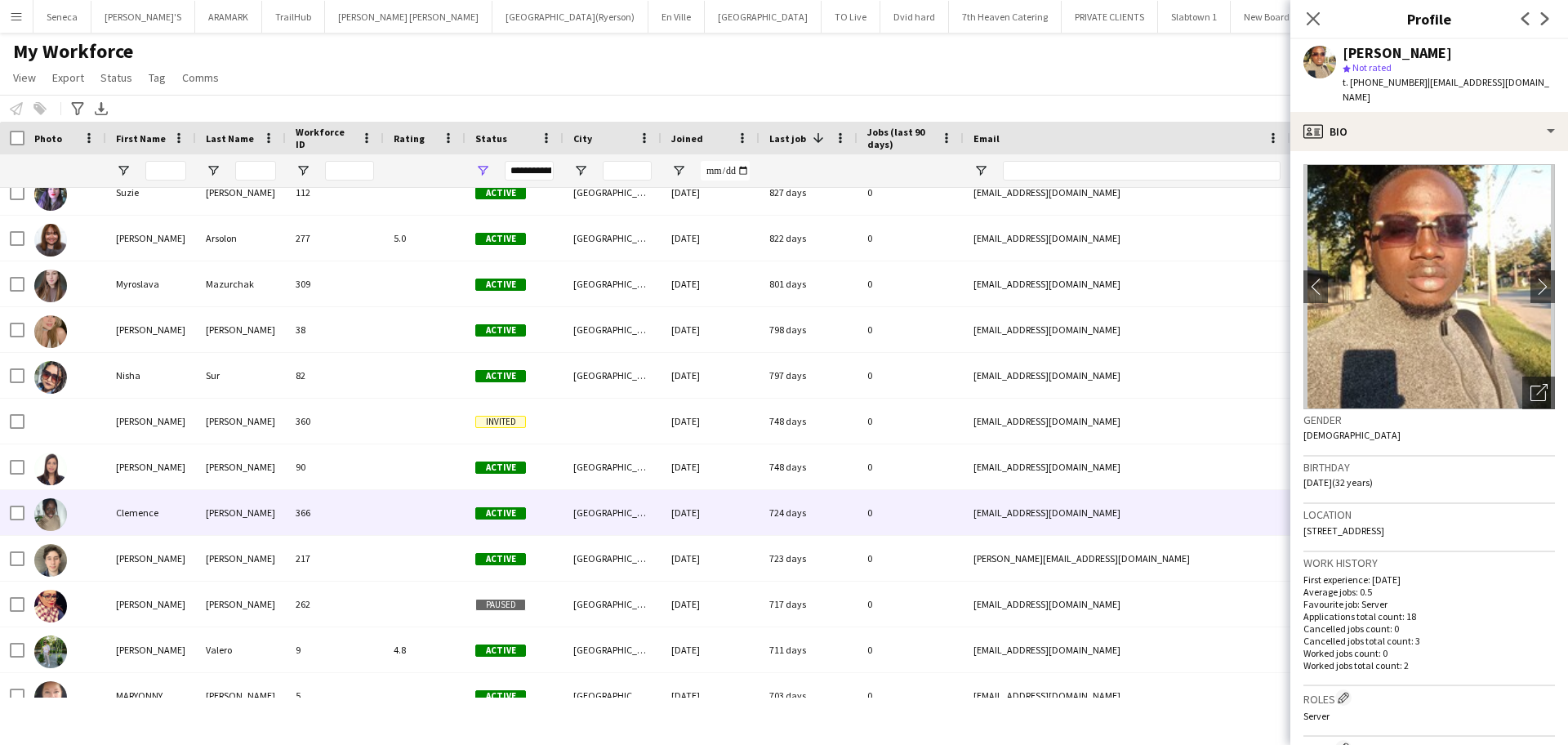
click at [121, 513] on div "Clemence" at bounding box center [151, 512] width 90 height 45
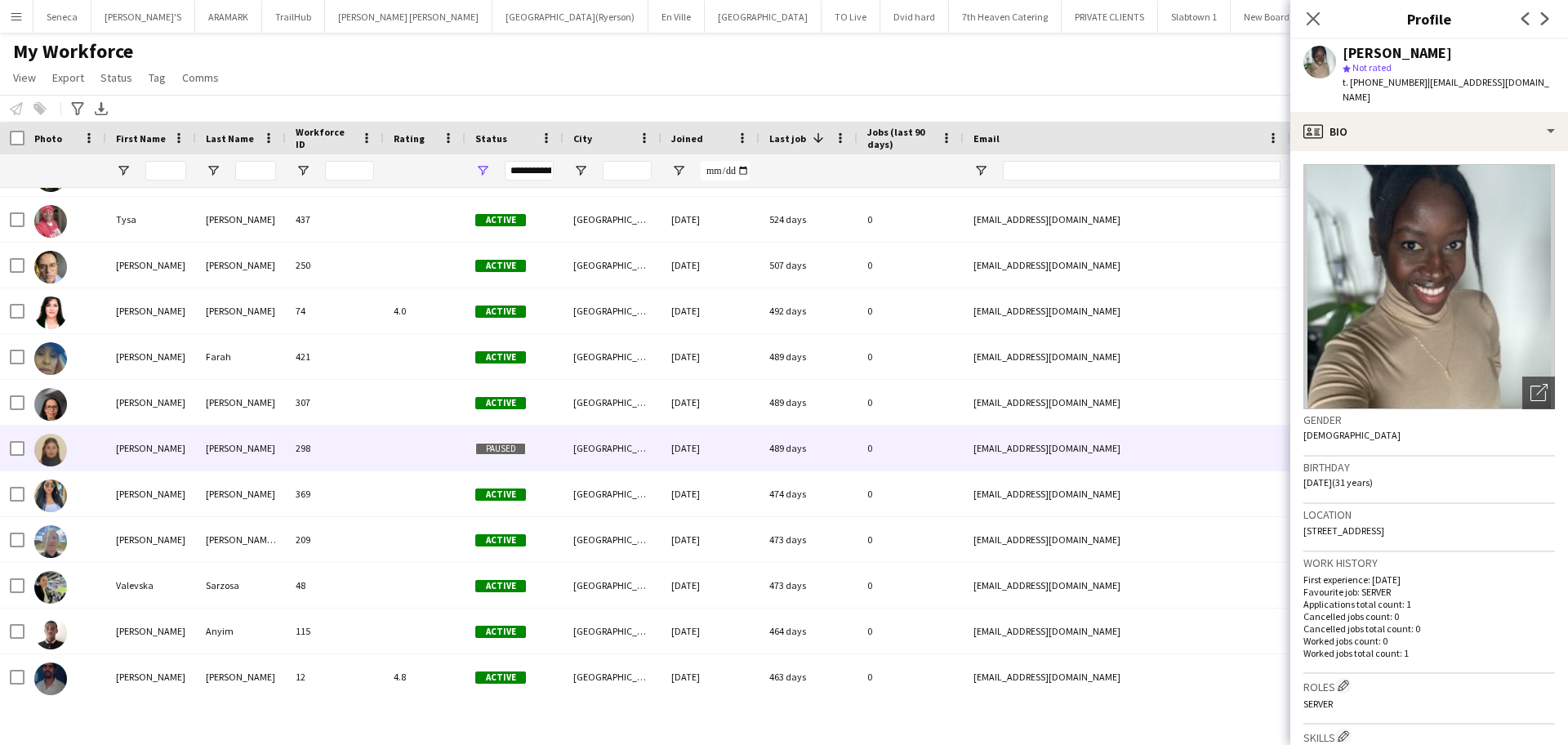
scroll to position [1838, 0]
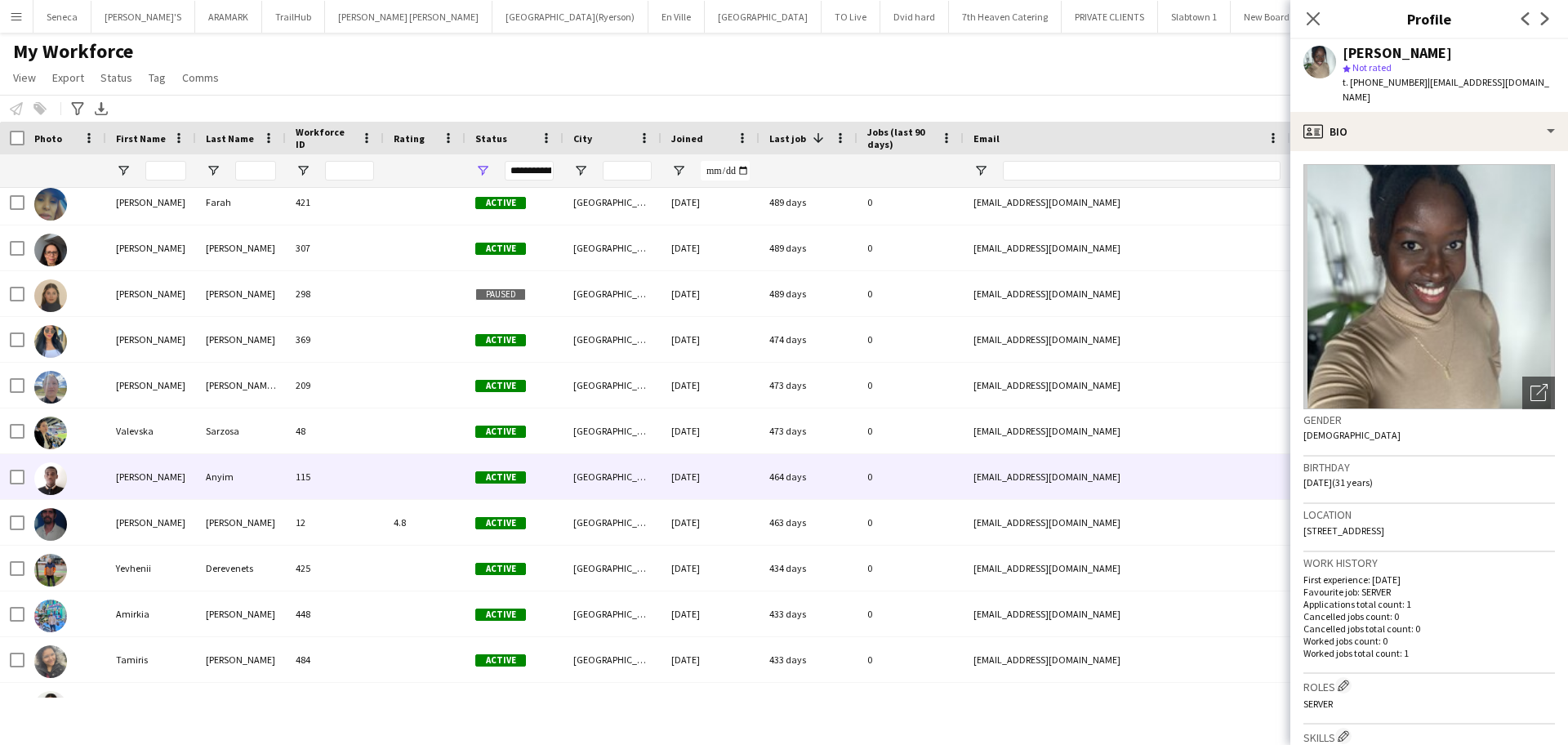
click at [141, 474] on div "[PERSON_NAME]" at bounding box center [151, 476] width 90 height 45
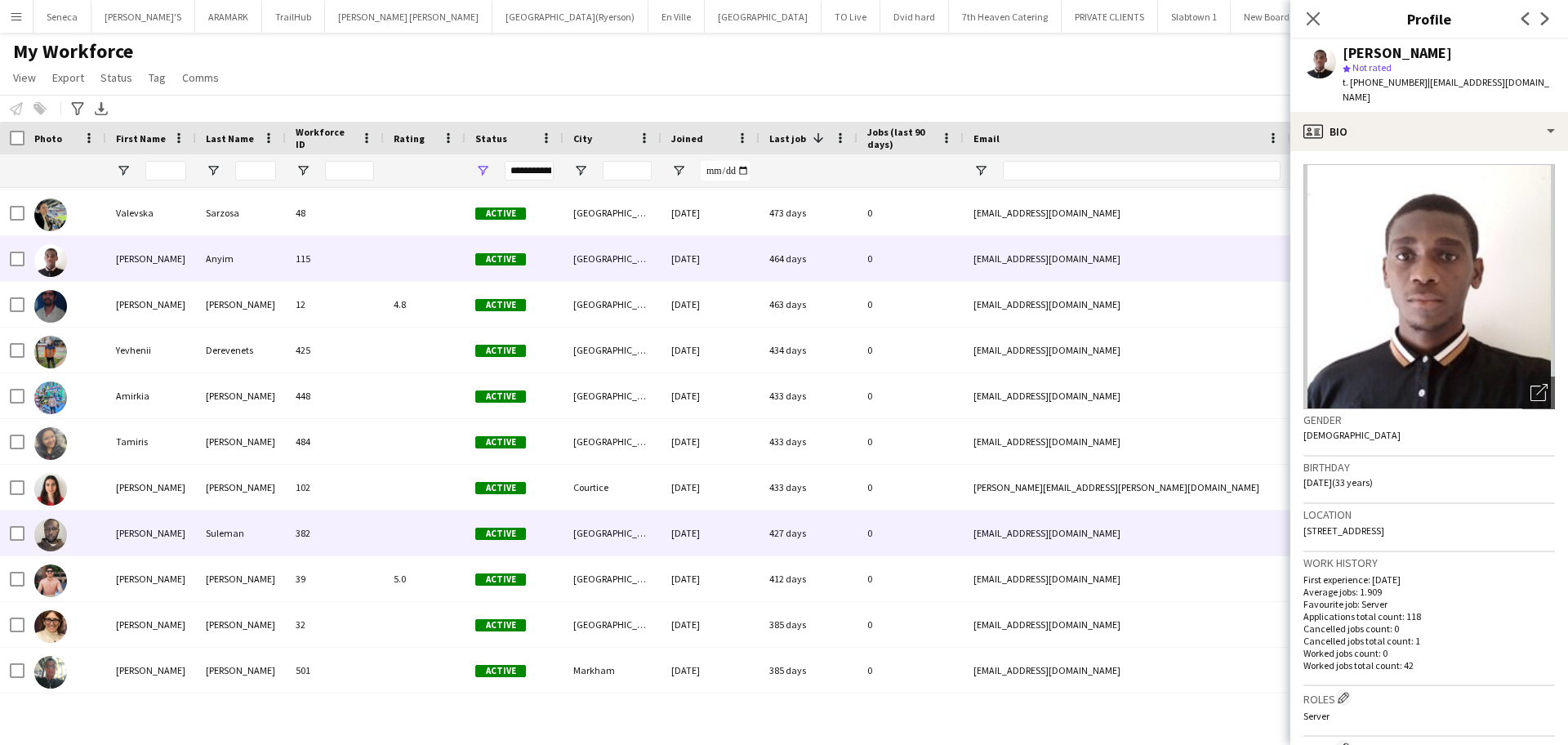
scroll to position [2144, 0]
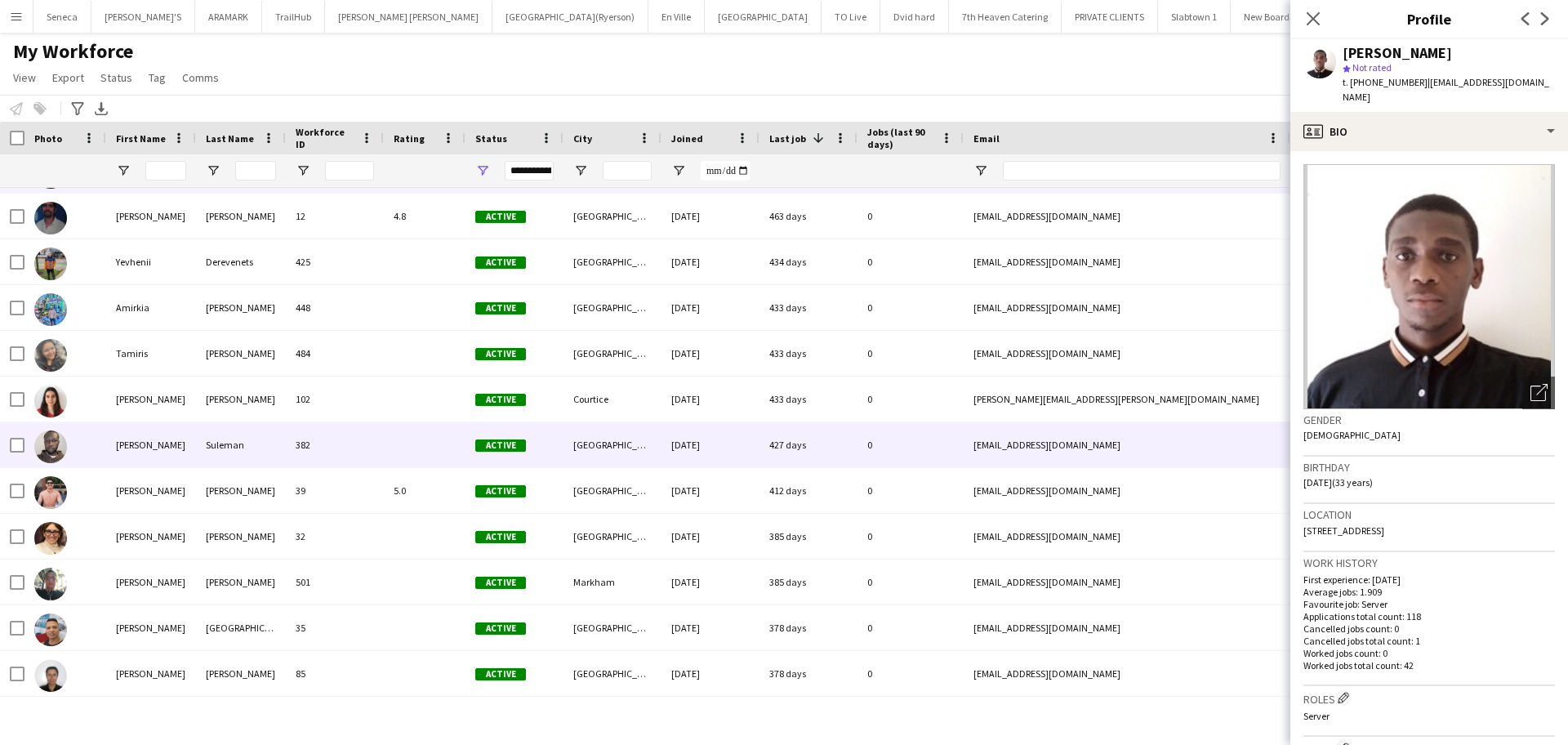
click at [122, 445] on div "[PERSON_NAME]" at bounding box center [151, 444] width 90 height 45
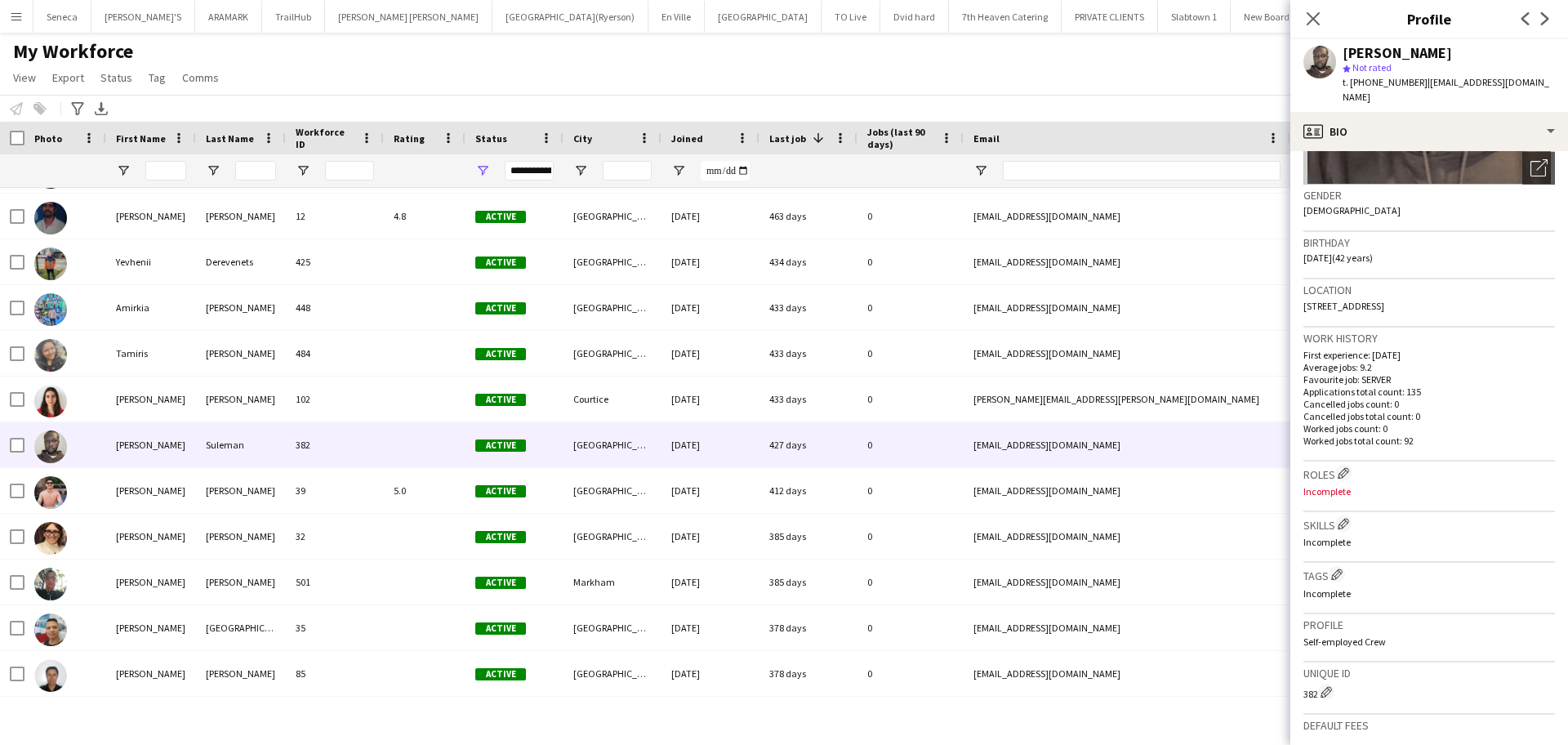
scroll to position [306, 0]
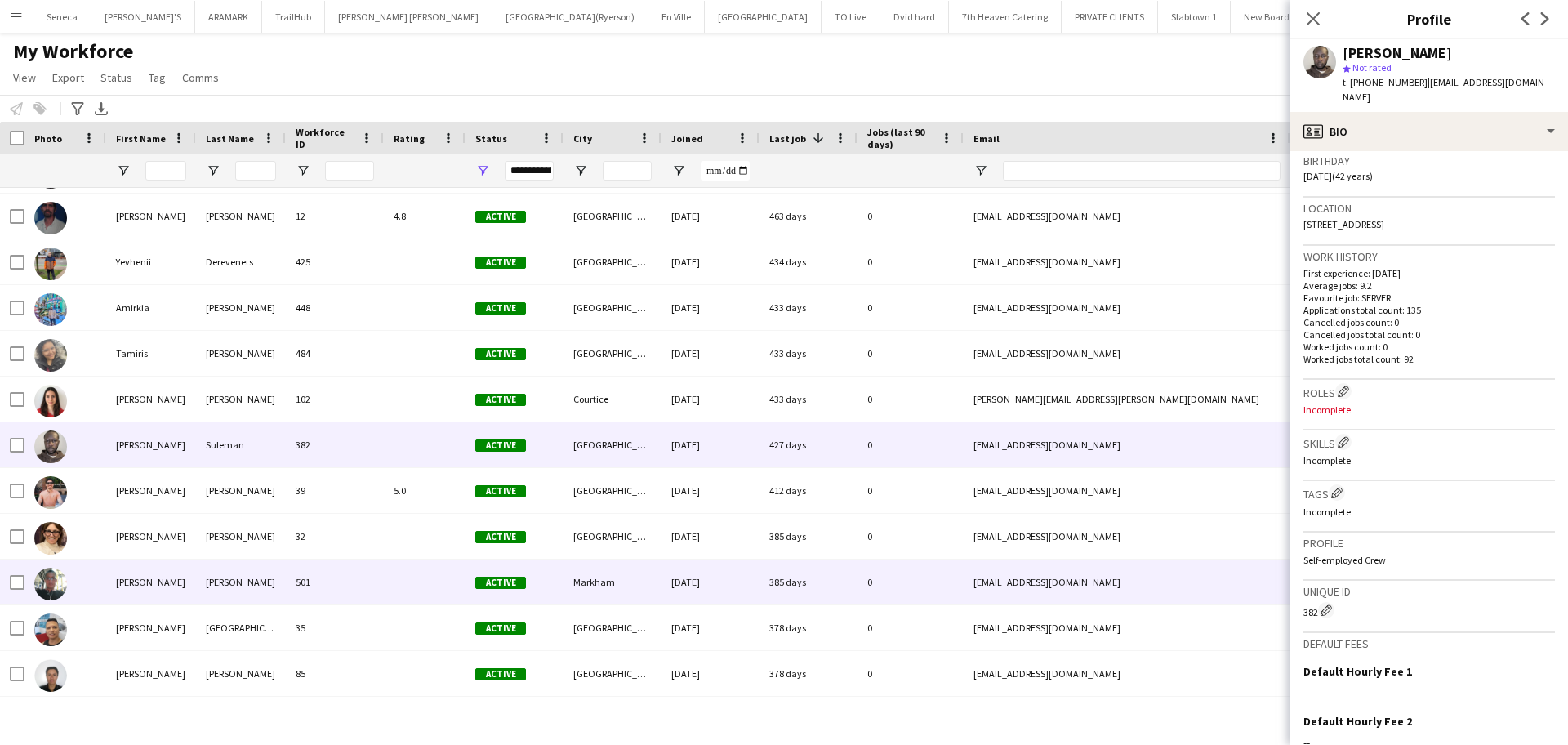
click at [147, 586] on div "[PERSON_NAME]" at bounding box center [151, 581] width 90 height 45
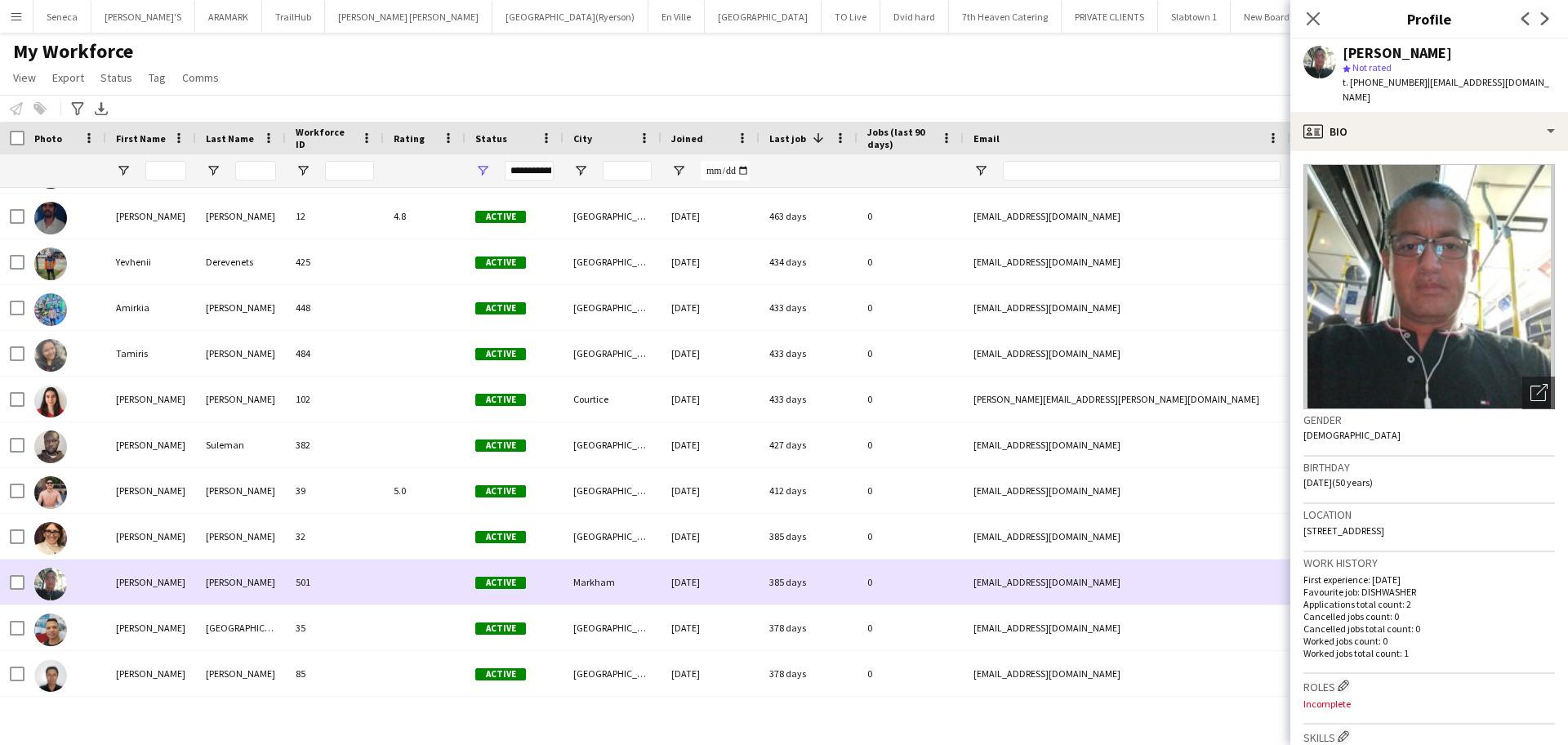
scroll to position [2246, 0]
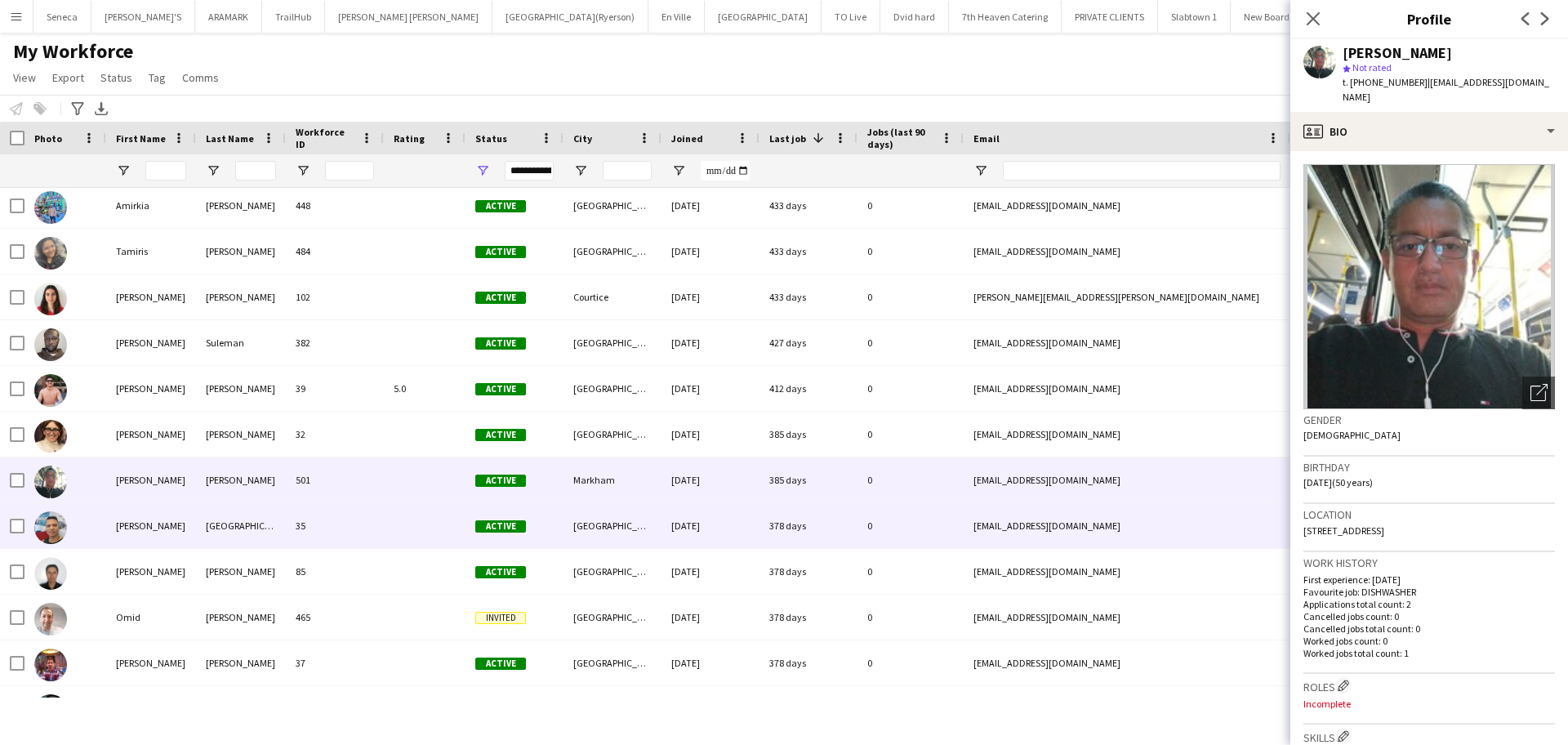
click at [121, 536] on div "[PERSON_NAME]" at bounding box center [151, 525] width 90 height 45
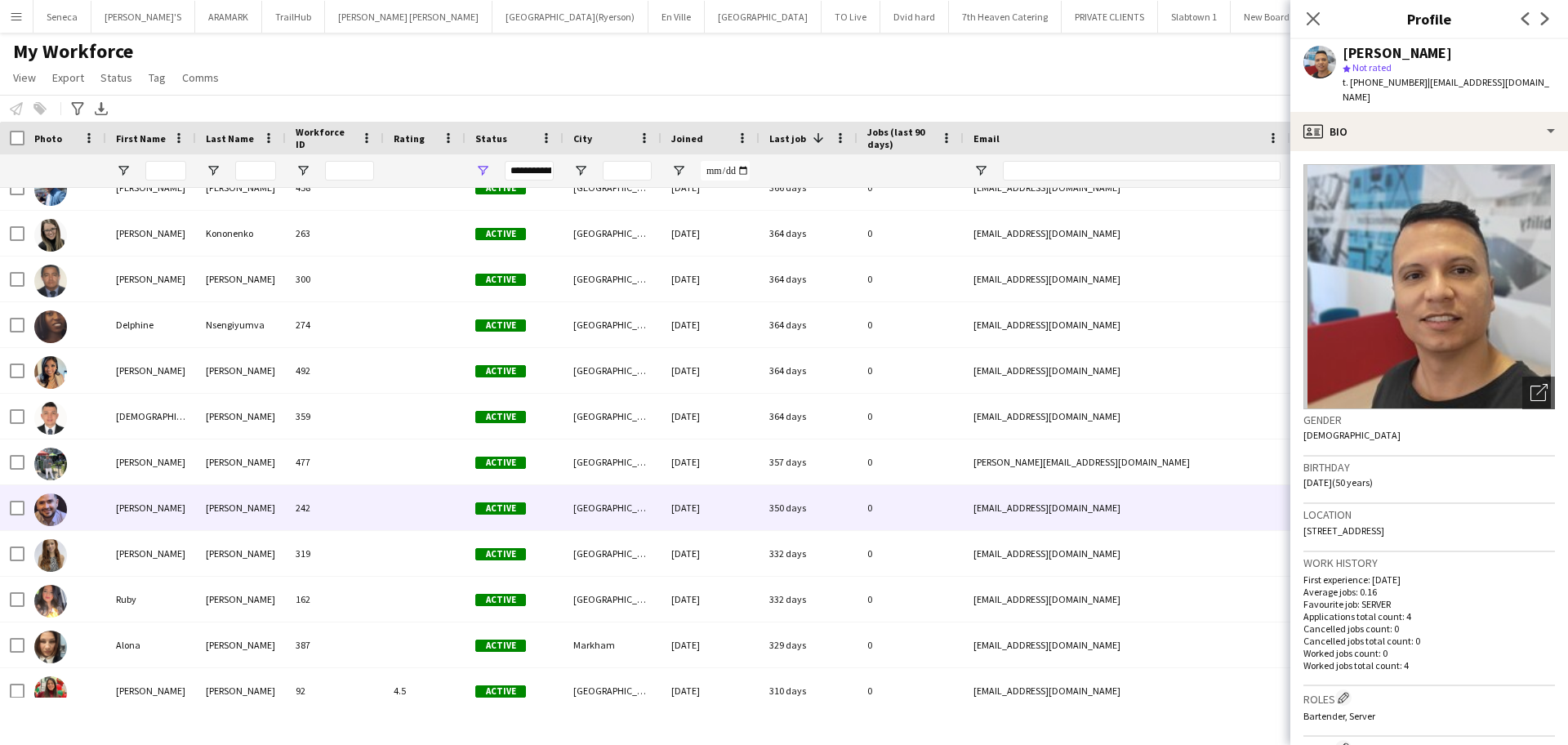
scroll to position [2961, 0]
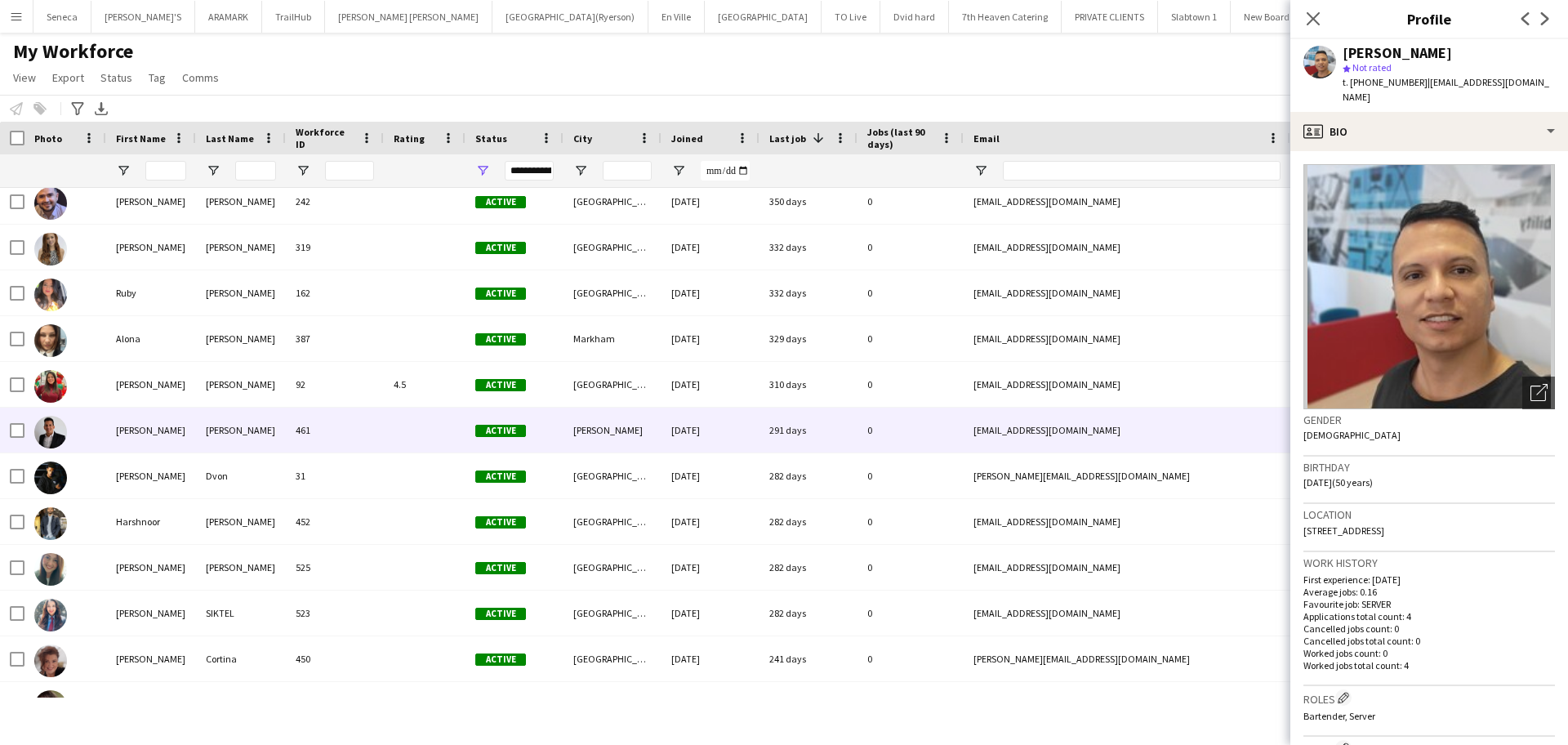
click at [38, 432] on img at bounding box center [50, 432] width 33 height 33
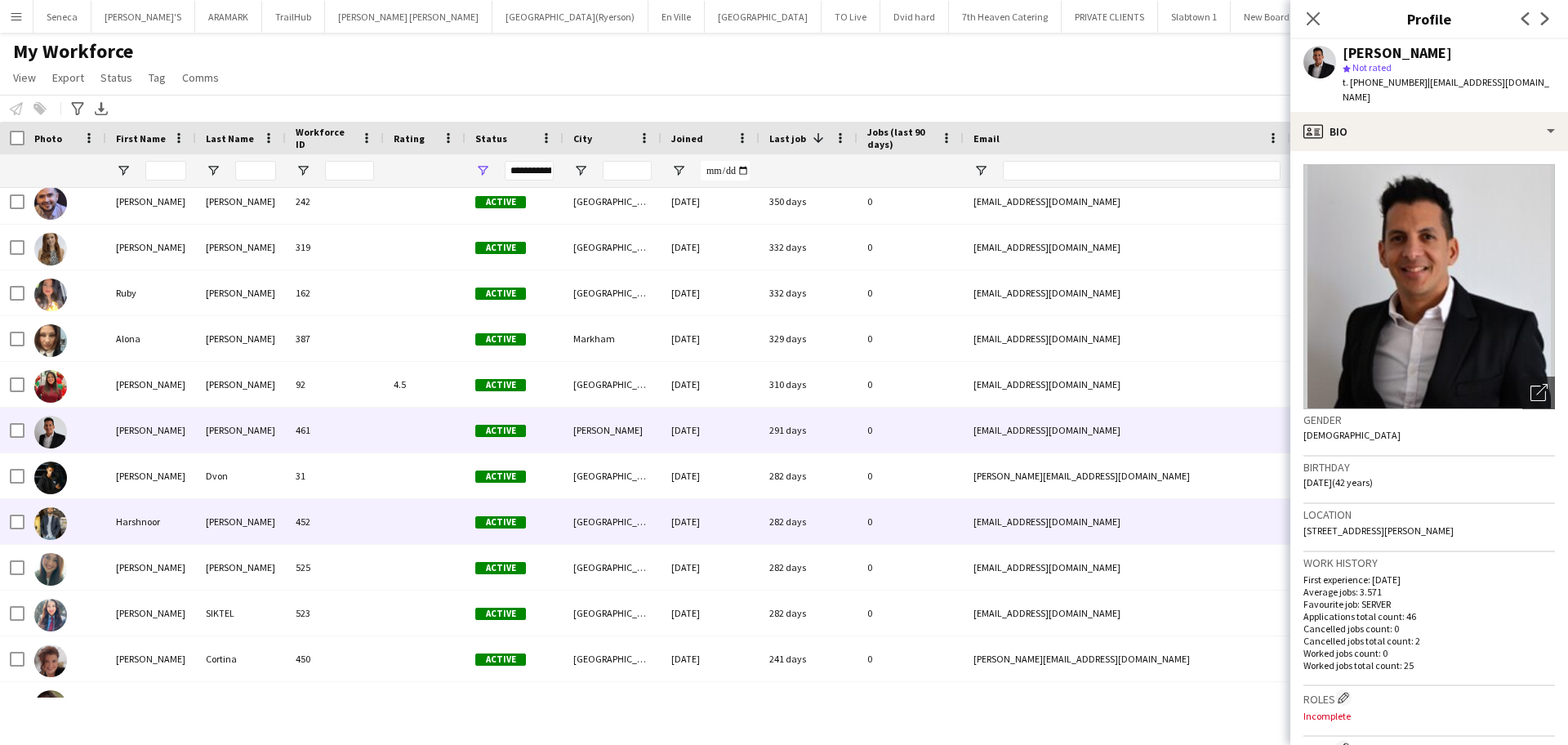
click at [45, 527] on img at bounding box center [50, 523] width 33 height 33
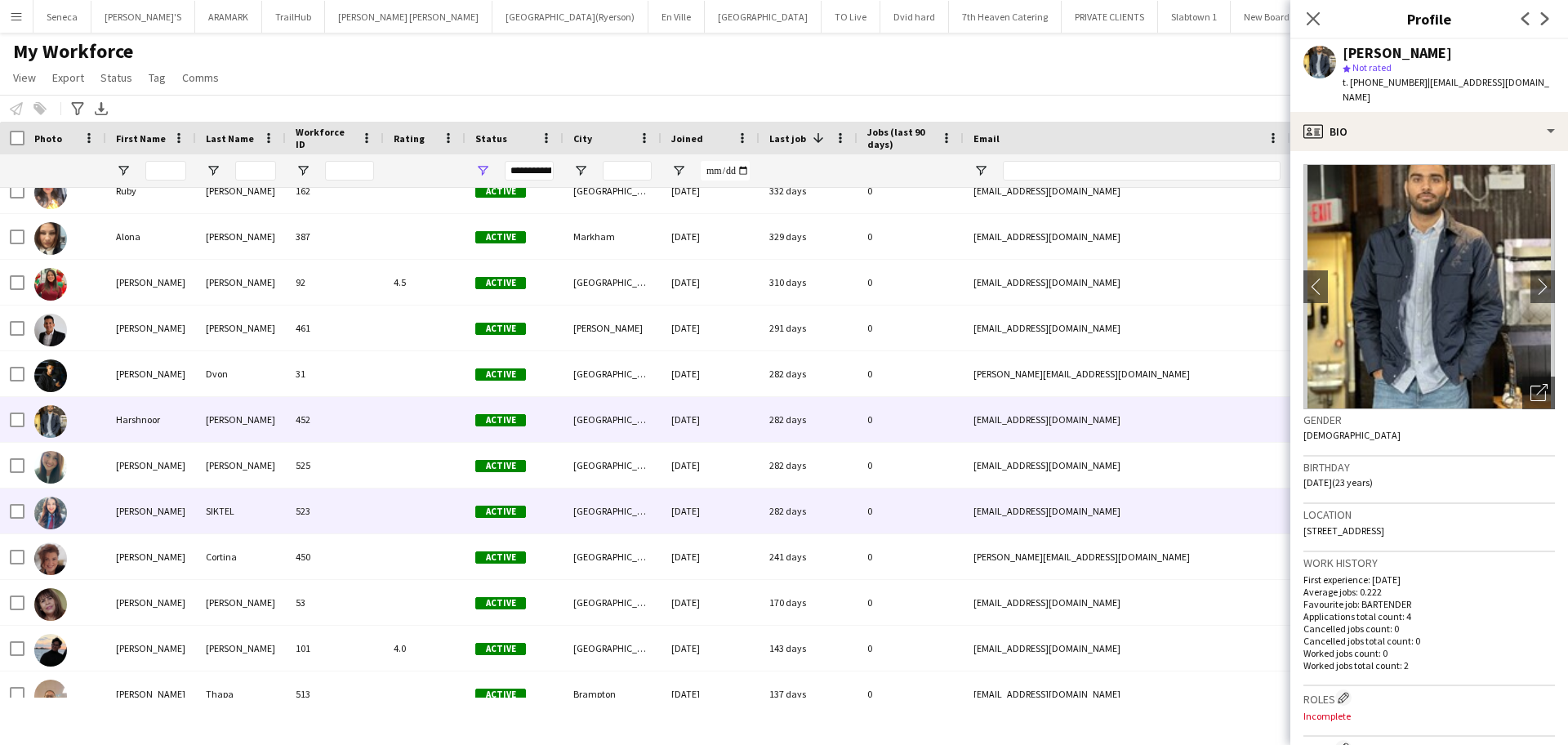
scroll to position [3339, 0]
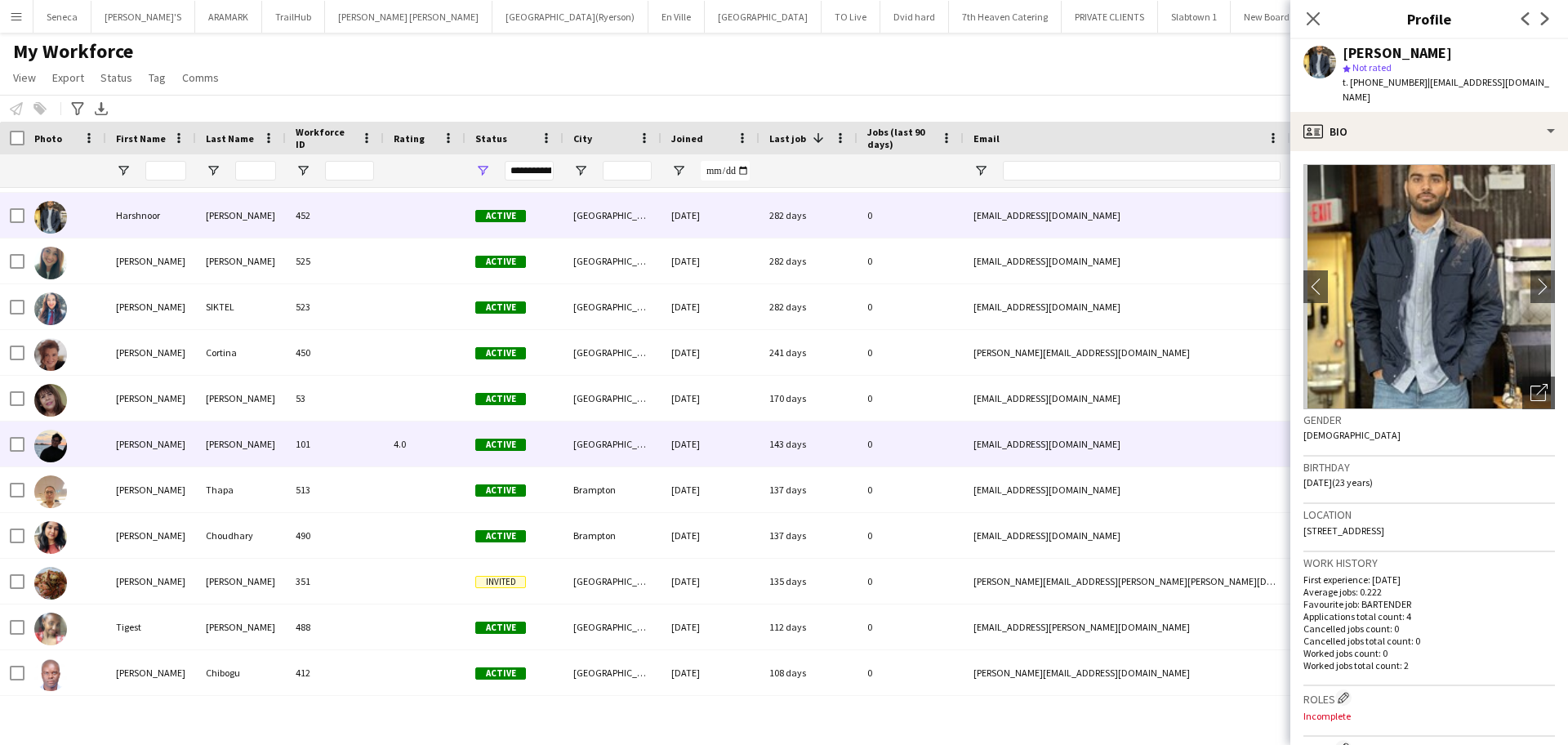
click at [54, 455] on img at bounding box center [50, 446] width 33 height 33
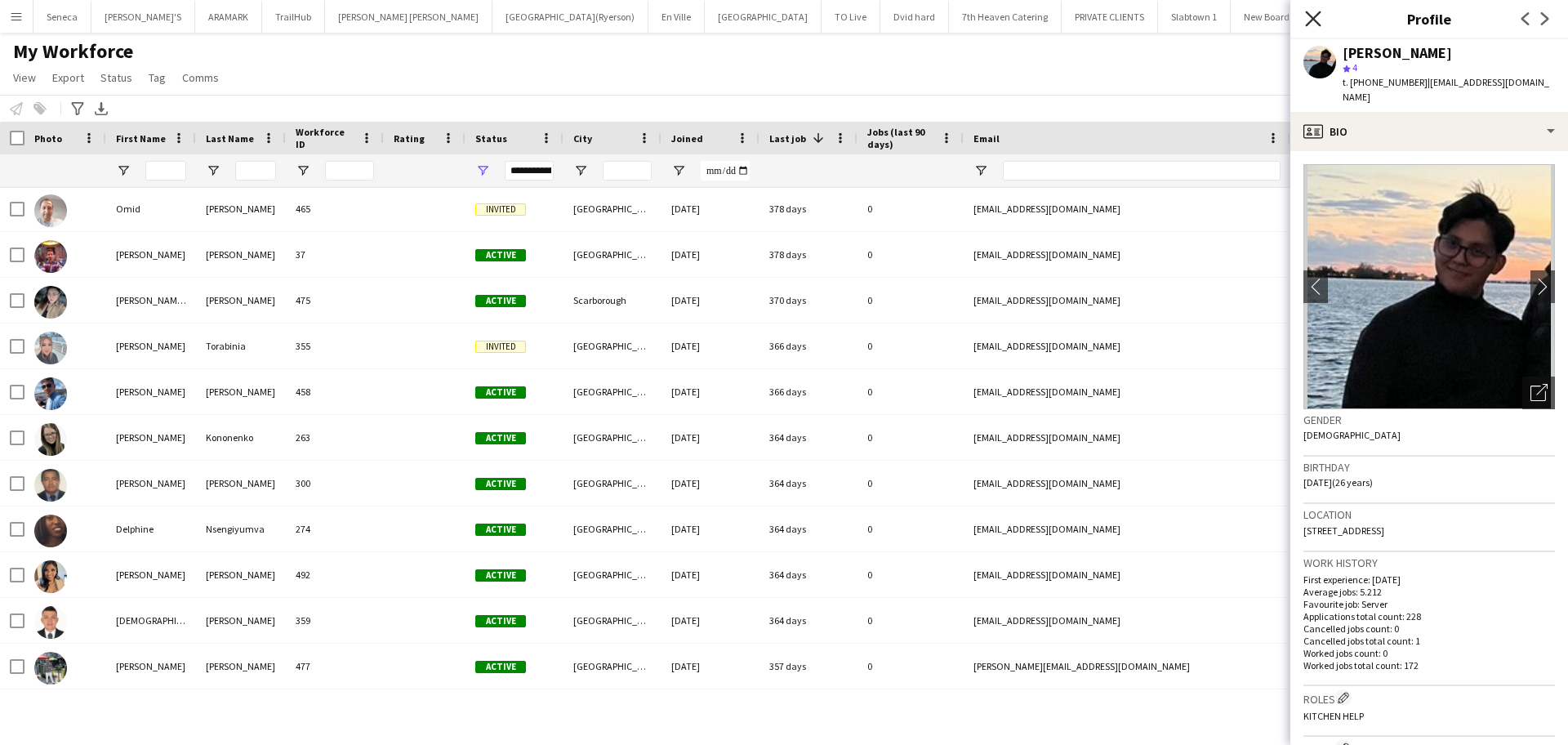
click at [1310, 19] on icon "Close pop-in" at bounding box center [1313, 18] width 16 height 16
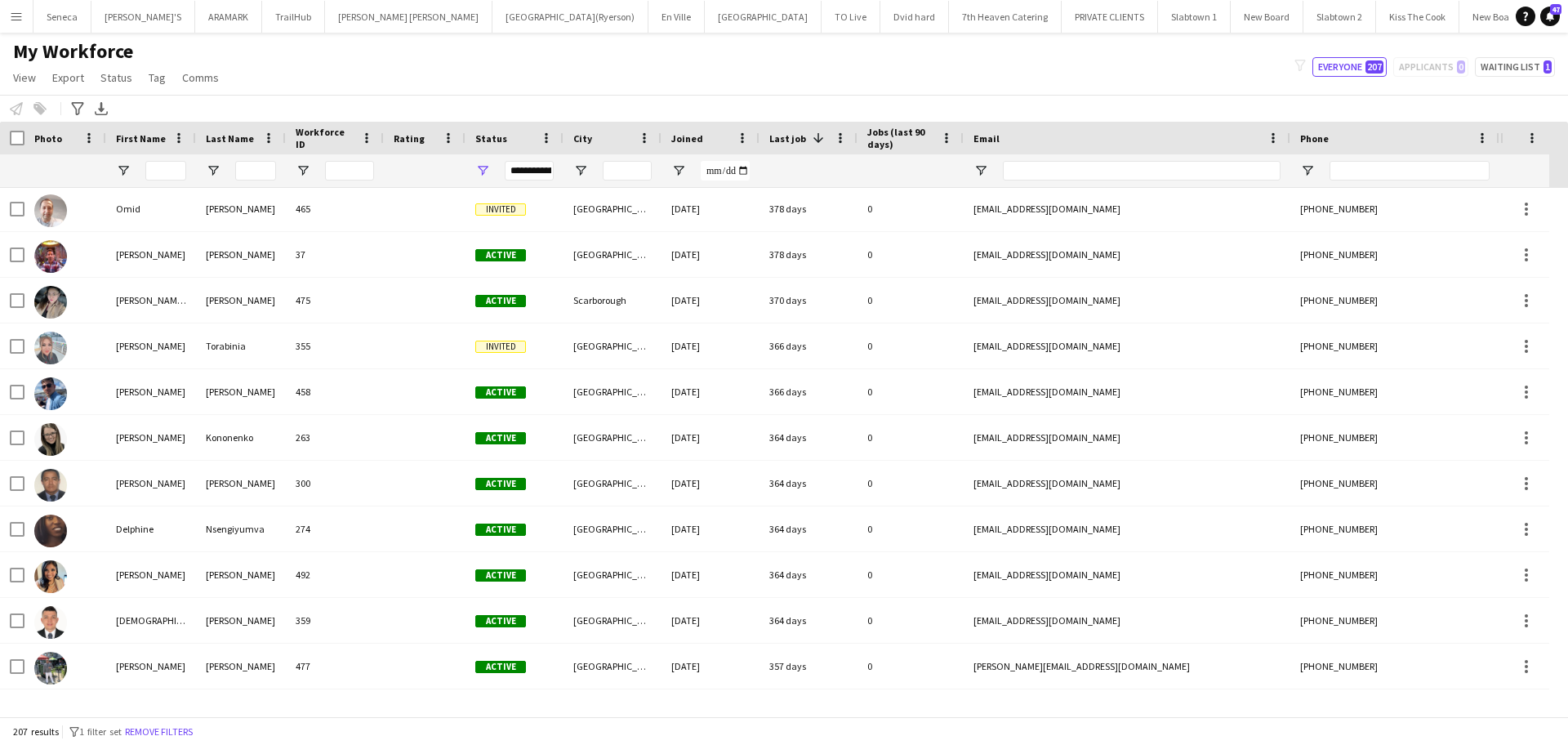
click at [12, 15] on app-icon "Menu" at bounding box center [16, 16] width 13 height 13
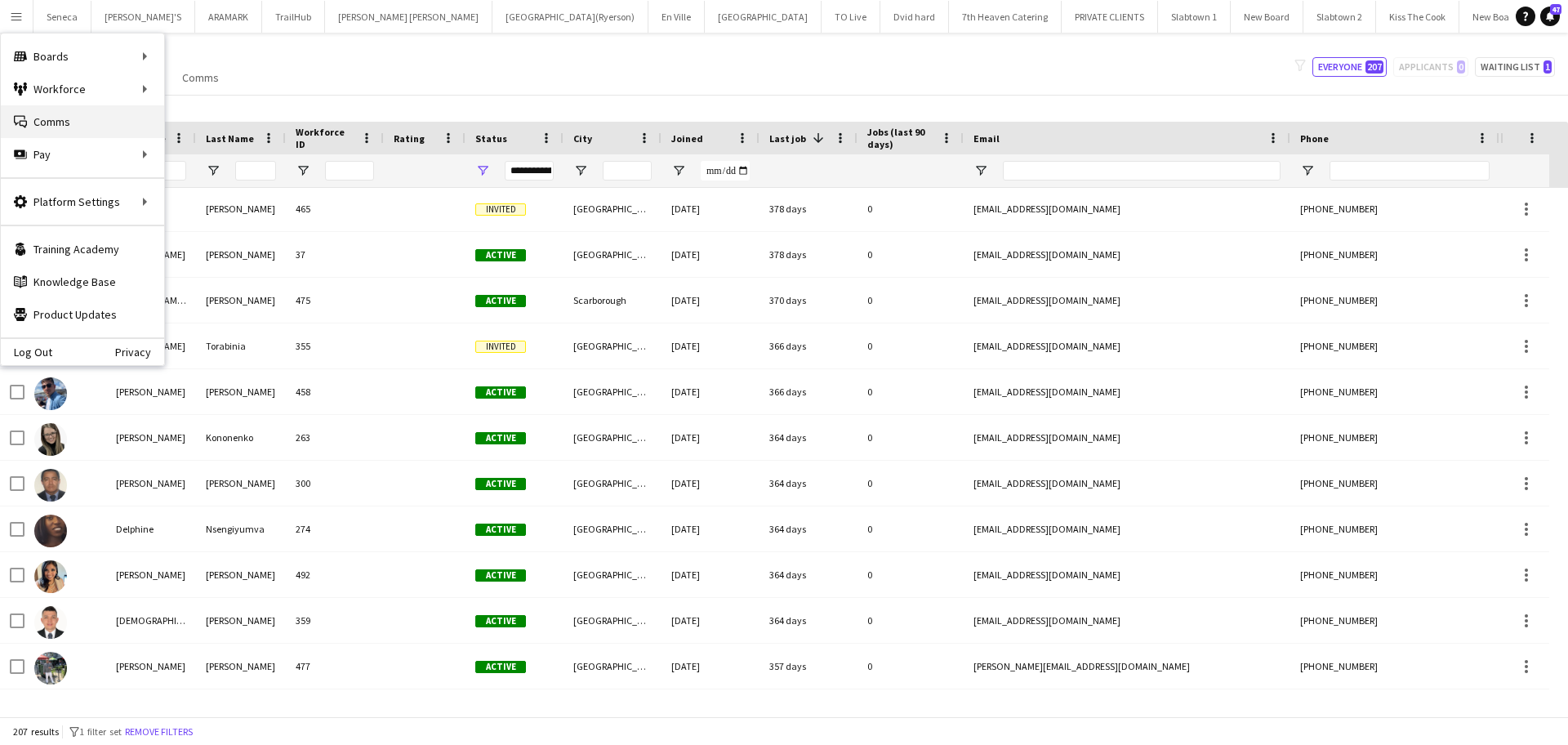
click at [70, 121] on link "Comms Comms" at bounding box center [82, 122] width 163 height 33
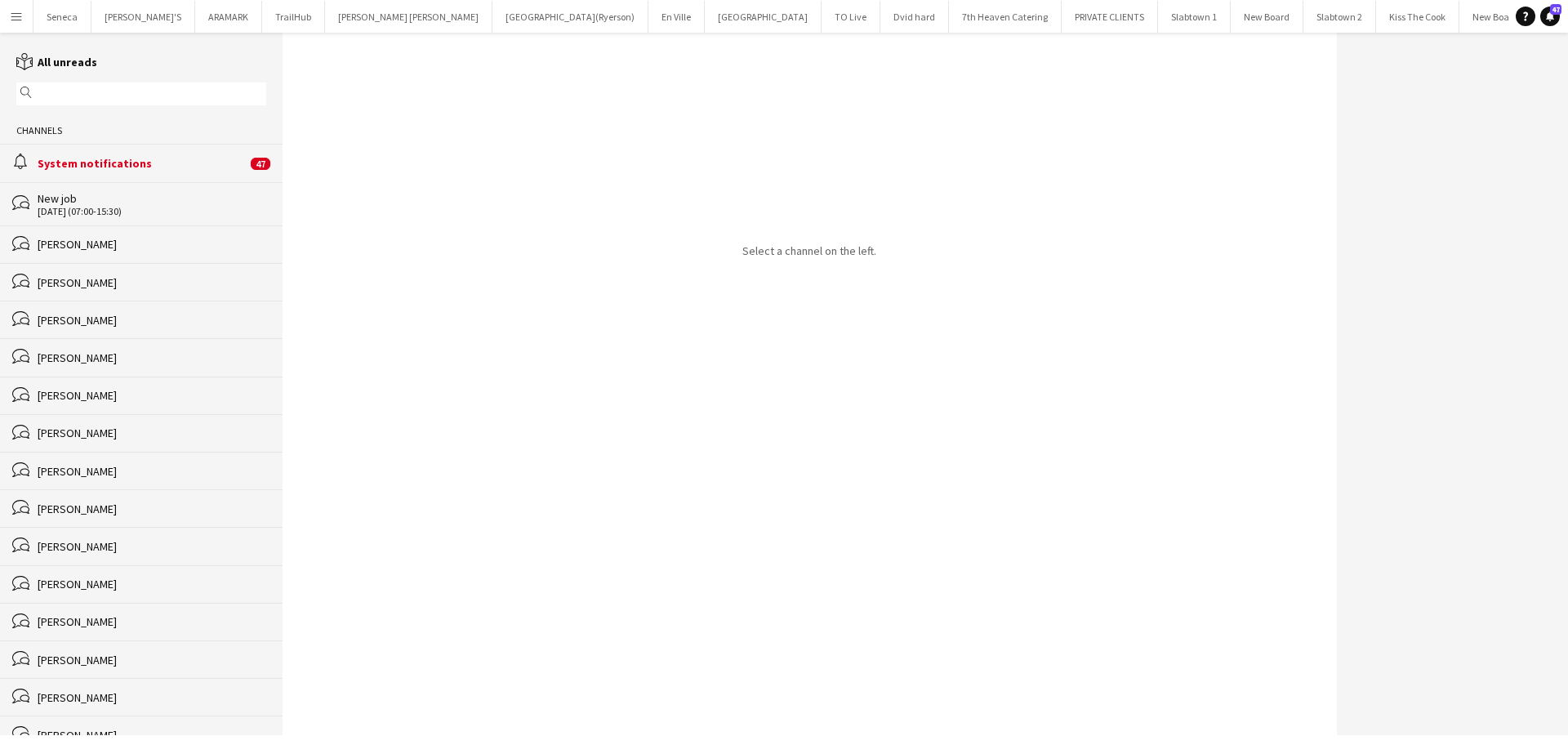
click at [84, 159] on div "System notifications" at bounding box center [142, 163] width 209 height 15
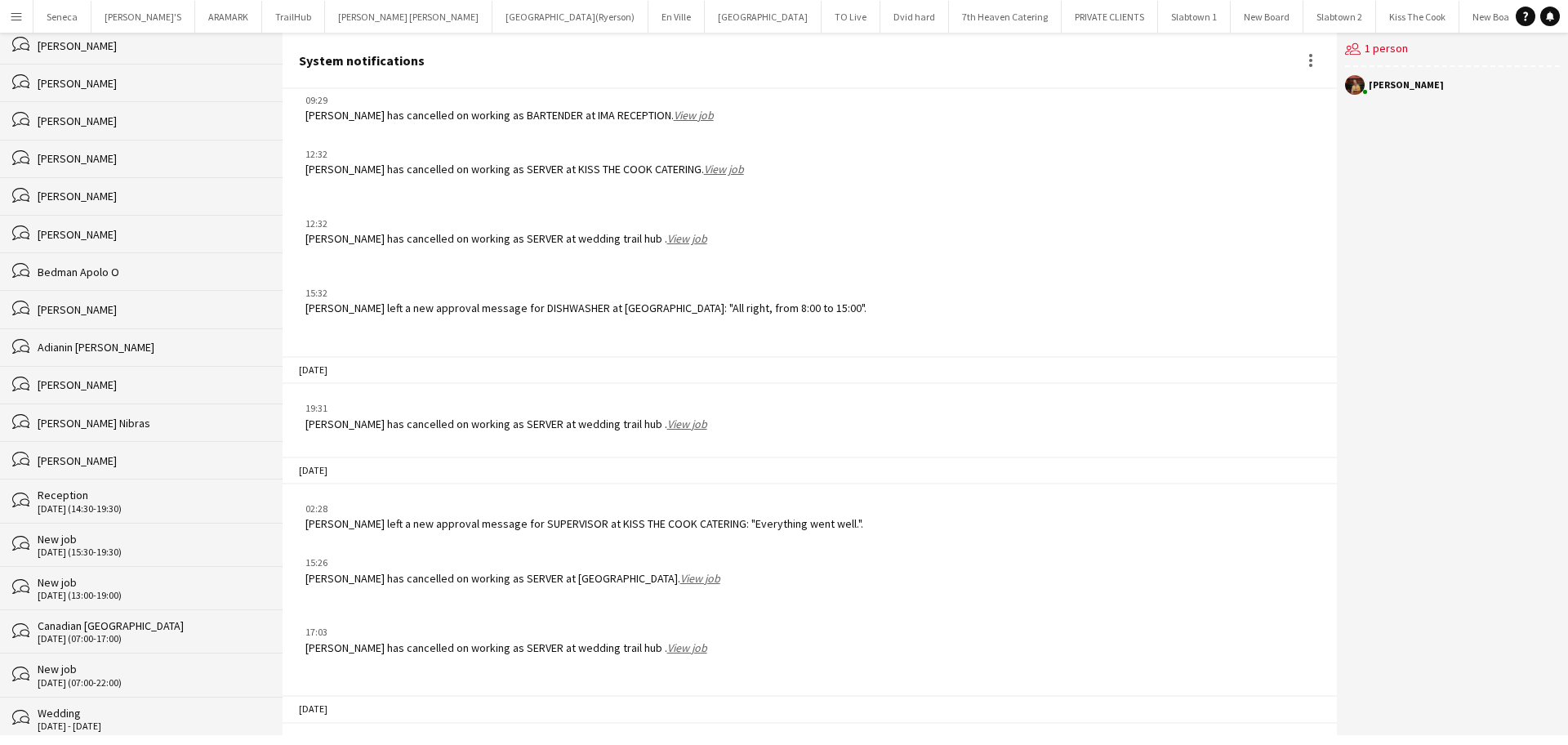
scroll to position [837, 0]
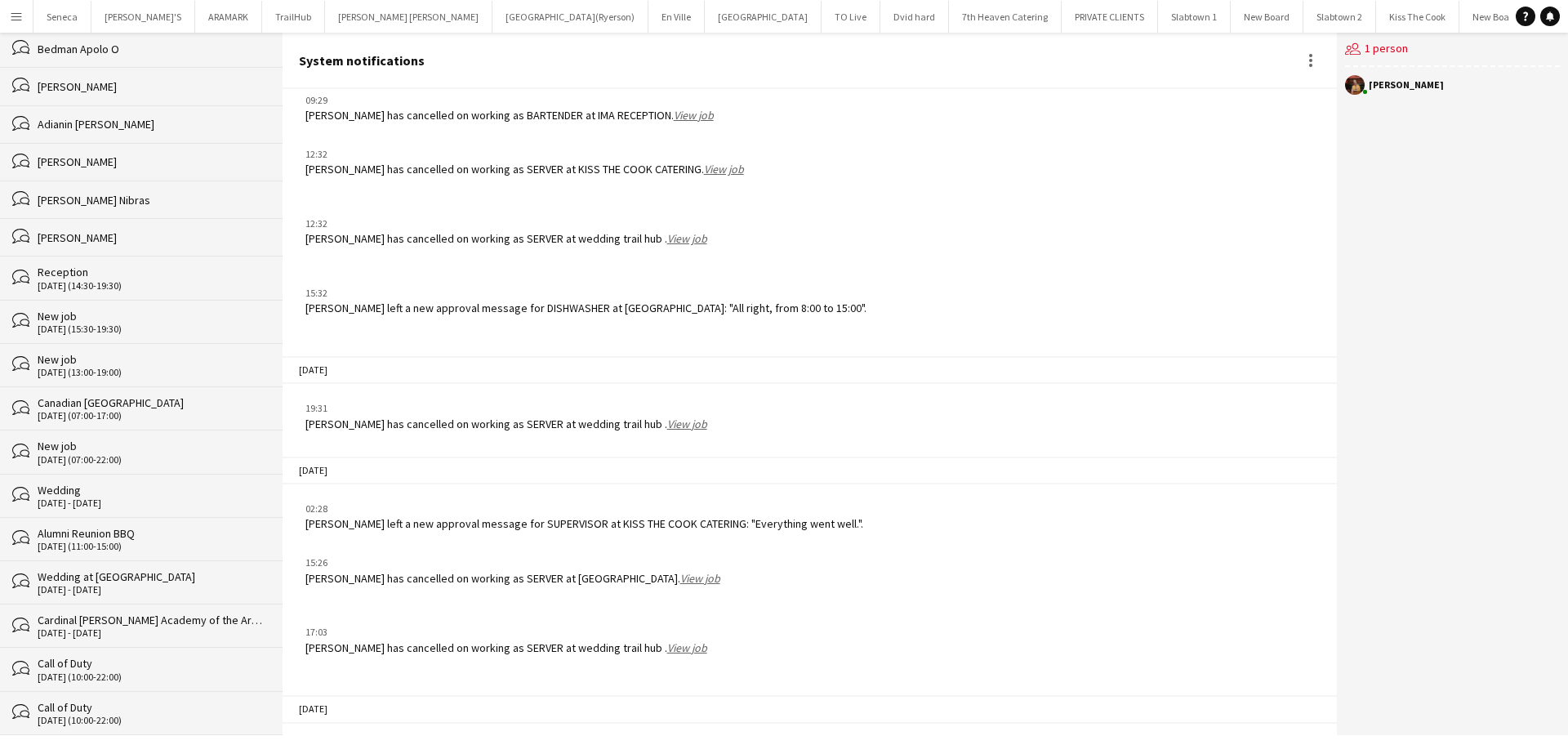
click at [1381, 84] on div "[PERSON_NAME]" at bounding box center [1405, 85] width 75 height 10
click at [1306, 59] on div at bounding box center [1310, 61] width 19 height 19
click at [1306, 59] on div at bounding box center [784, 372] width 1568 height 745
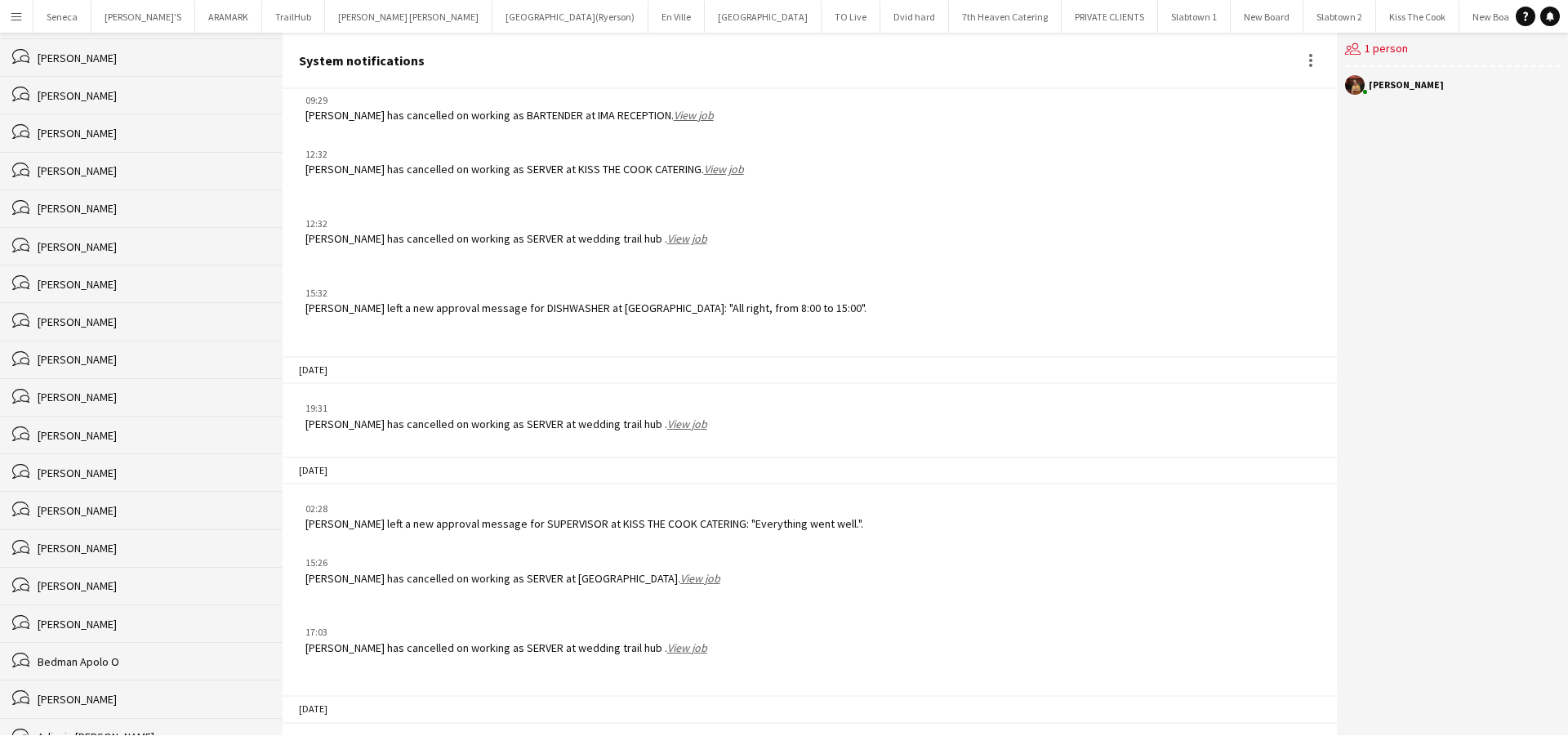
scroll to position [0, 0]
click at [26, 91] on icon "magnifier" at bounding box center [26, 92] width 11 height 11
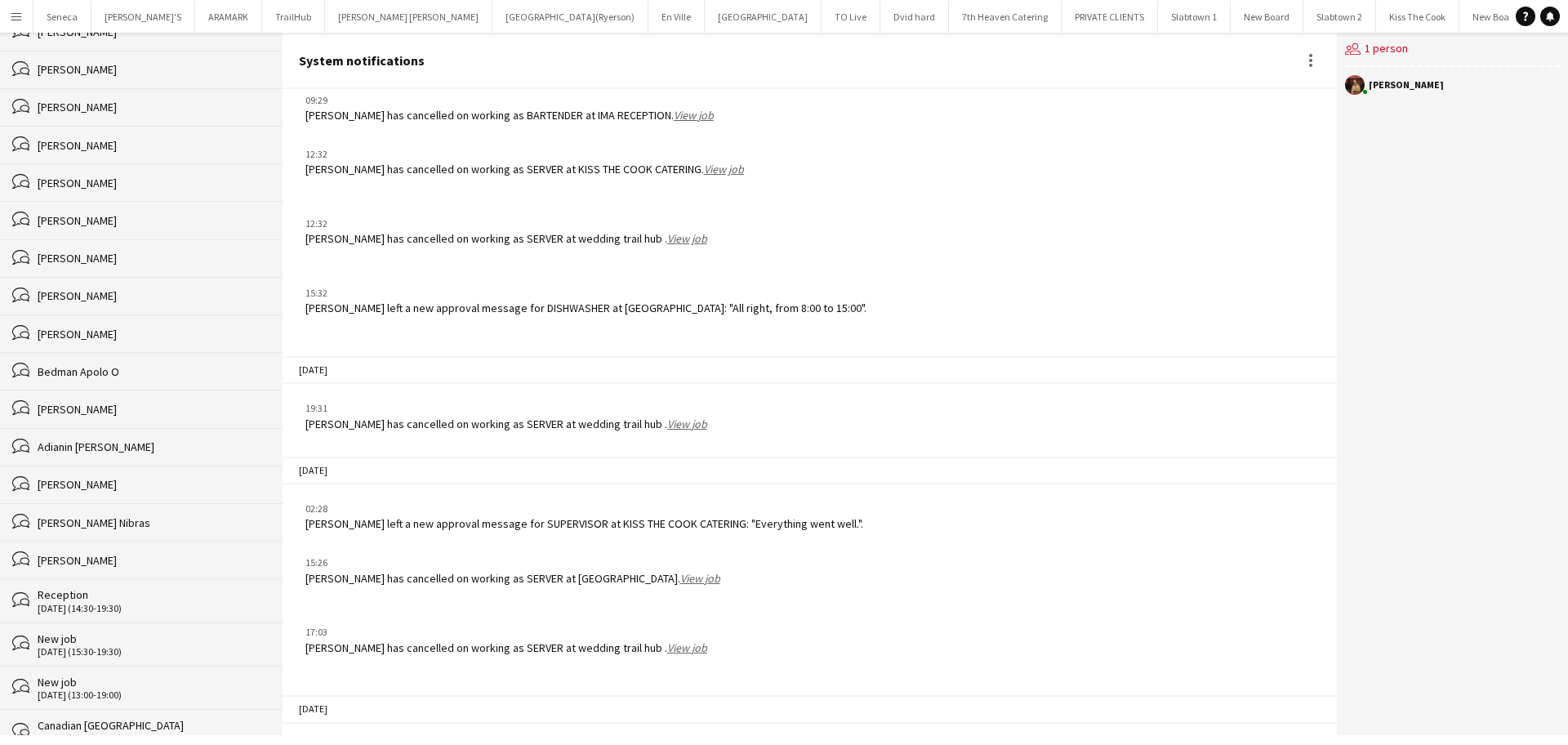
scroll to position [837, 0]
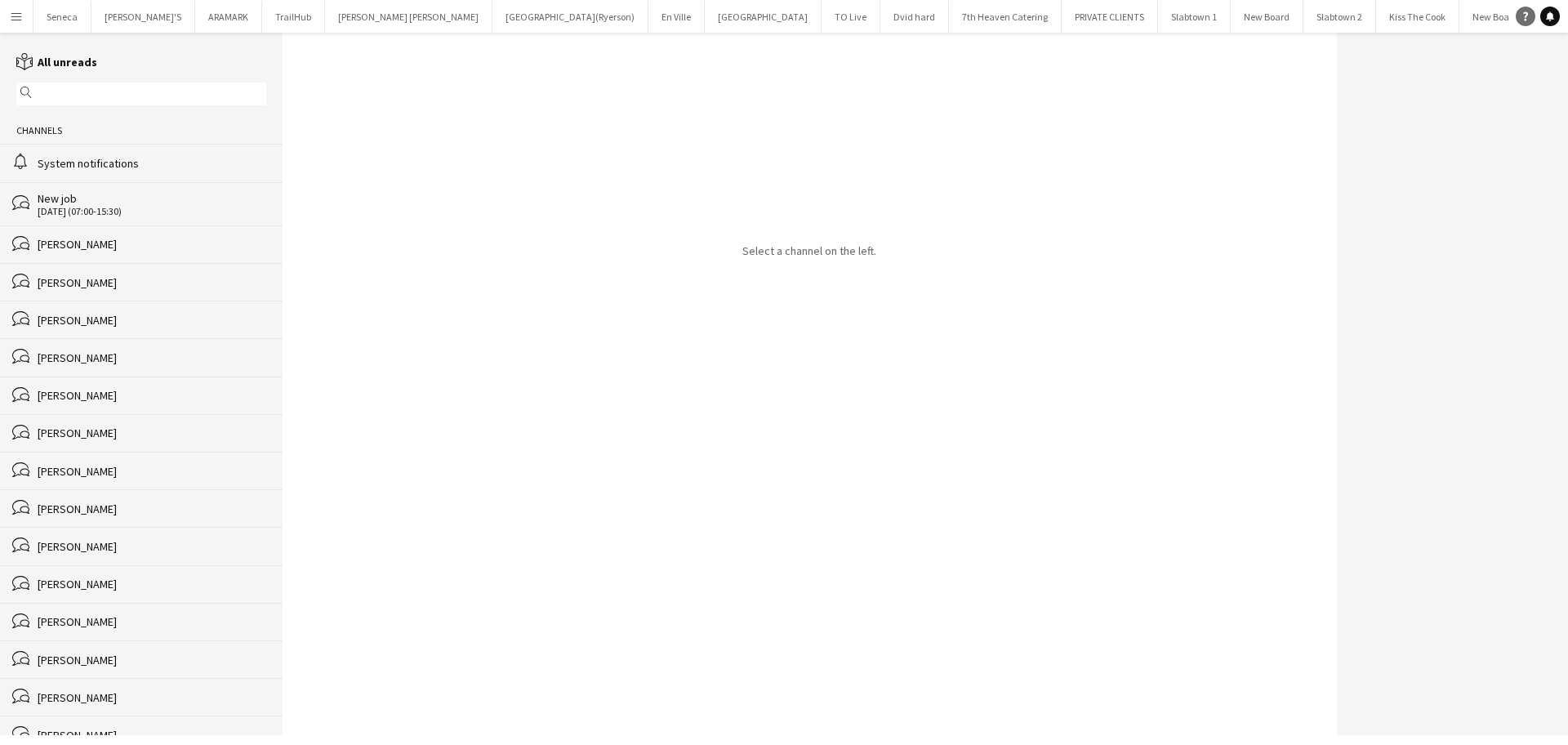
click at [1520, 12] on icon "Help" at bounding box center [1525, 16] width 10 height 10
click at [1547, 9] on link "Notifications" at bounding box center [1550, 16] width 19 height 19
click at [992, 405] on div "Select a channel on the left." at bounding box center [809, 384] width 1054 height 703
click at [1548, 22] on link "Notifications" at bounding box center [1550, 16] width 19 height 19
click at [1532, 15] on link "Help" at bounding box center [1525, 16] width 19 height 19
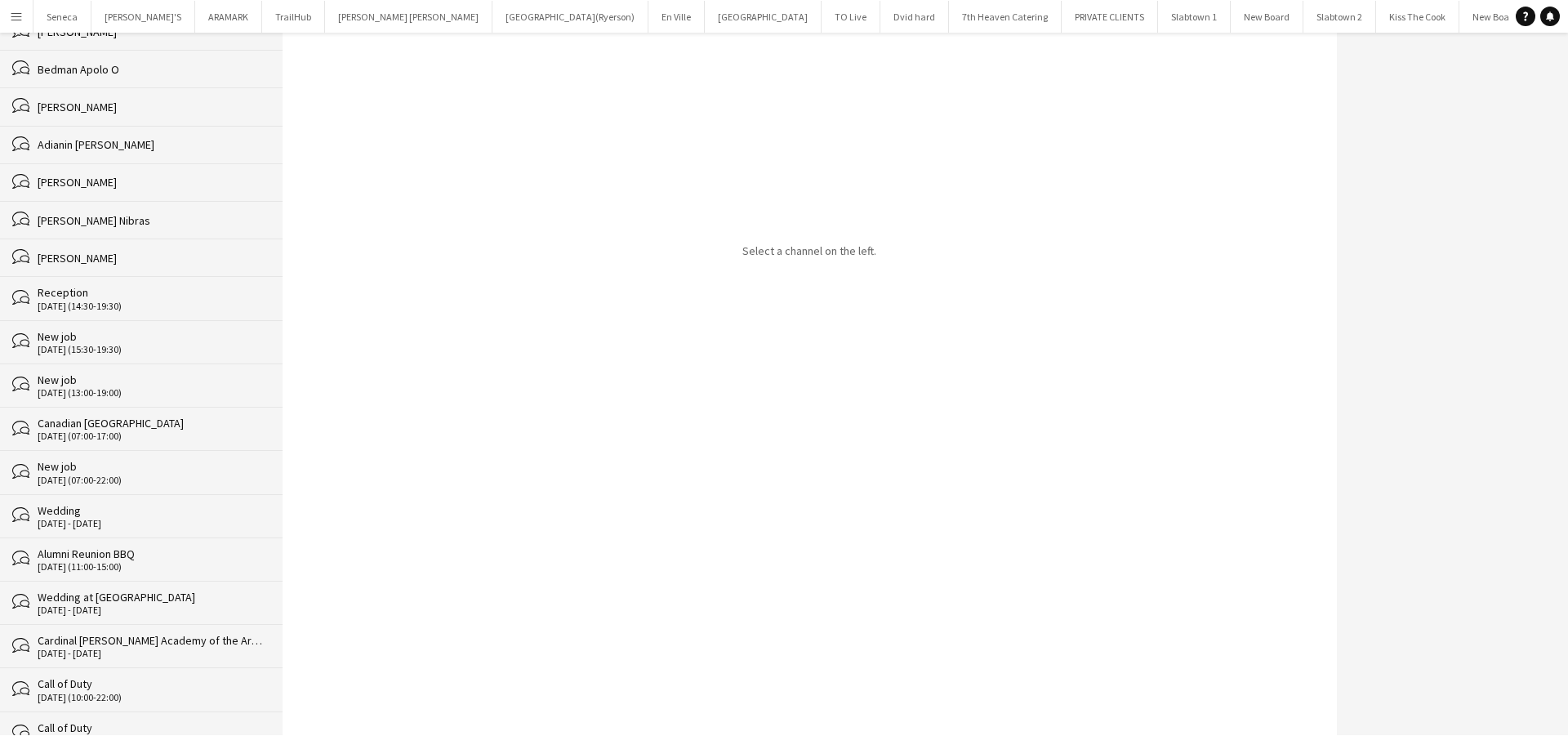
scroll to position [837, 0]
